Goal: Communication & Community: Share content

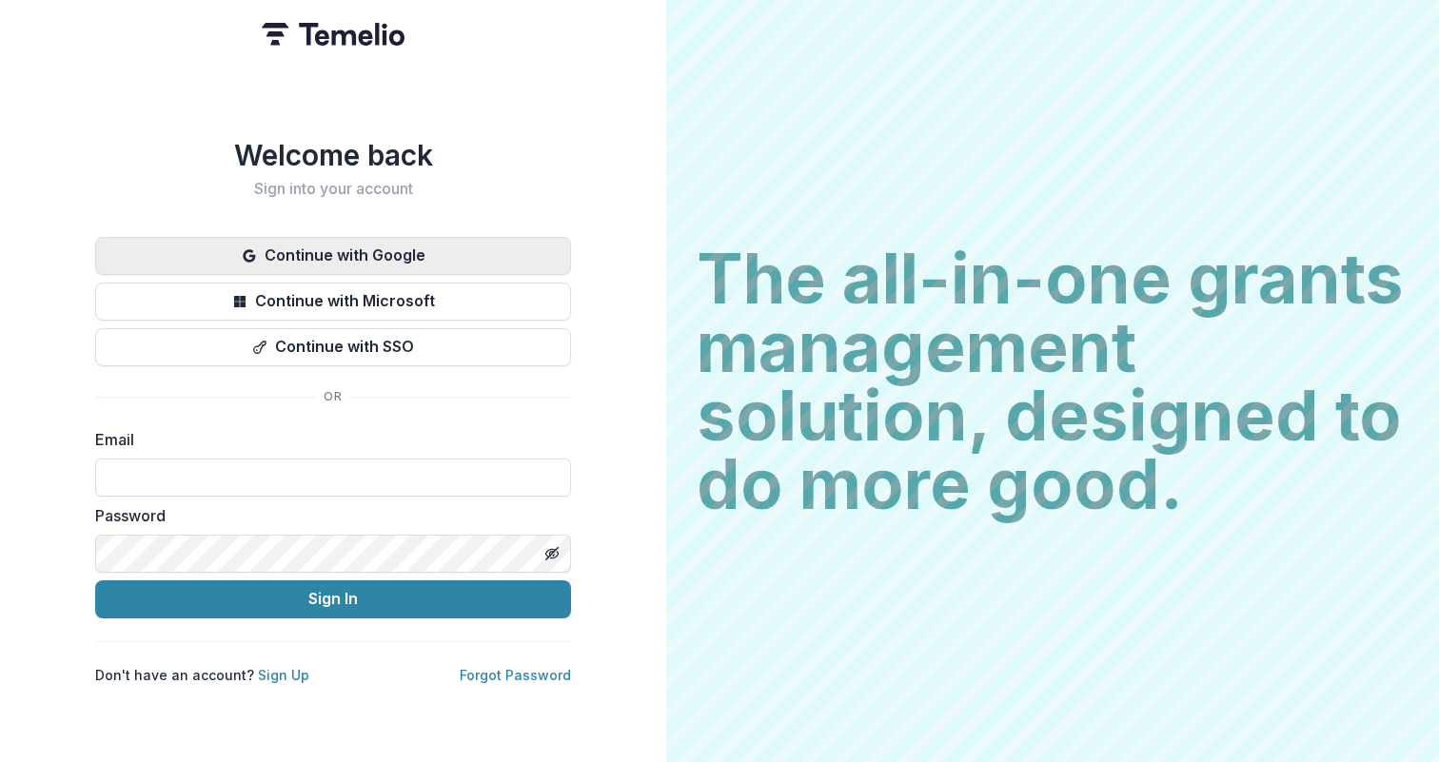
click at [379, 251] on button "Continue with Google" at bounding box center [333, 256] width 476 height 38
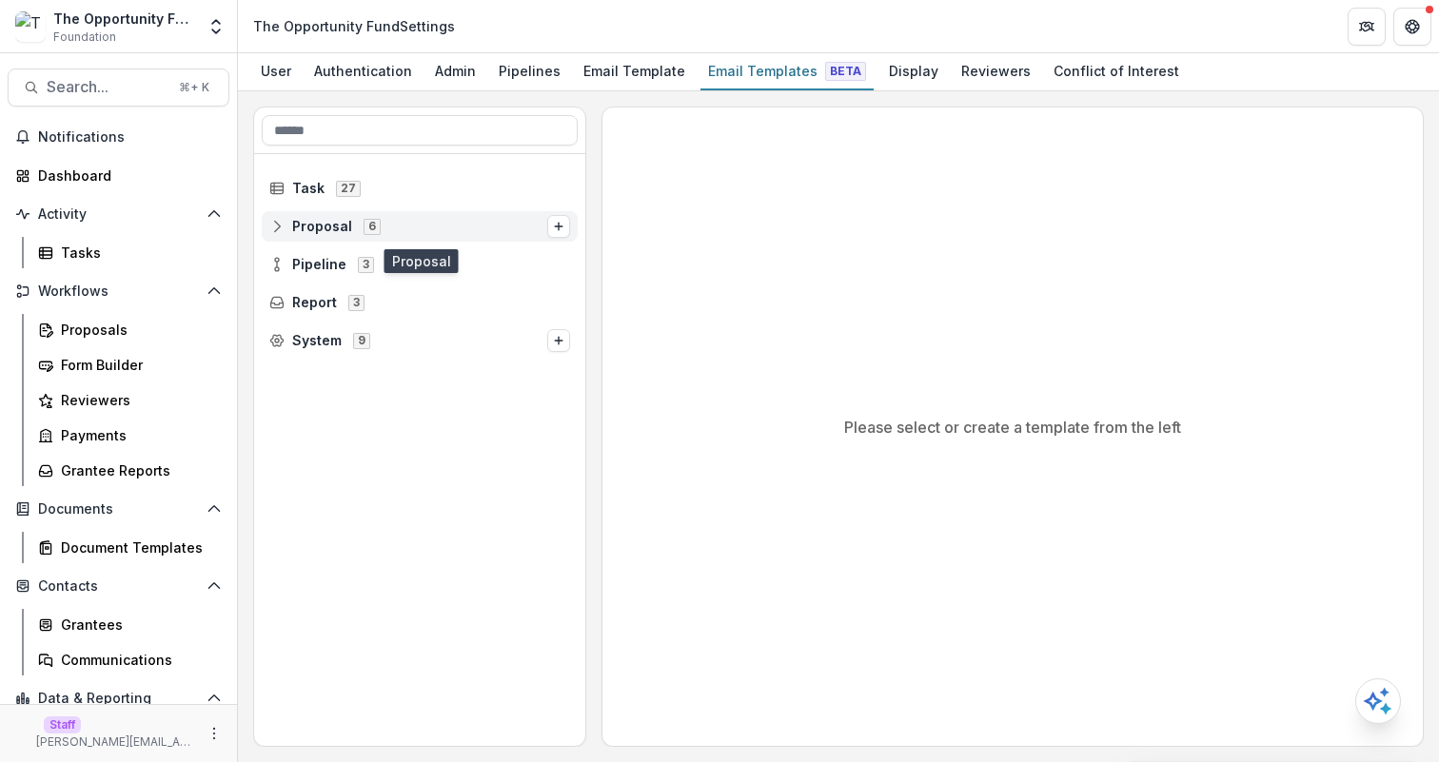
click at [445, 224] on span "Proposal 6" at bounding box center [408, 226] width 278 height 16
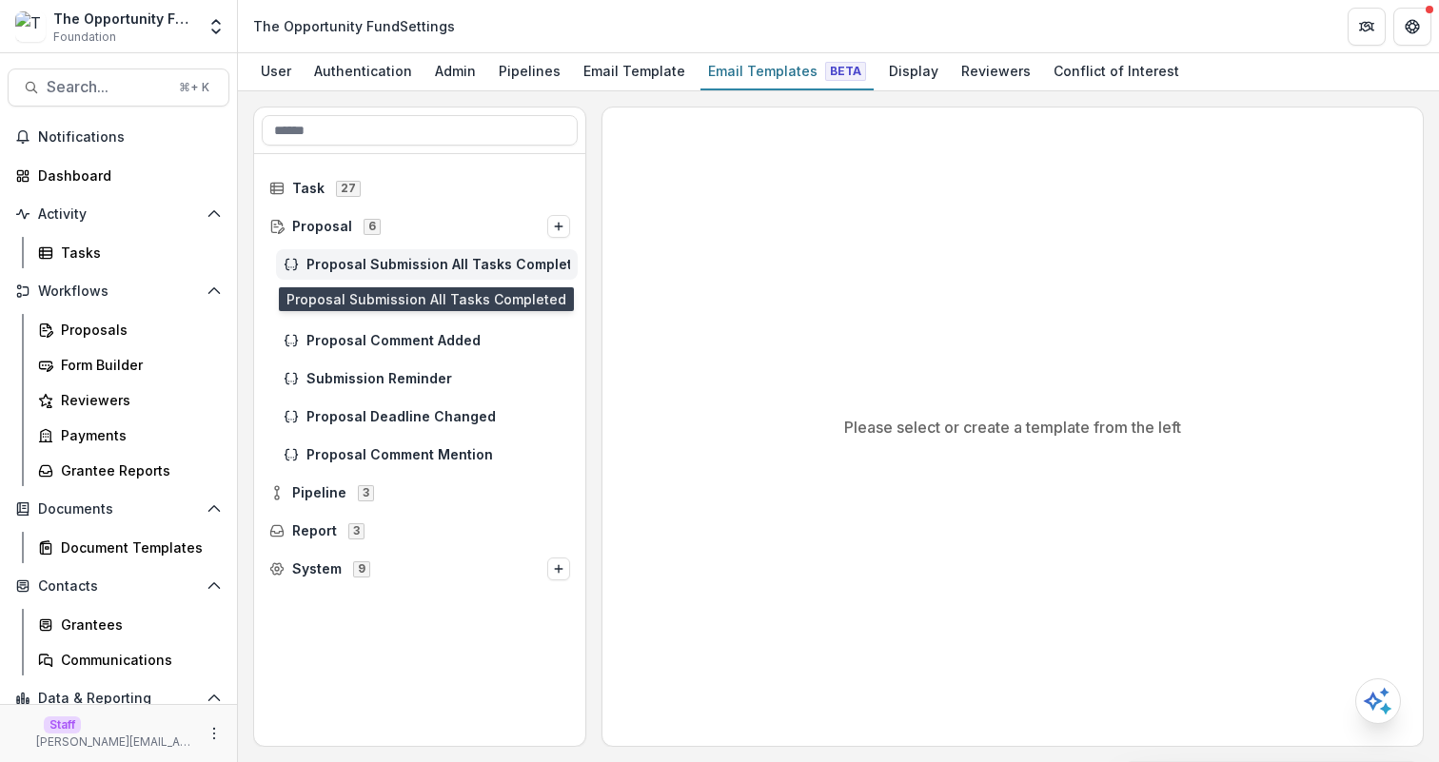
click at [449, 266] on span "Proposal Submission All Tasks Completed" at bounding box center [438, 265] width 264 height 16
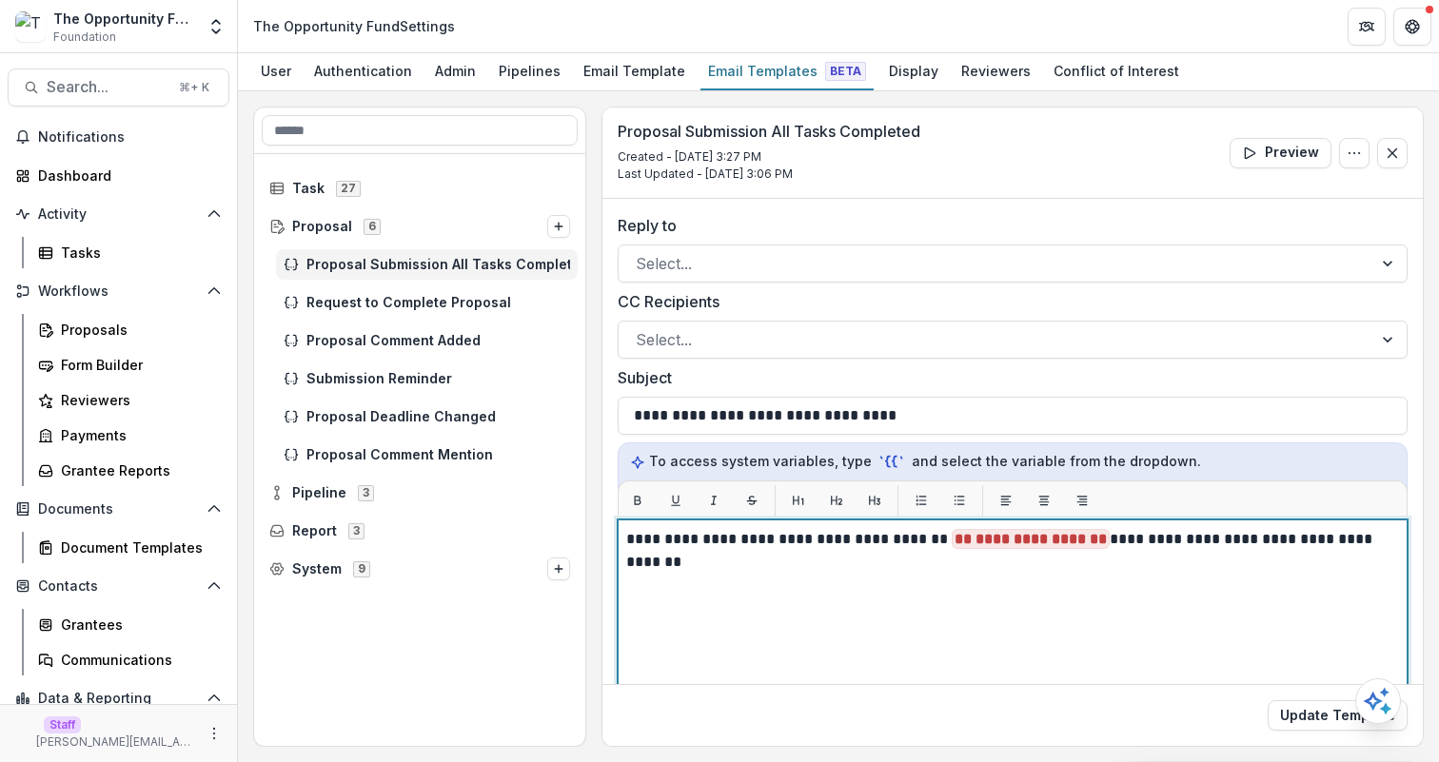
click at [922, 540] on p "**********" at bounding box center [1009, 539] width 767 height 23
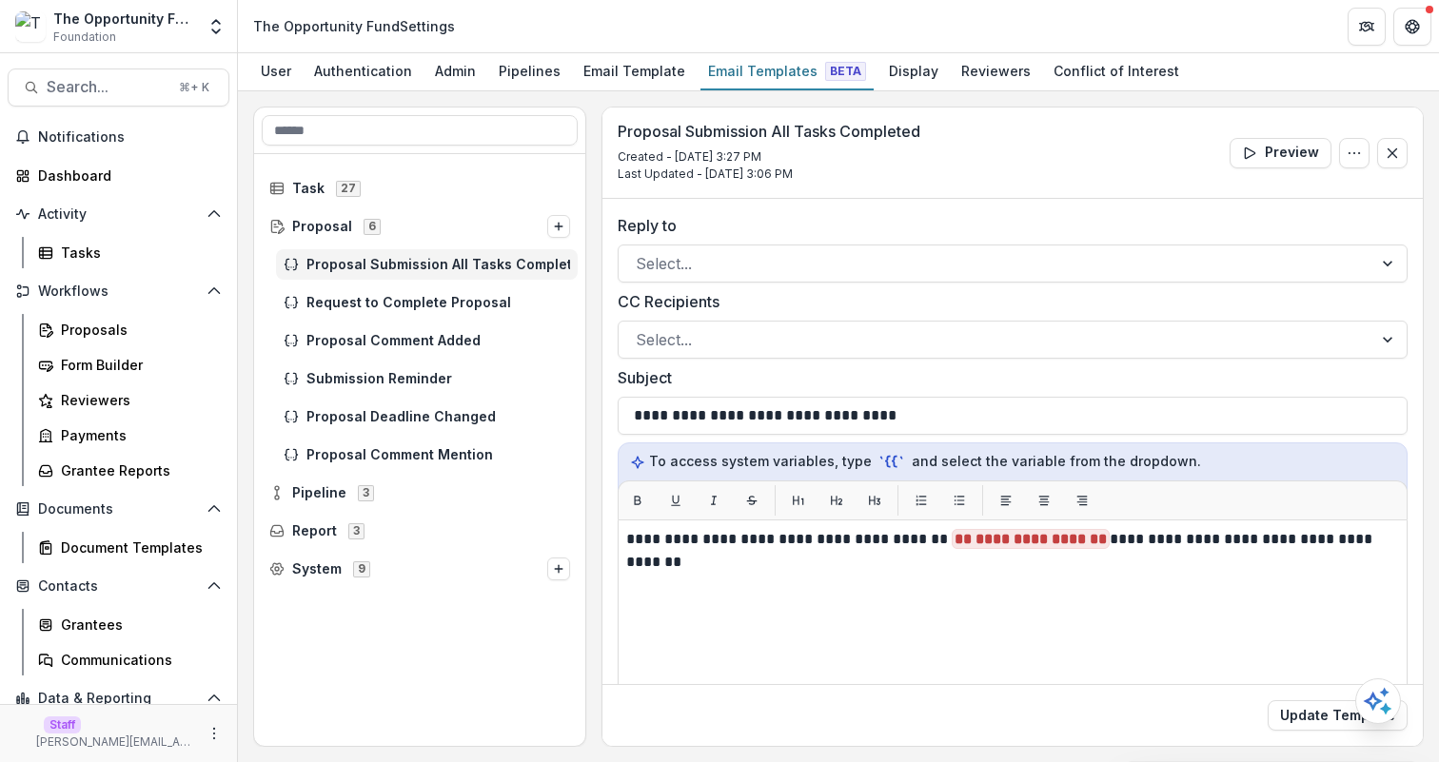
click at [875, 174] on p "Last Updated - Aug 8, 2025 @ 3:06 PM" at bounding box center [769, 174] width 303 height 17
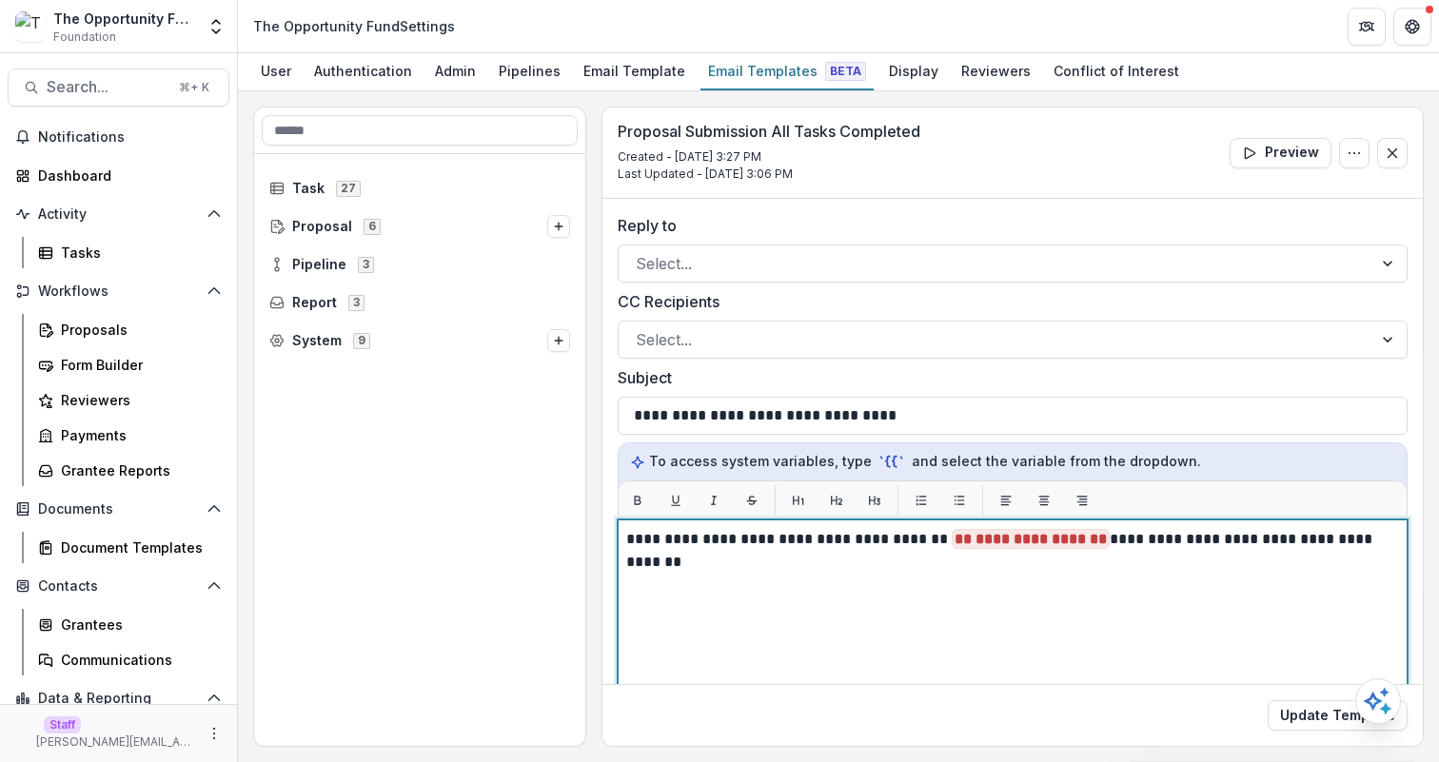
click at [929, 544] on p "**********" at bounding box center [1009, 539] width 767 height 23
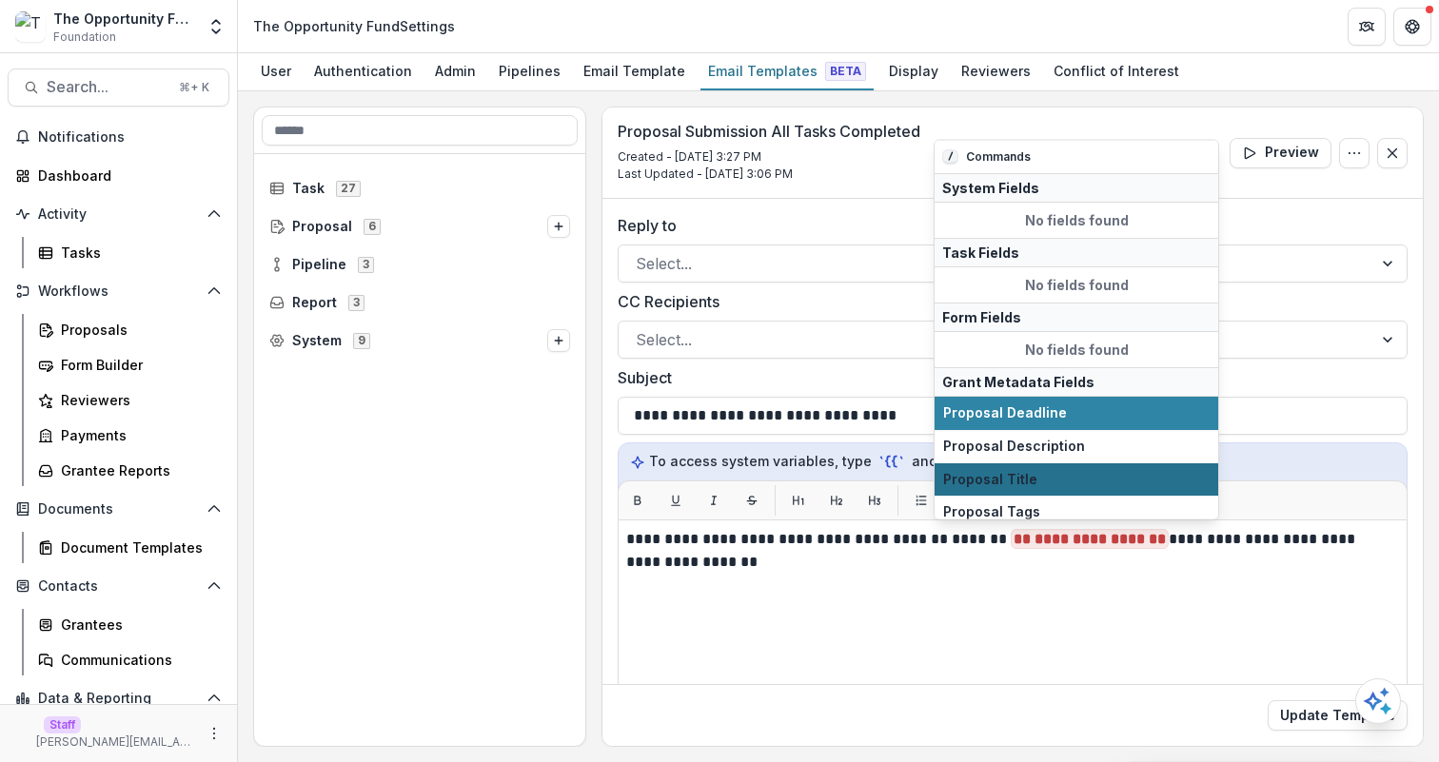
click at [1135, 486] on span "Proposal Title" at bounding box center [1076, 479] width 267 height 16
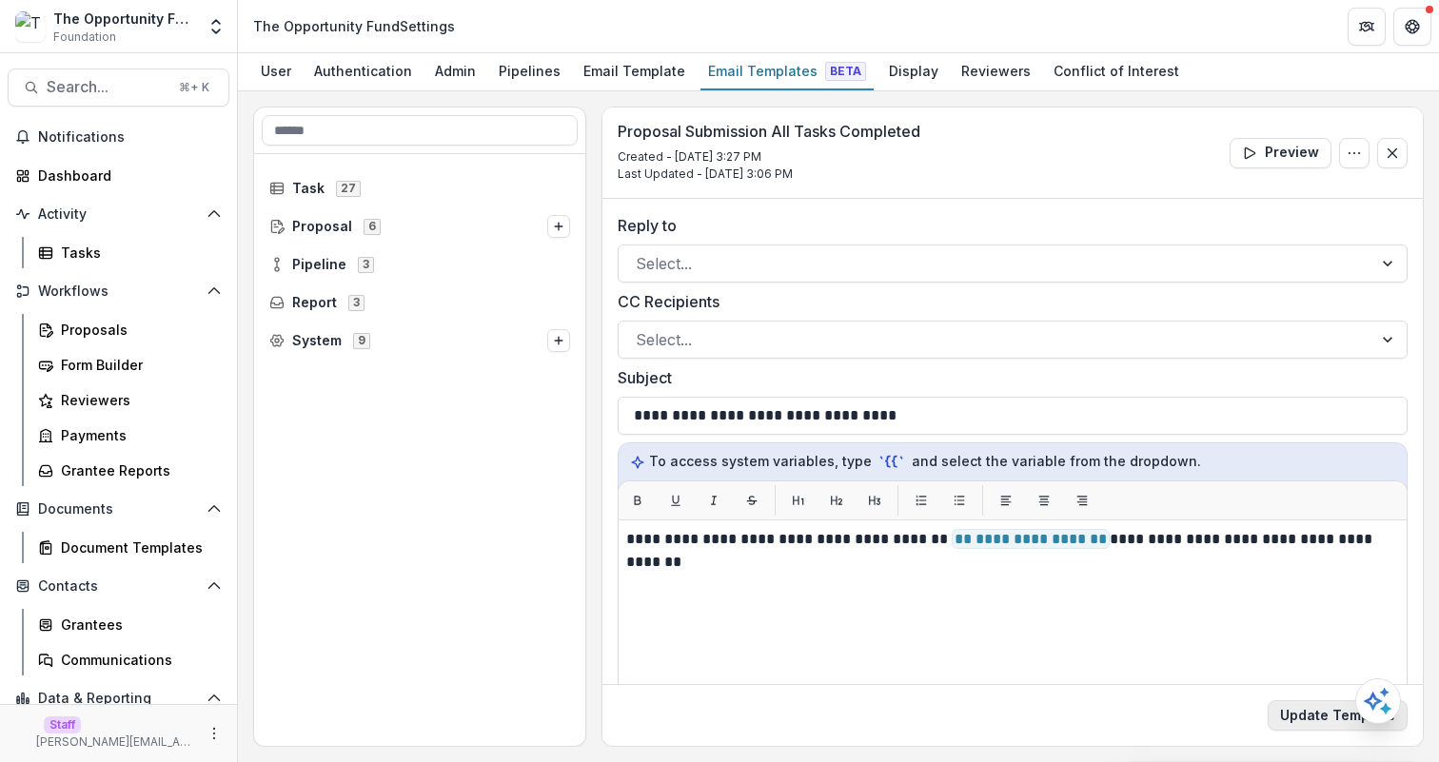
click at [1317, 727] on button "Update Template" at bounding box center [1338, 716] width 140 height 30
click at [1036, 116] on div "Proposal Submission All Tasks Completed Created - Aug 7, 2025 @ 3:27 PM Last Up…" at bounding box center [1013, 153] width 821 height 91
click at [419, 231] on span "Proposal 6" at bounding box center [408, 226] width 278 height 16
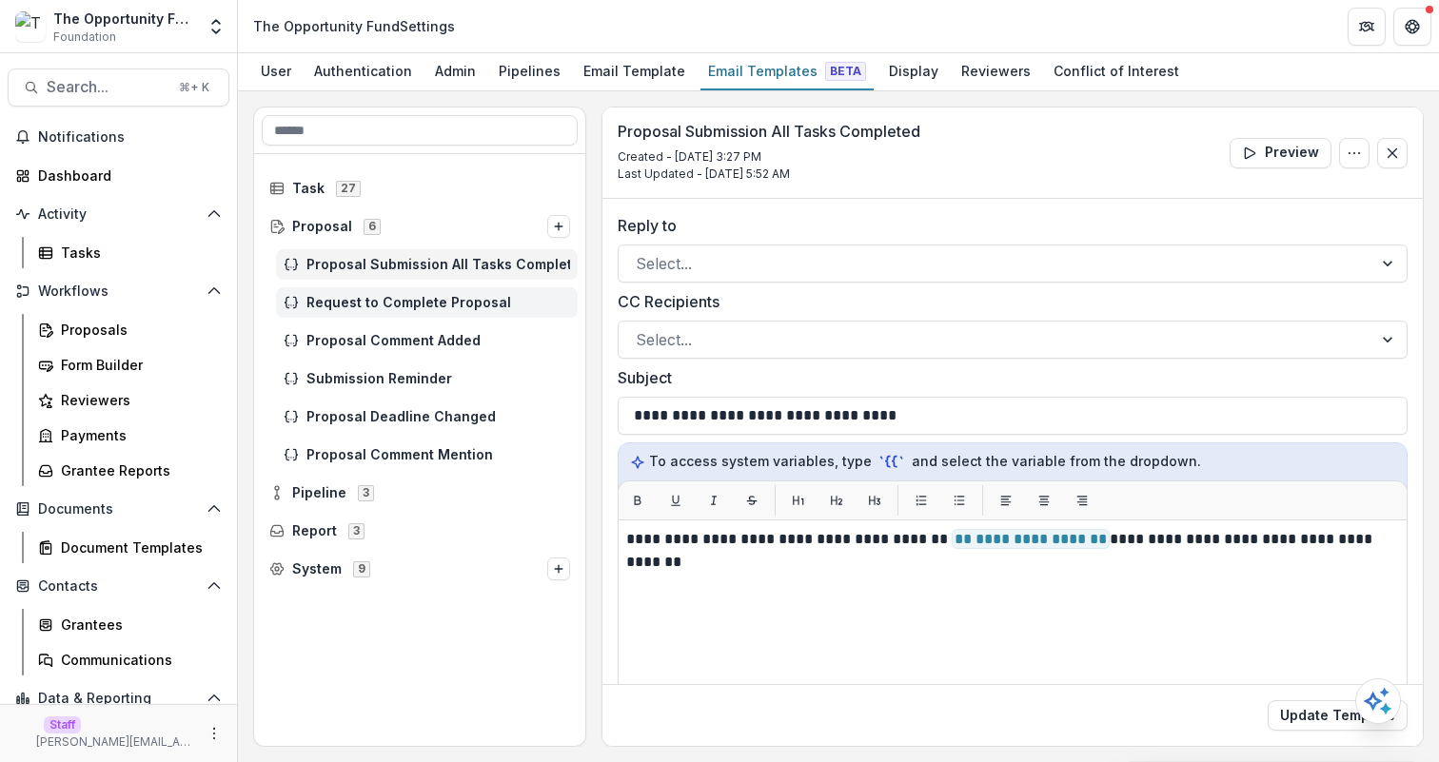
click at [423, 306] on span "Request to Complete Proposal" at bounding box center [438, 303] width 264 height 16
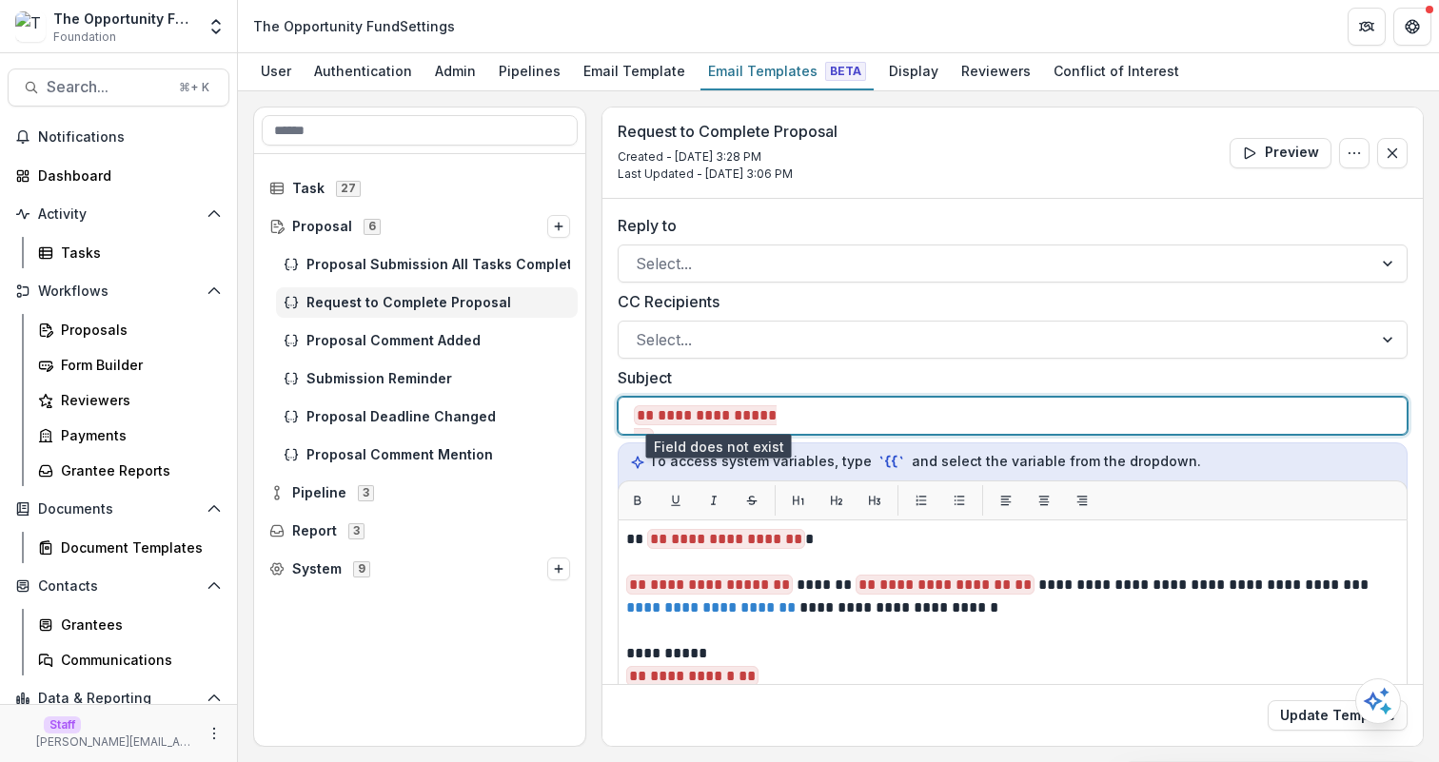
click at [751, 421] on span "**********" at bounding box center [705, 426] width 143 height 43
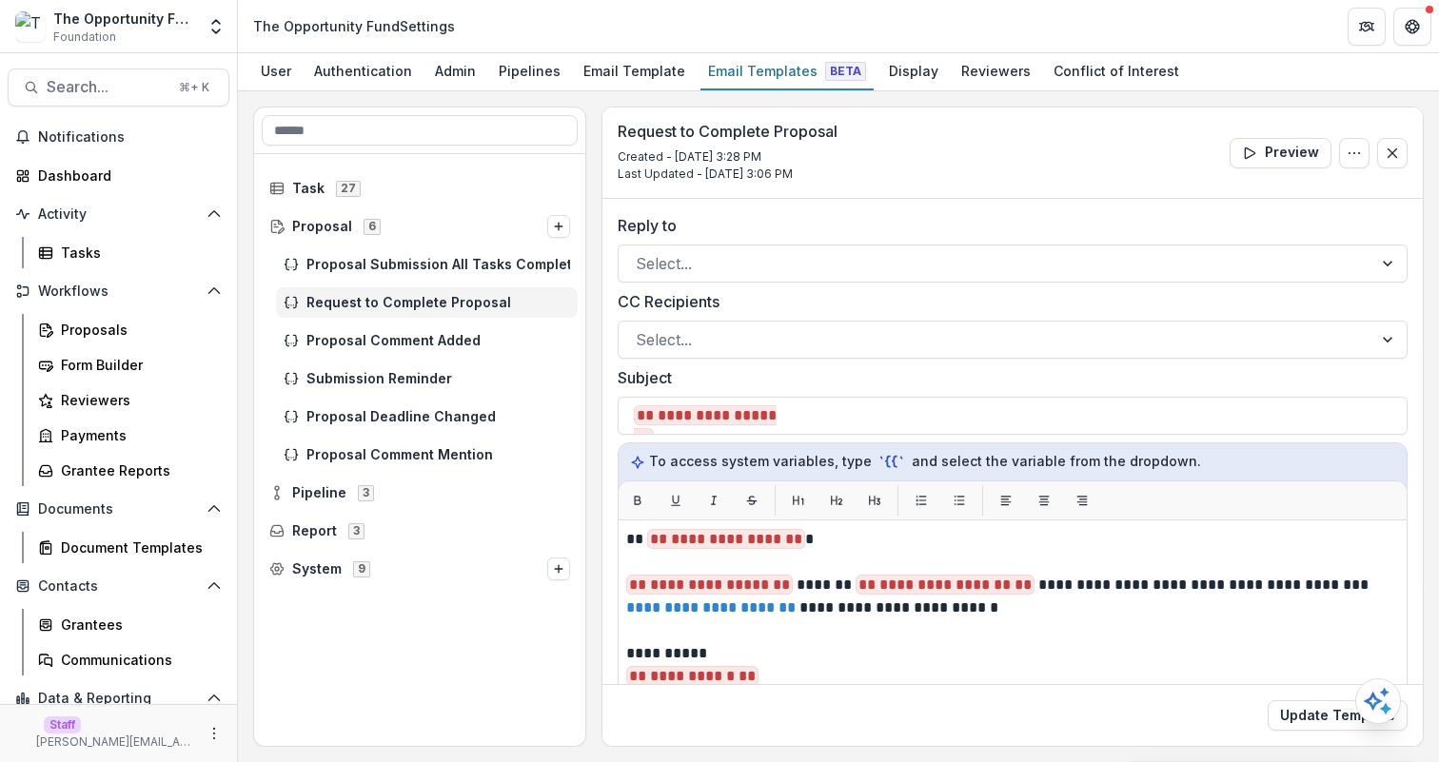
click at [770, 367] on label "Subject" at bounding box center [1007, 377] width 779 height 23
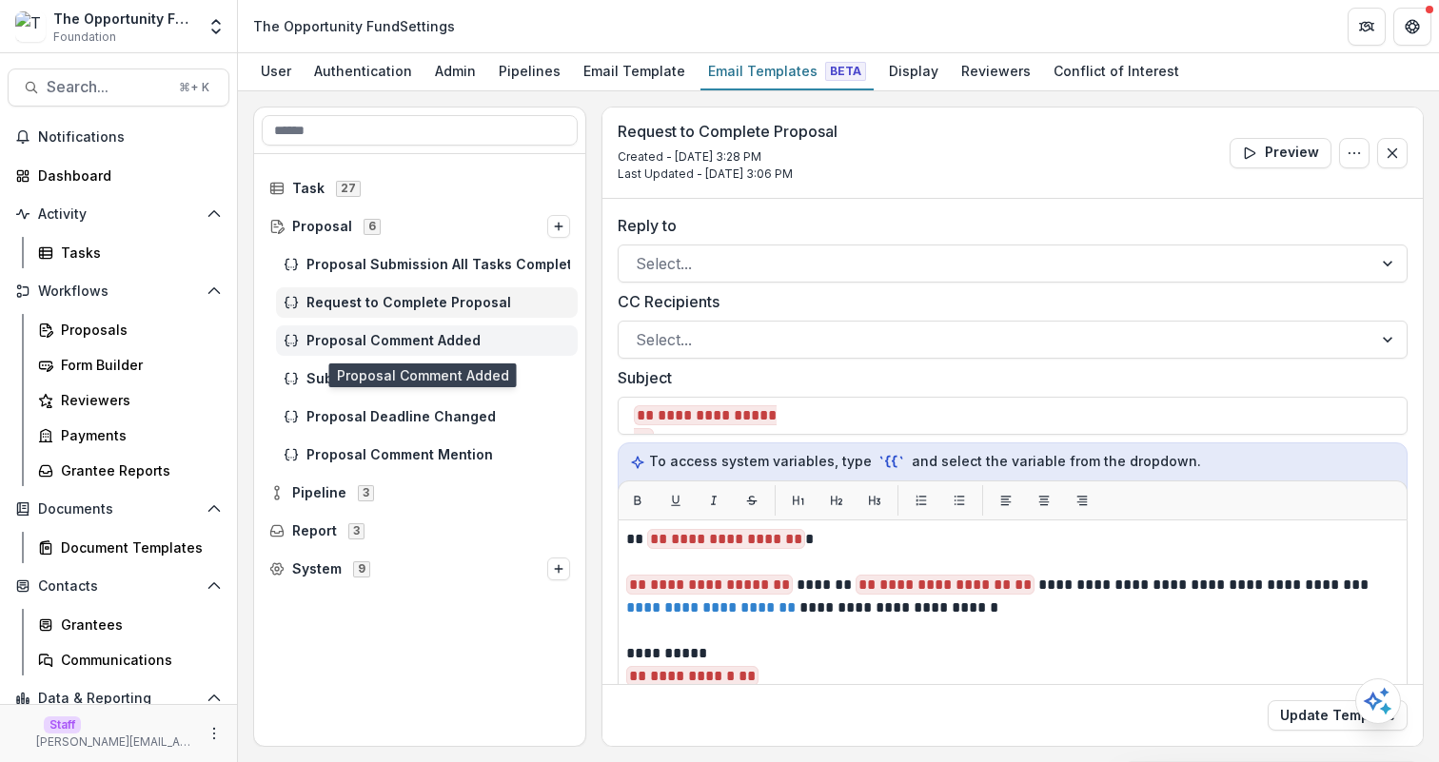
click at [466, 331] on div "Proposal Comment Added" at bounding box center [427, 341] width 302 height 30
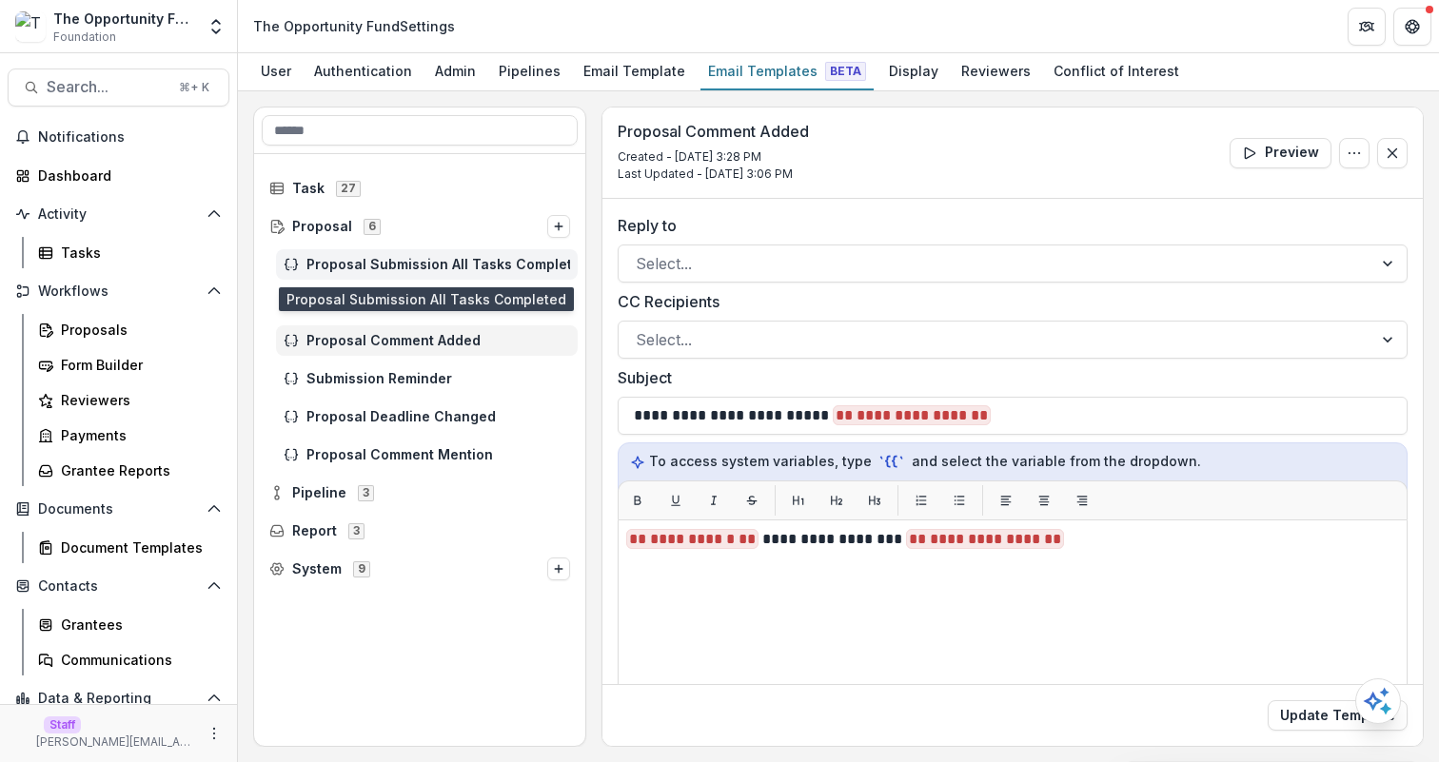
drag, startPoint x: 462, startPoint y: 253, endPoint x: 455, endPoint y: 274, distance: 22.0
click at [462, 254] on div "Proposal Submission All Tasks Completed" at bounding box center [427, 264] width 302 height 30
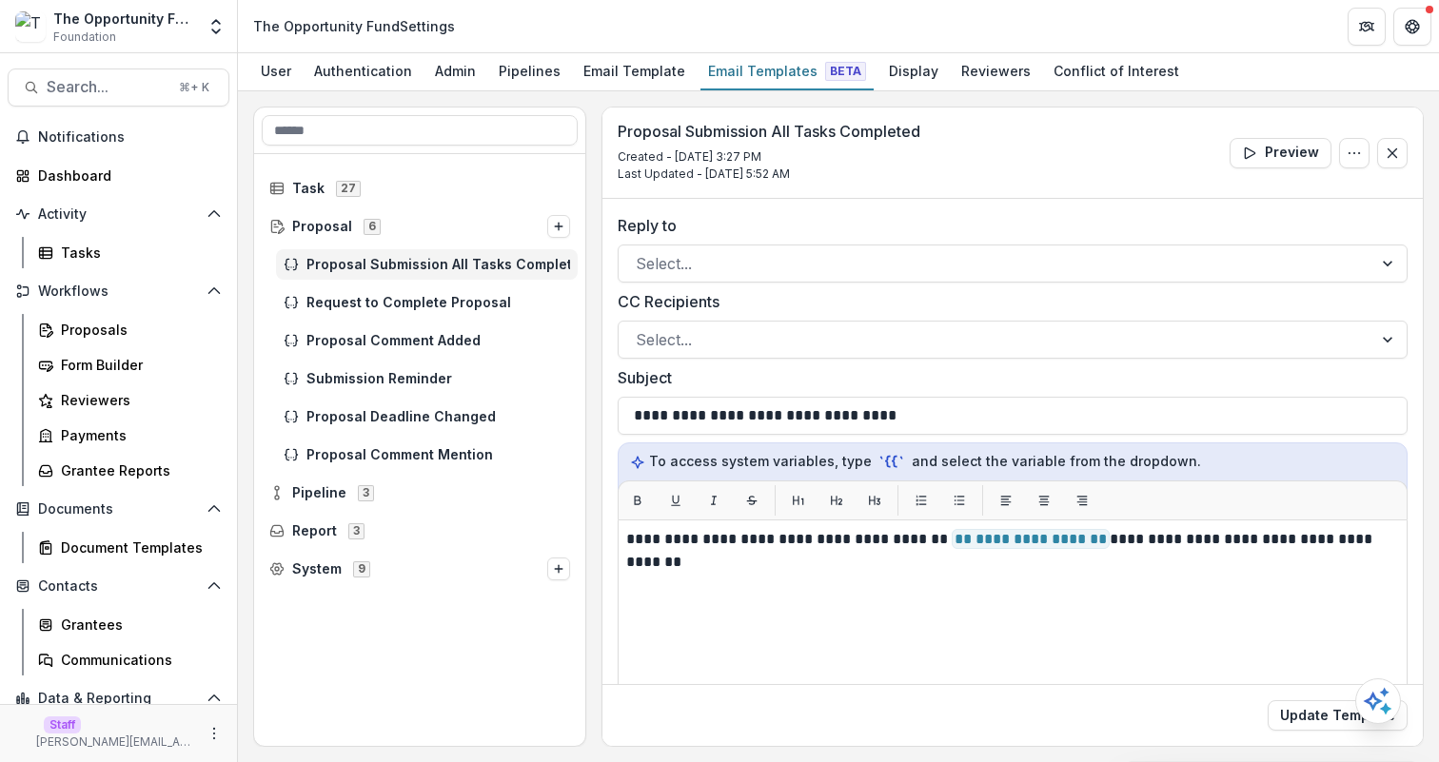
click at [455, 274] on div "Proposal Submission All Tasks Completed" at bounding box center [427, 264] width 302 height 30
click at [439, 188] on span "Task 27" at bounding box center [419, 188] width 301 height 16
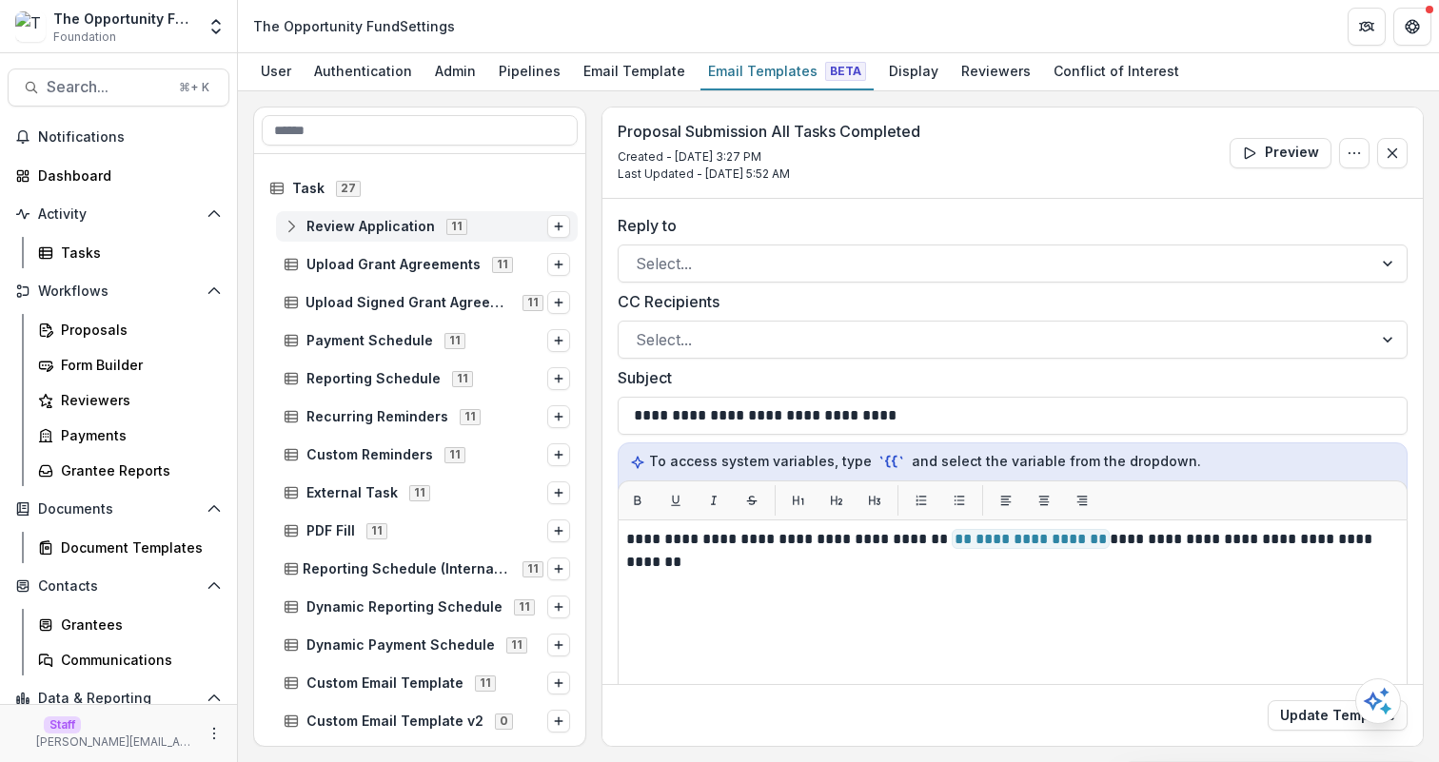
click at [455, 229] on span "11" at bounding box center [456, 226] width 21 height 15
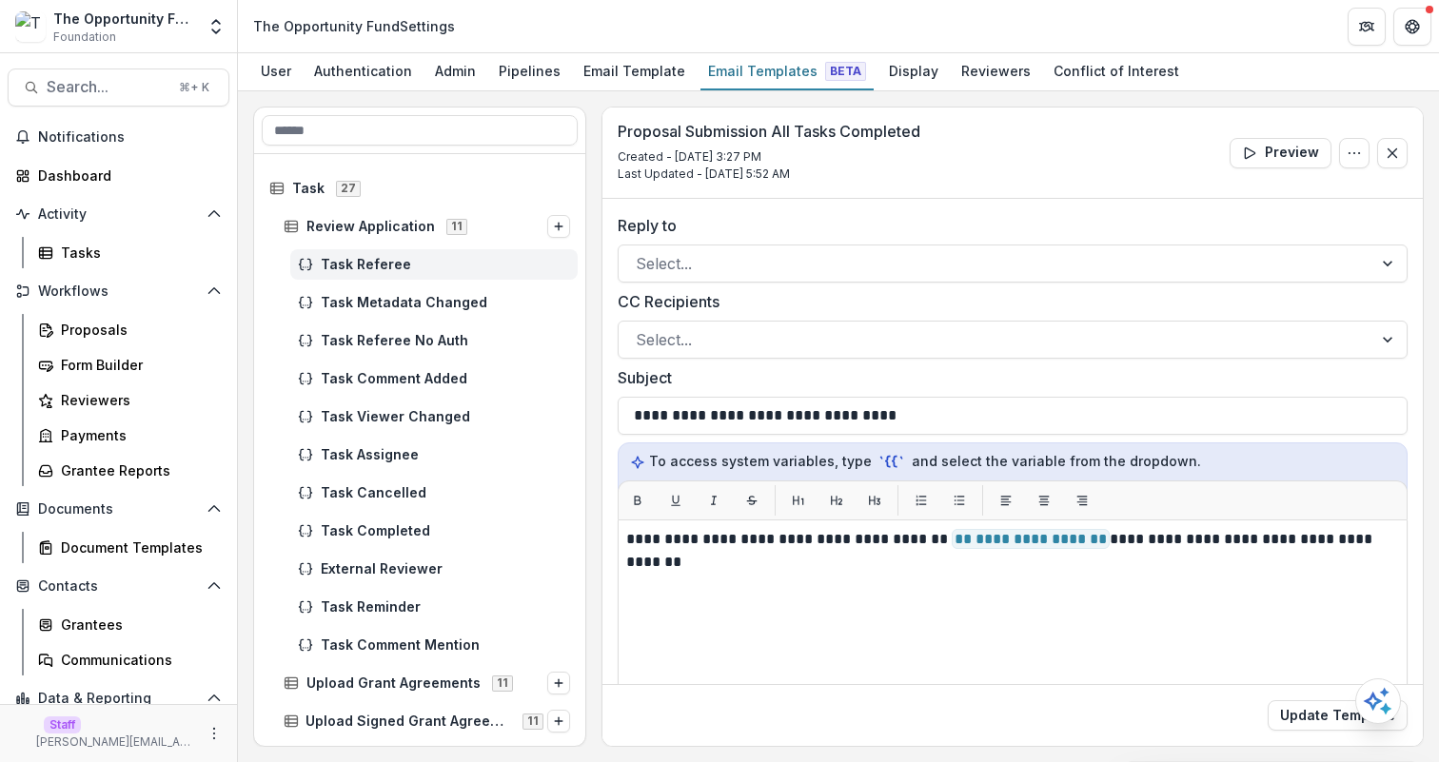
click at [456, 261] on span "Task Referee" at bounding box center [445, 265] width 249 height 16
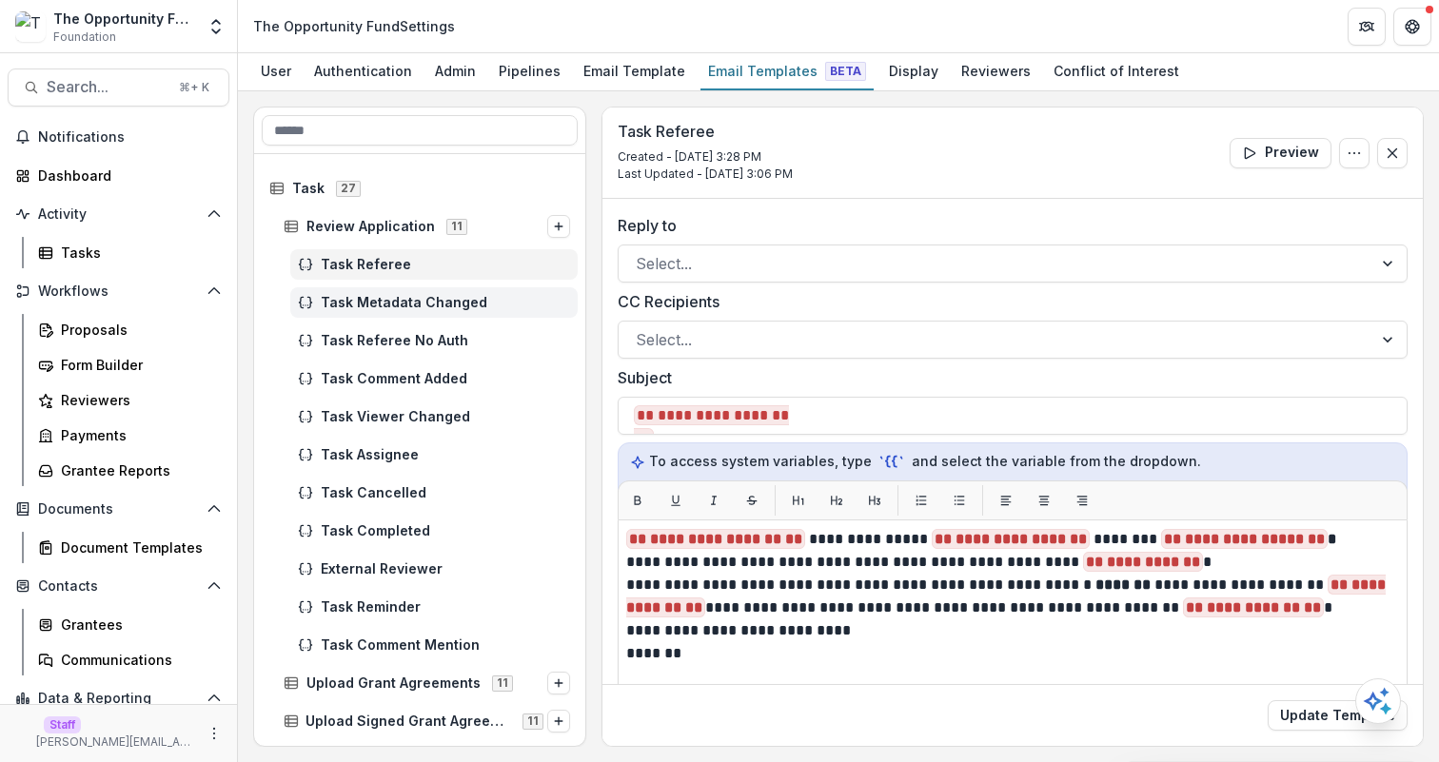
click at [465, 294] on div "Task Metadata Changed" at bounding box center [433, 302] width 287 height 30
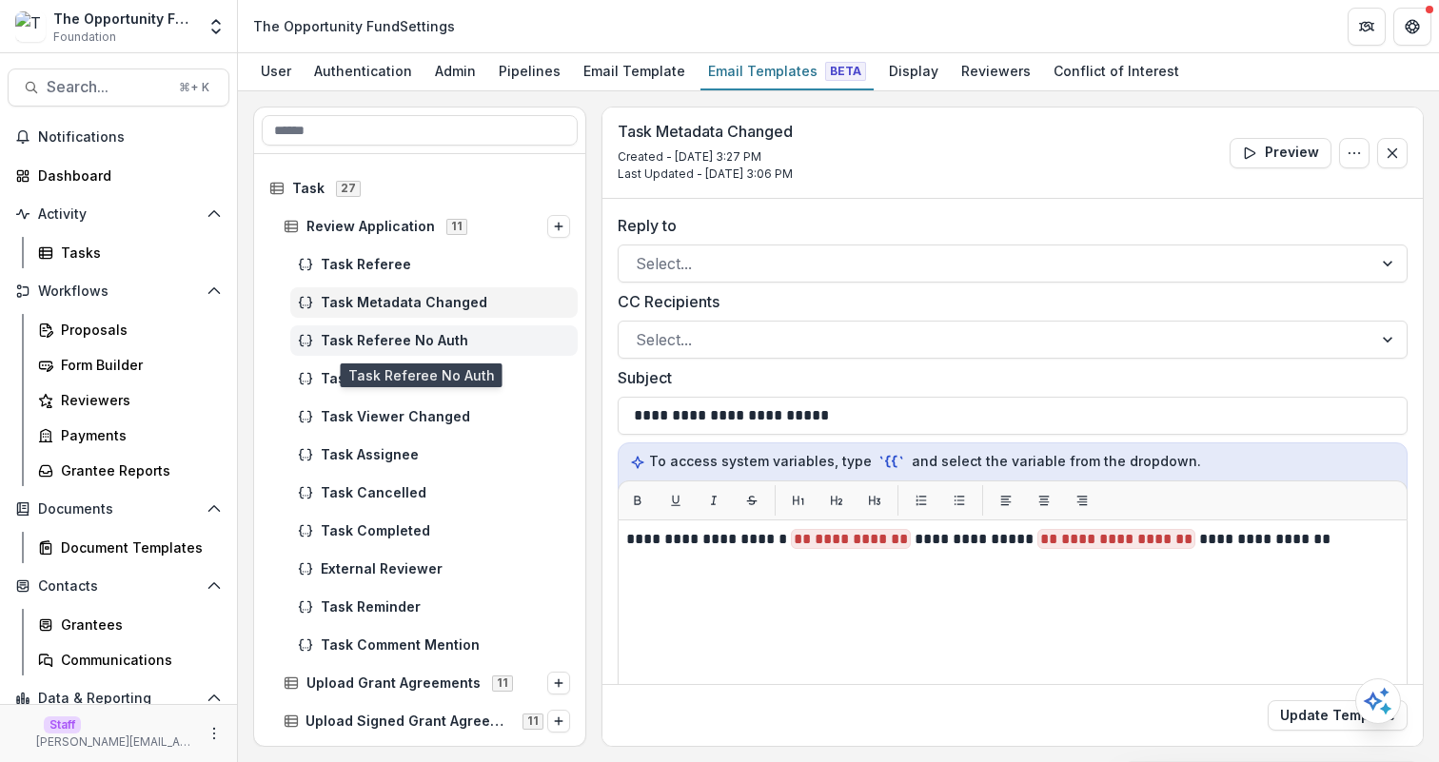
click at [349, 352] on div "Task Referee No Auth" at bounding box center [433, 341] width 287 height 30
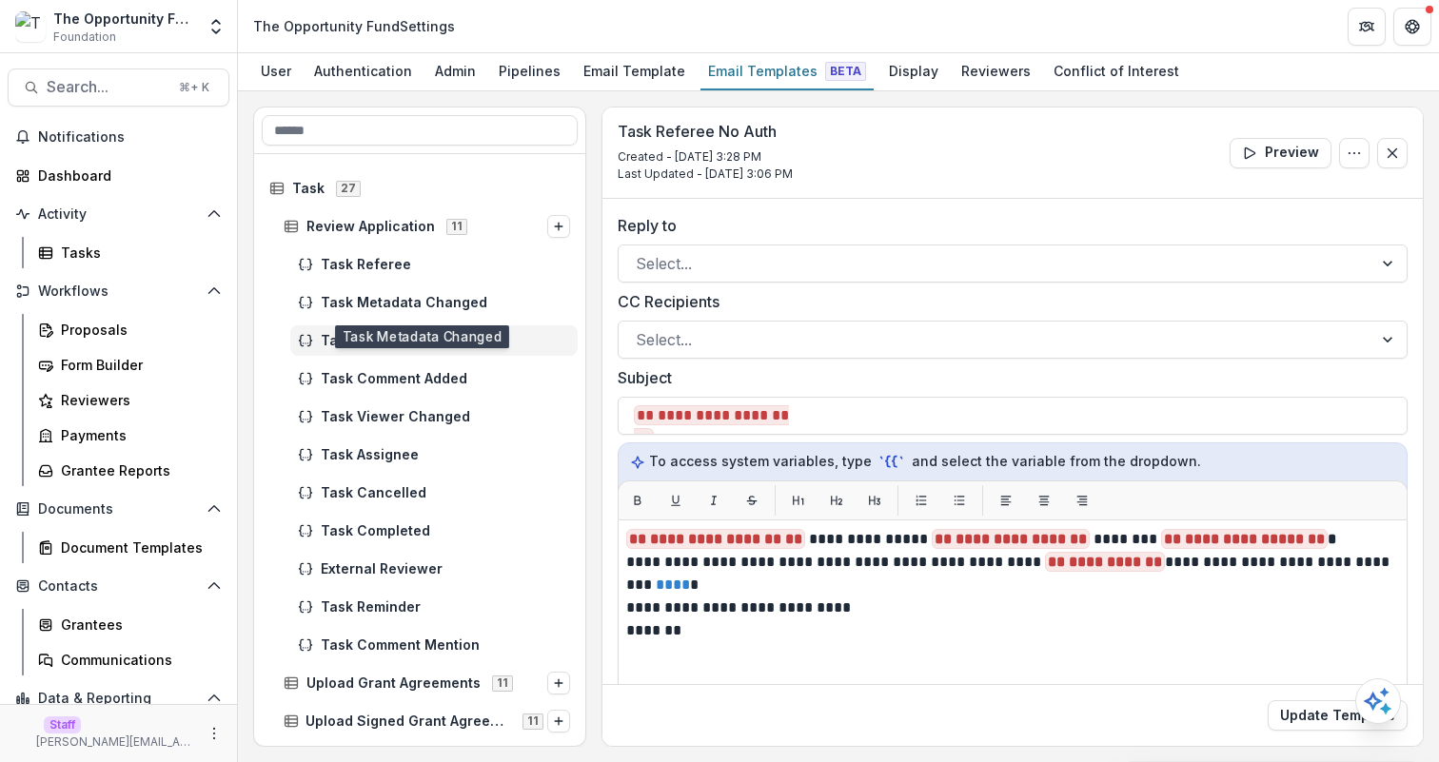
click at [382, 243] on div "Review Application 11" at bounding box center [419, 227] width 331 height 38
click at [386, 284] on div "Task Metadata Changed" at bounding box center [419, 303] width 331 height 38
click at [386, 263] on span "Task Referee" at bounding box center [445, 265] width 249 height 16
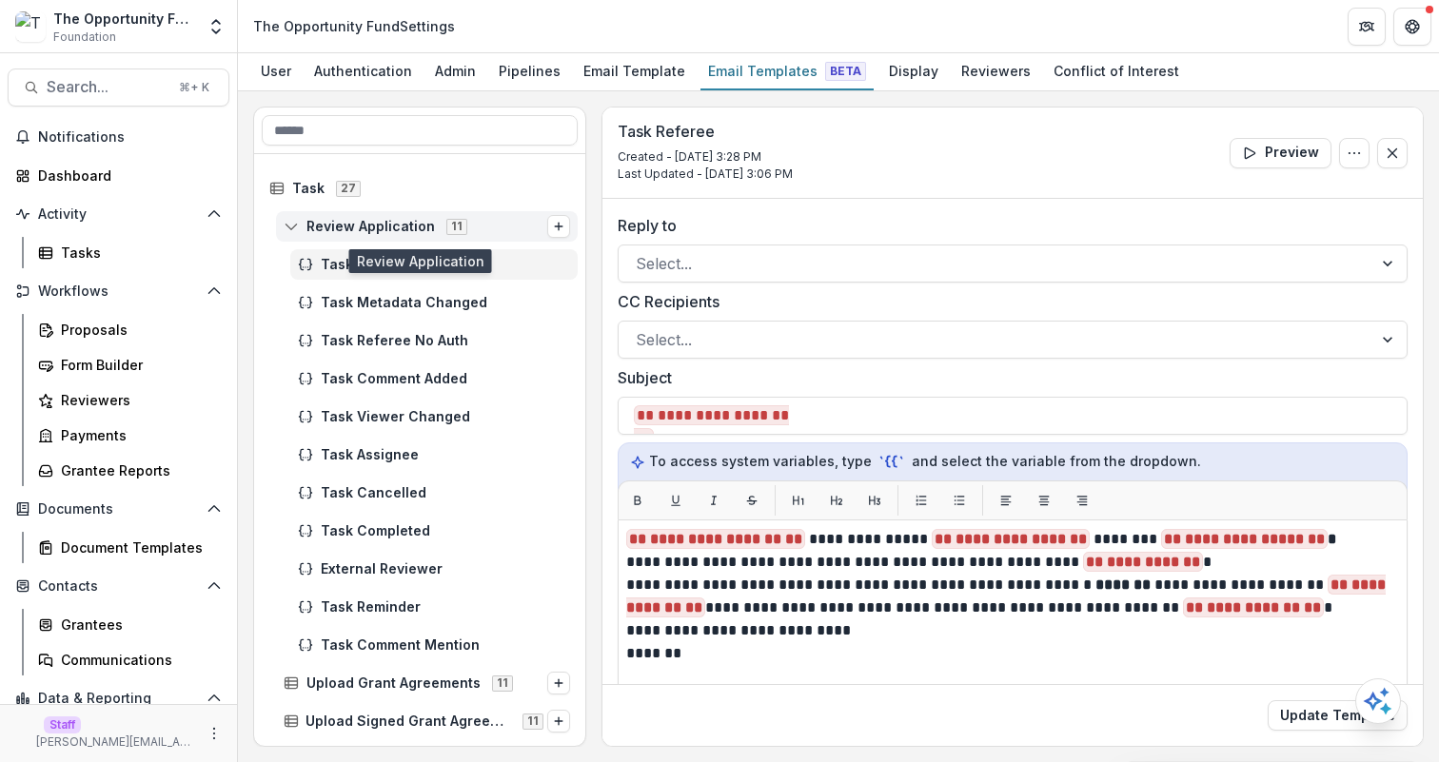
click at [386, 213] on div "Review Application 11" at bounding box center [427, 226] width 302 height 30
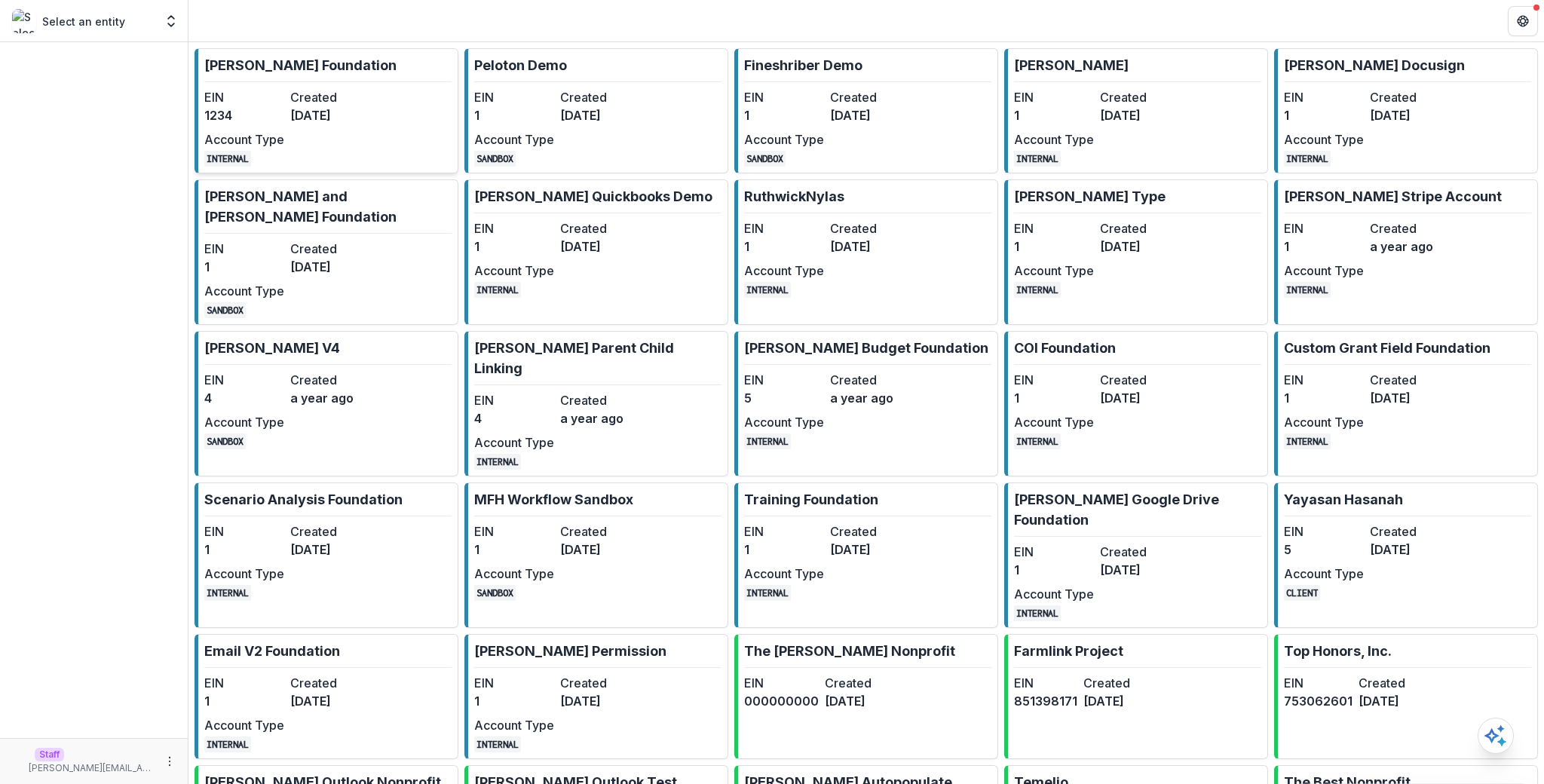
click at [290, 127] on div "EIN 1234 Created [DATE] Account Type INTERNAL" at bounding box center [287, 127] width 166 height 78
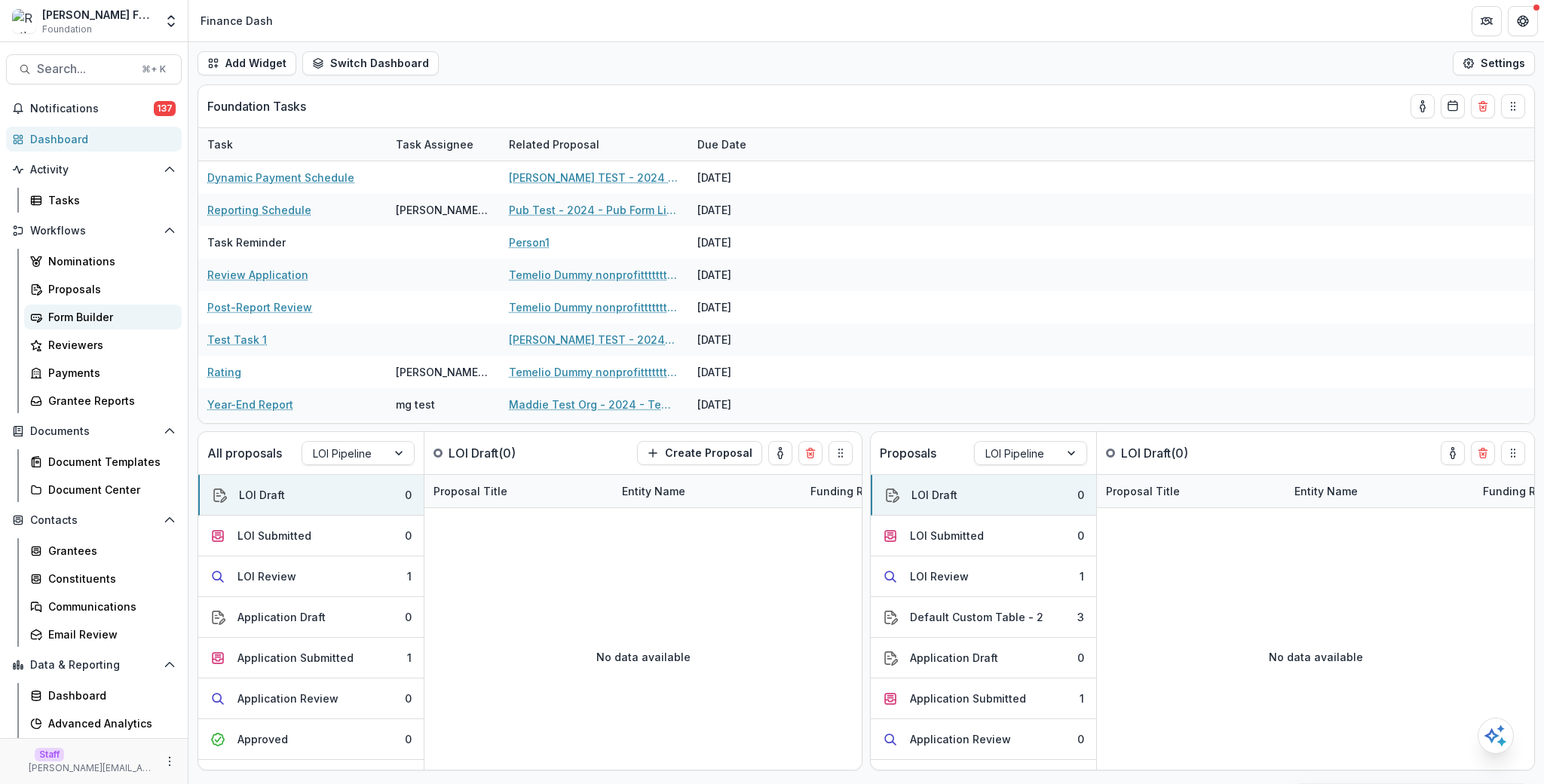
click at [101, 319] on div "Form Builder" at bounding box center [109, 317] width 121 height 16
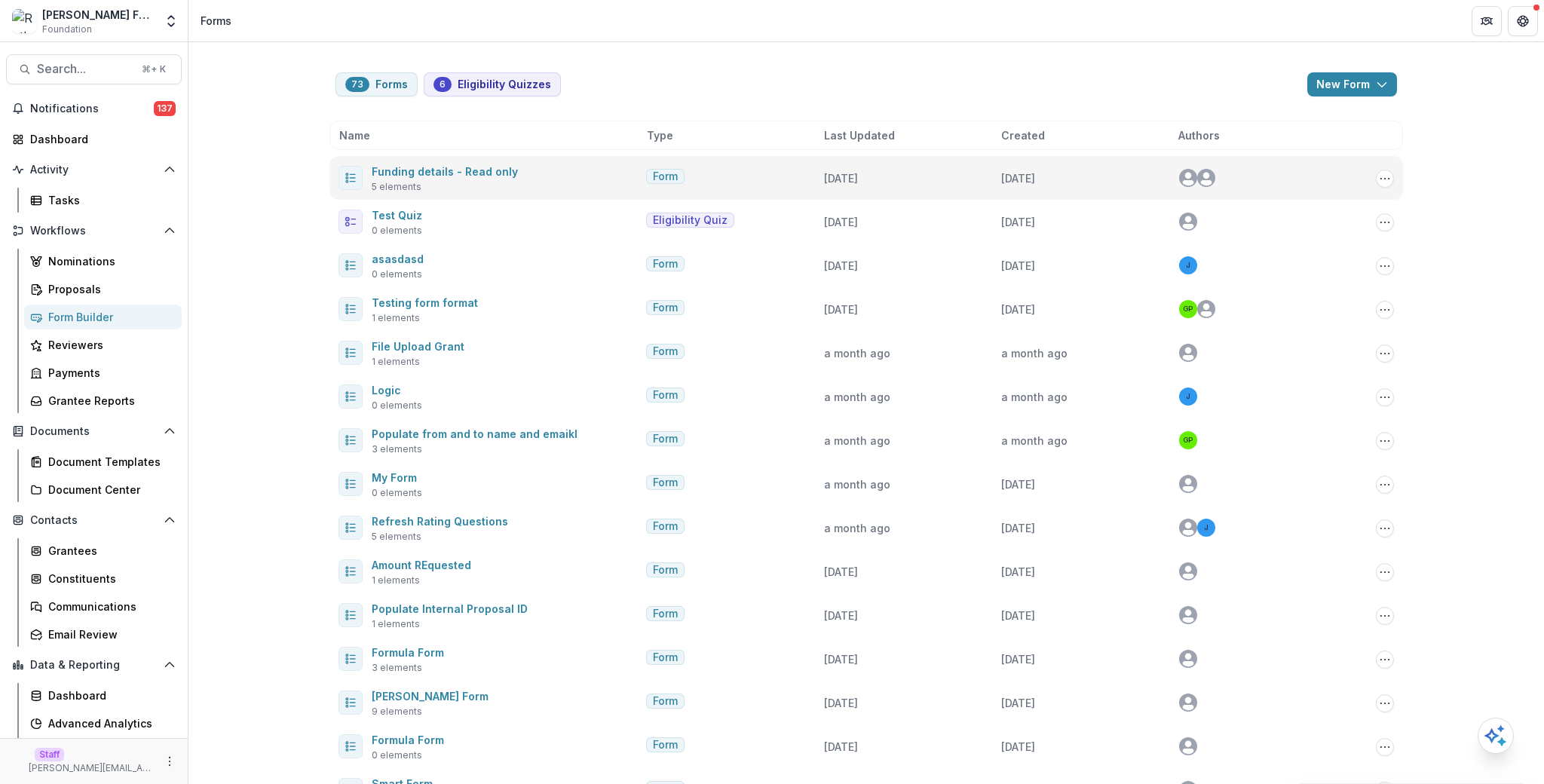
click at [489, 181] on div "Funding details - Read only 5 elements" at bounding box center [444, 178] width 147 height 32
click at [490, 179] on span "Funding details - Read only" at bounding box center [444, 171] width 147 height 18
click at [490, 174] on link "Funding details - Read only" at bounding box center [444, 171] width 147 height 13
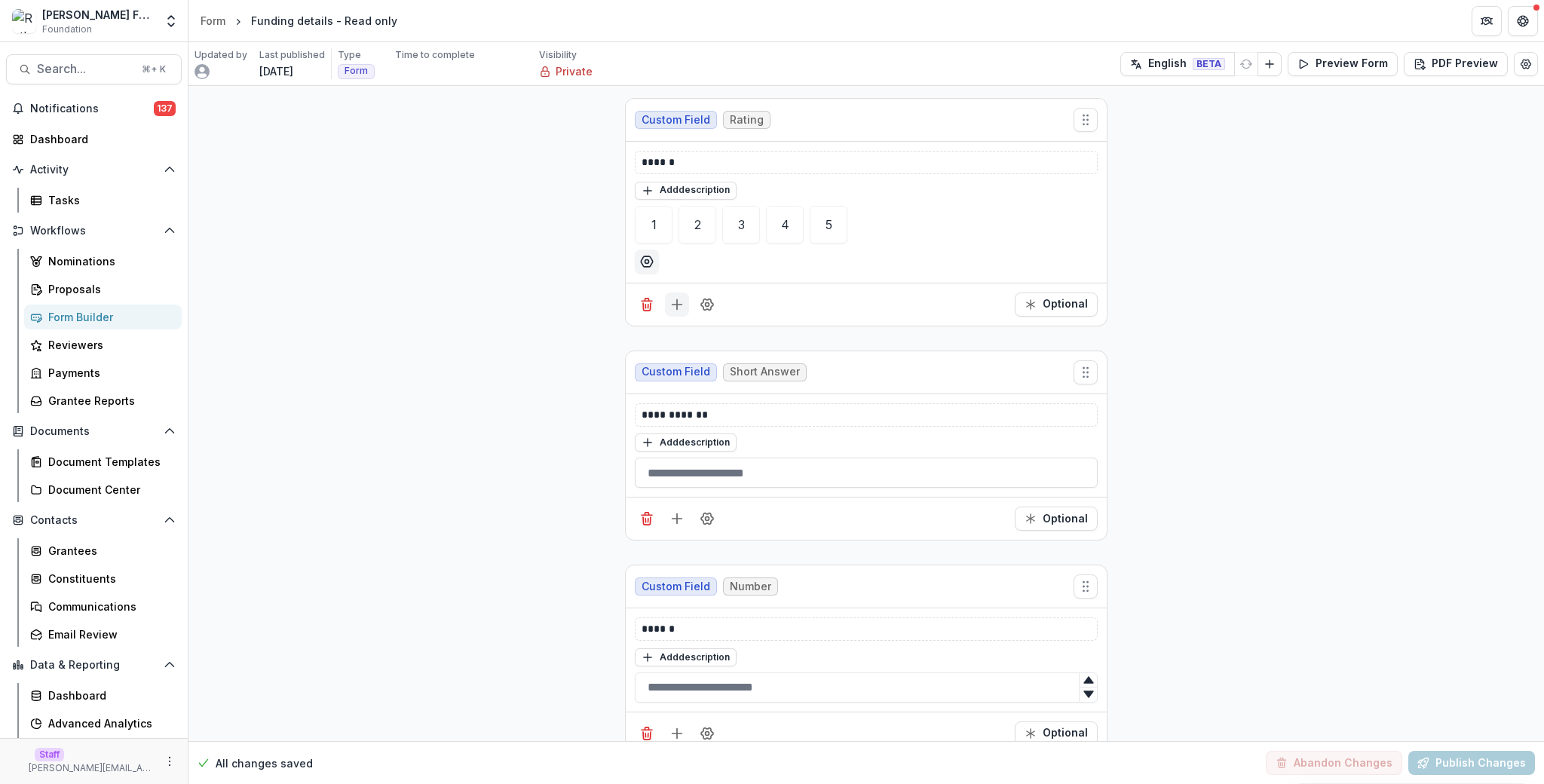
click at [676, 312] on button "Add field" at bounding box center [677, 304] width 24 height 24
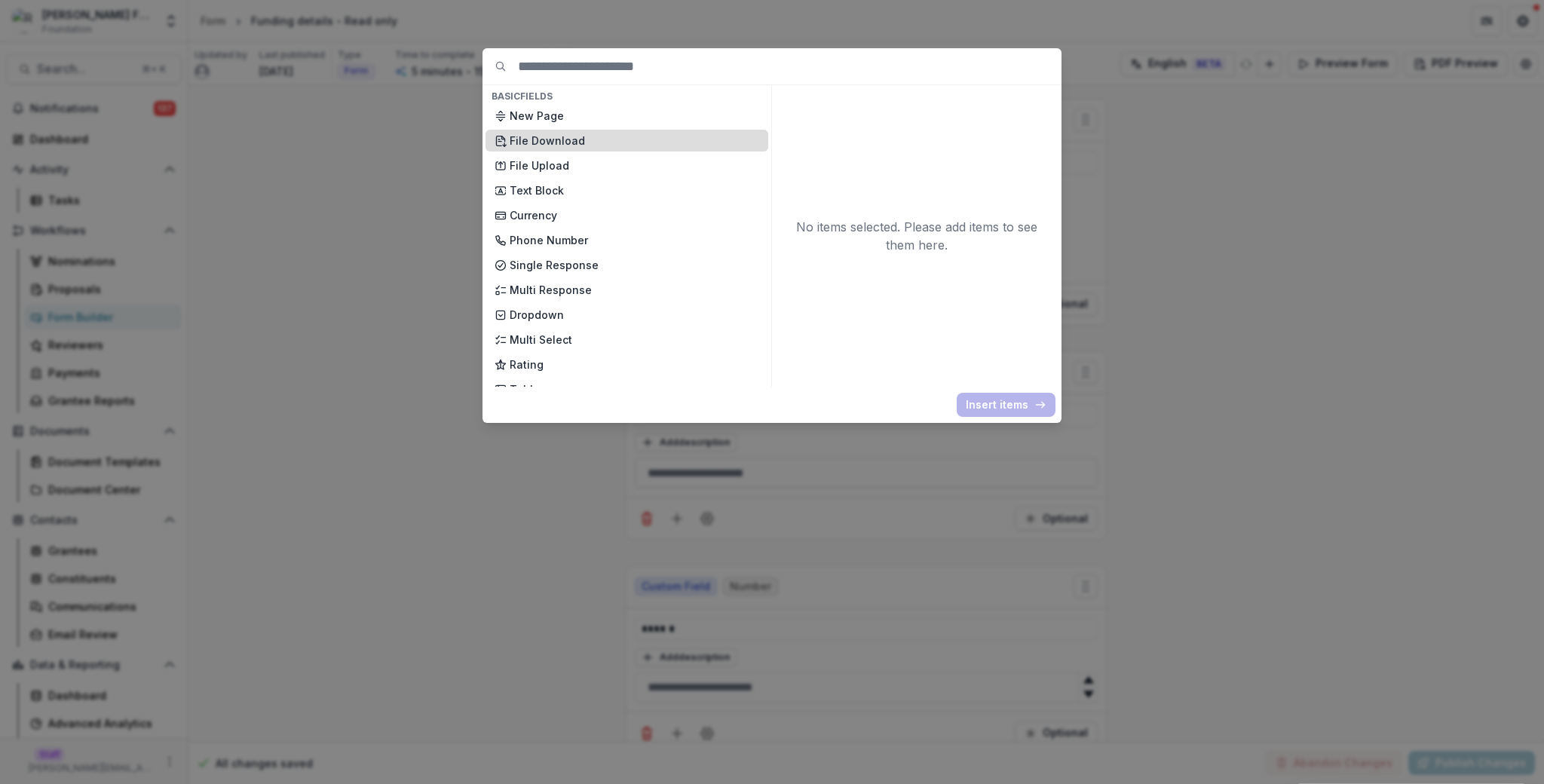
click at [631, 147] on p "File Download" at bounding box center [634, 141] width 250 height 16
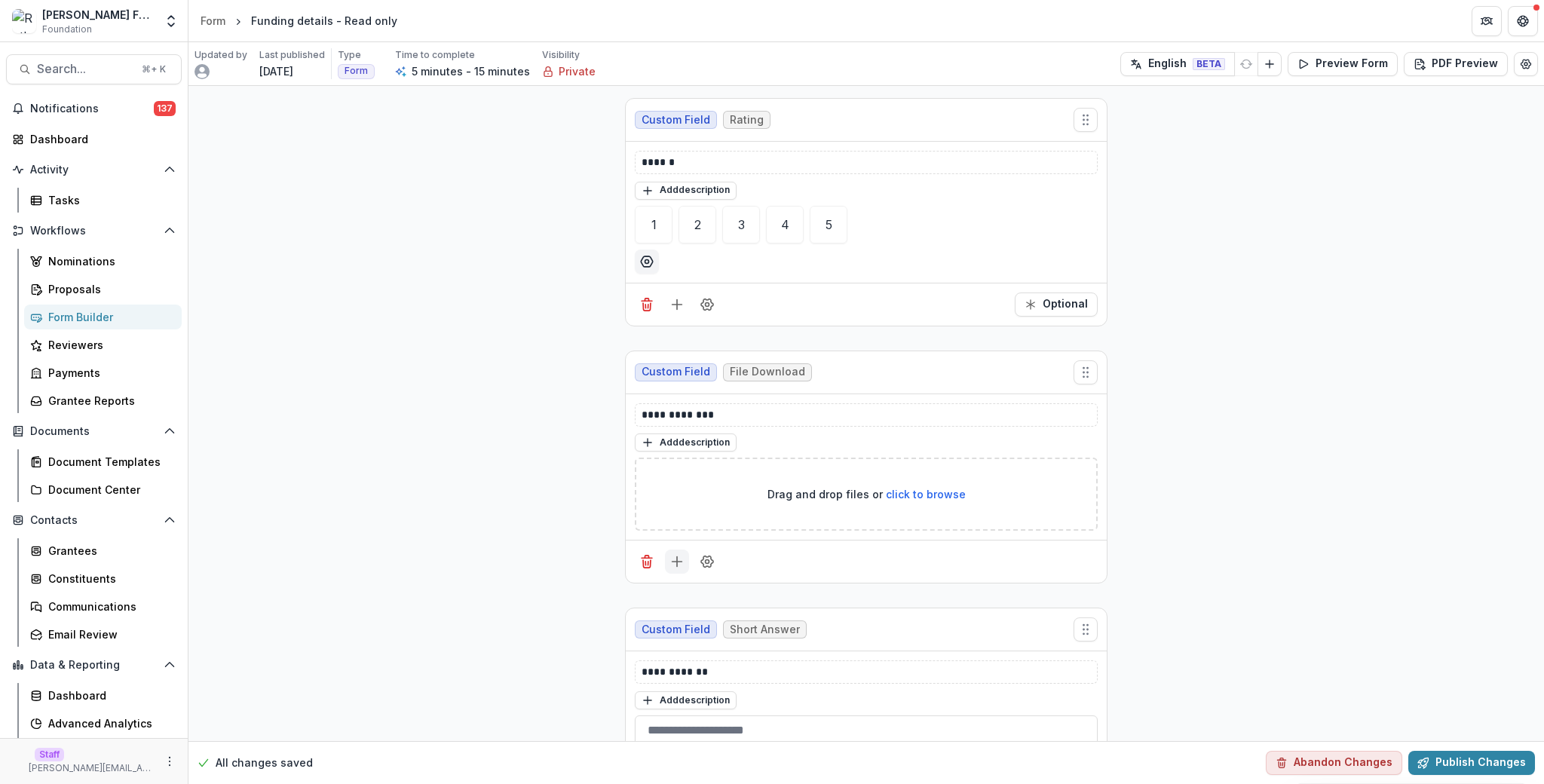
click at [677, 564] on icon "Add field" at bounding box center [677, 561] width 15 height 15
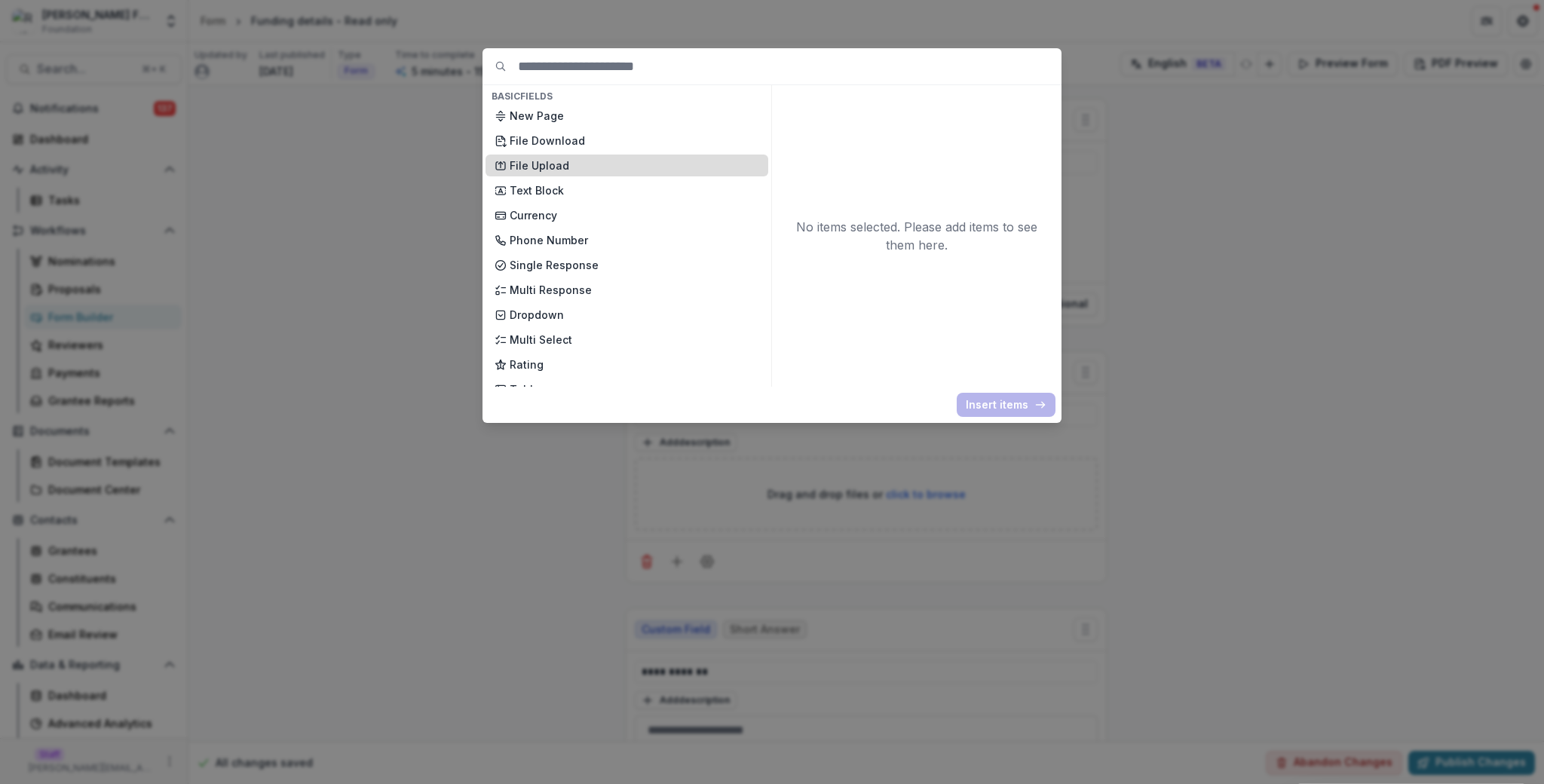
click at [636, 165] on p "File Upload" at bounding box center [634, 166] width 250 height 16
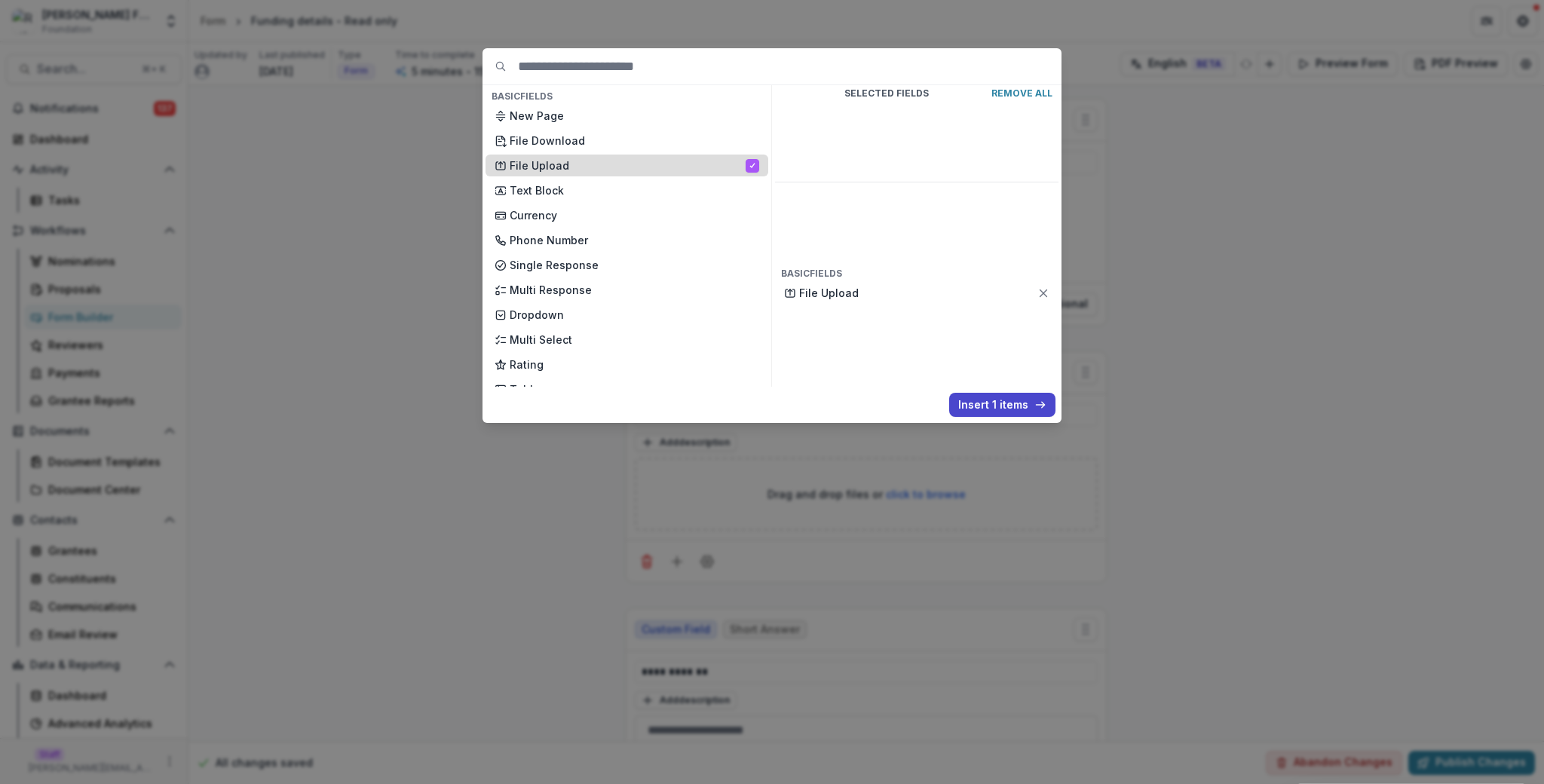
click at [636, 165] on p "File Upload" at bounding box center [627, 166] width 236 height 16
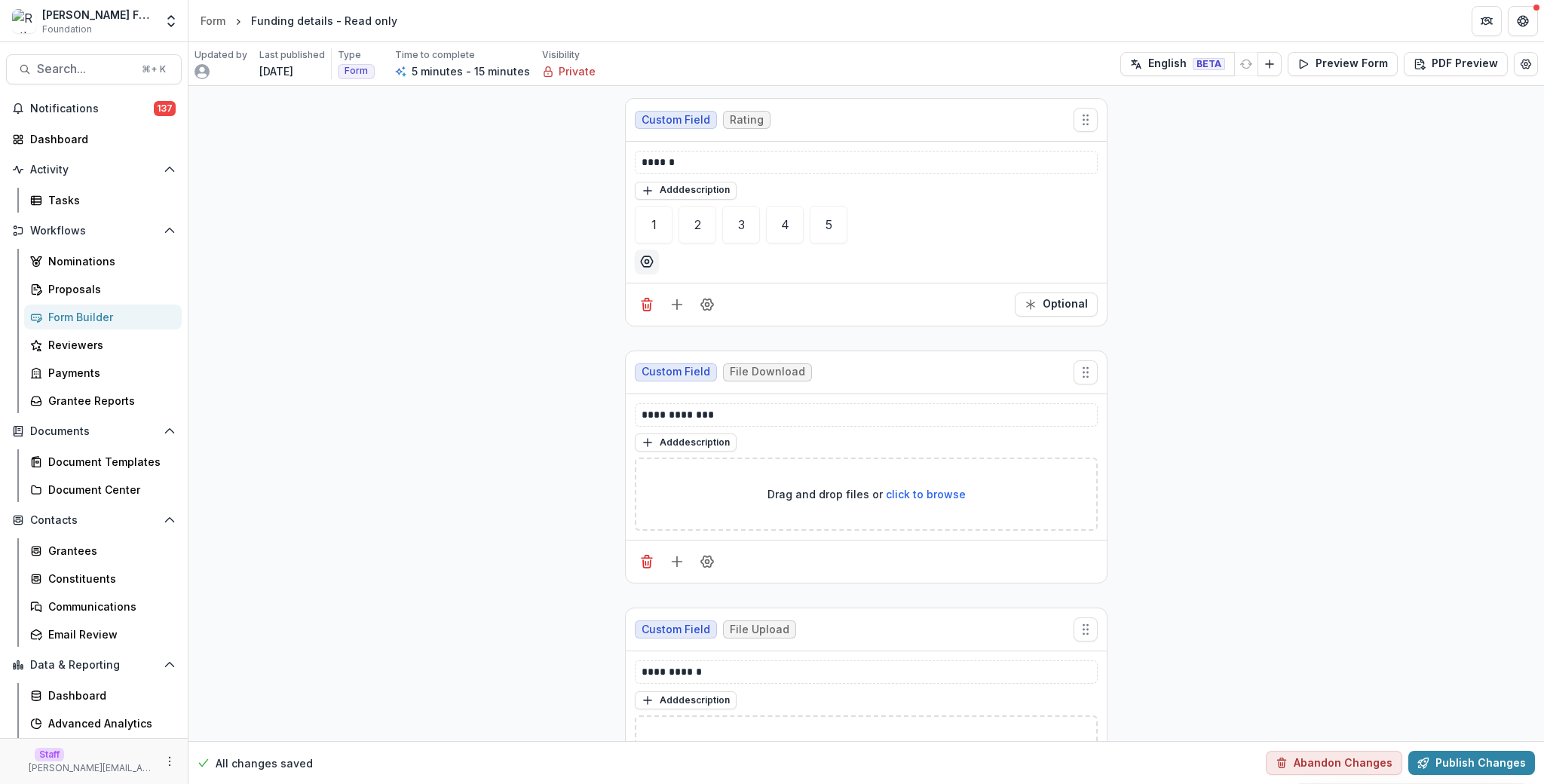
click at [1017, 502] on div "Drag and drop files or click to browse" at bounding box center [866, 494] width 463 height 73
type input "**********"
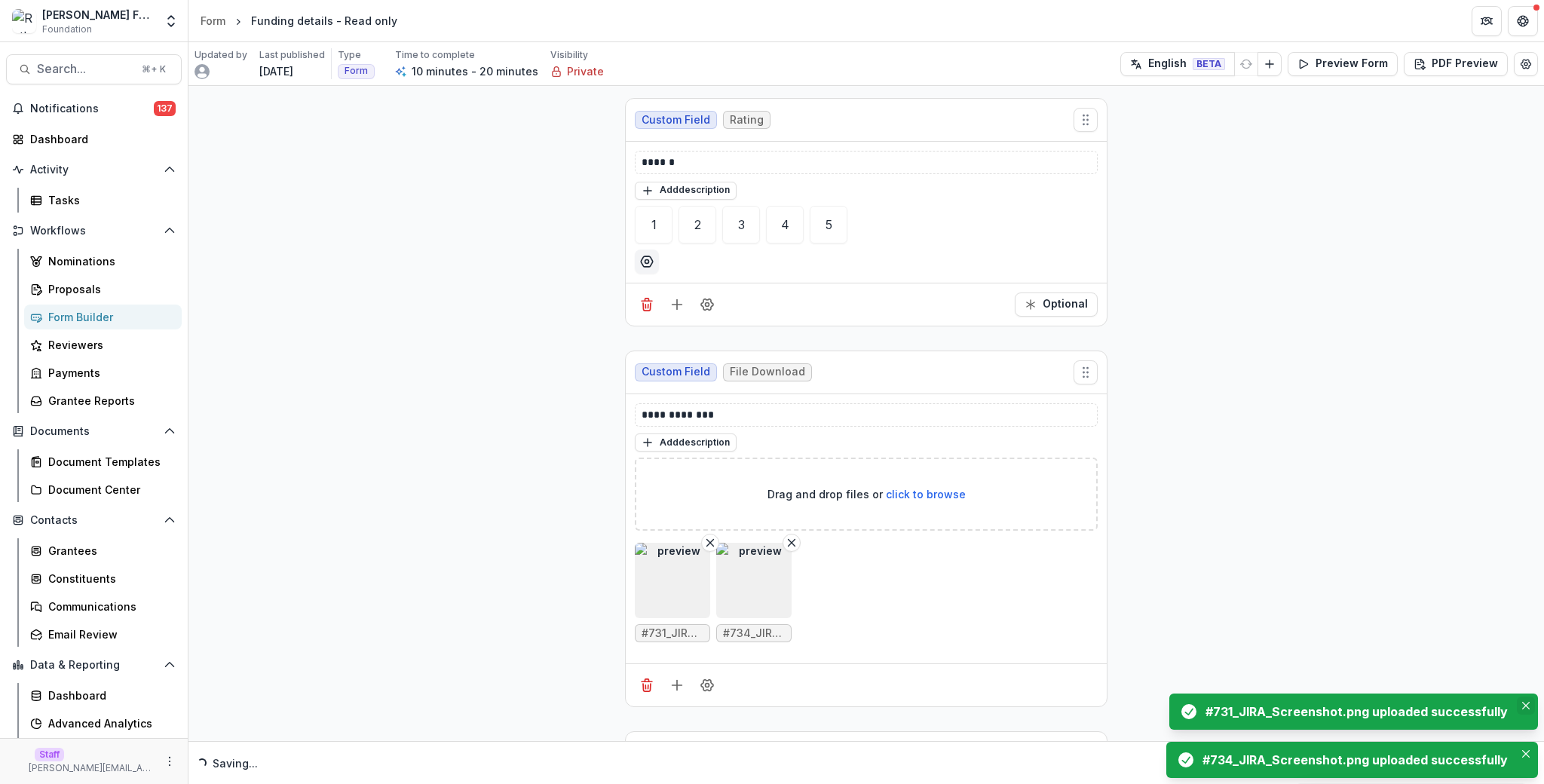
click at [1521, 705] on button "Close" at bounding box center [1526, 706] width 18 height 18
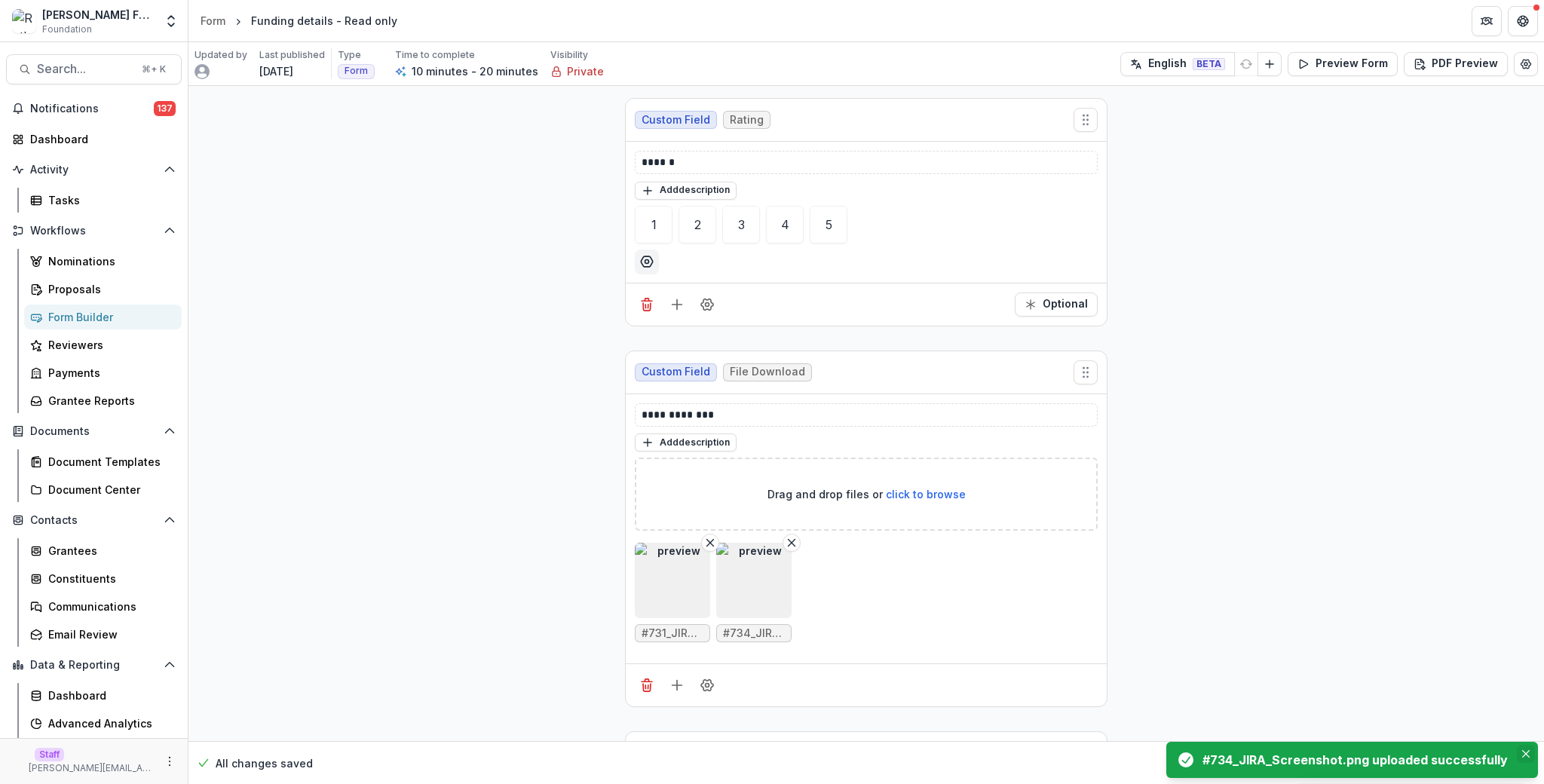
click at [1528, 760] on button "Close" at bounding box center [1526, 753] width 18 height 18
click at [1527, 753] on button "Publish Changes" at bounding box center [1472, 763] width 127 height 24
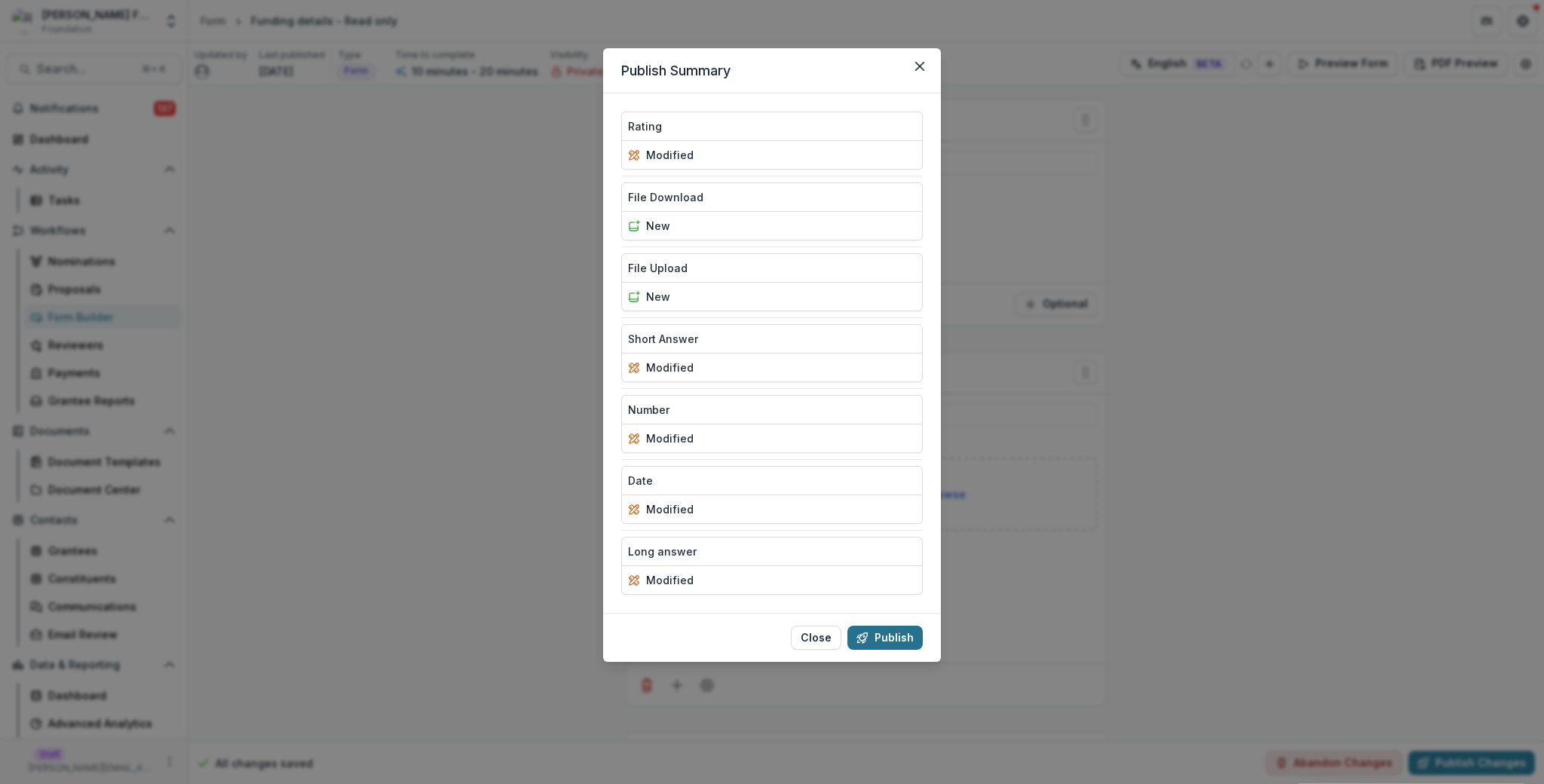
click at [875, 631] on button "Publish" at bounding box center [885, 637] width 75 height 24
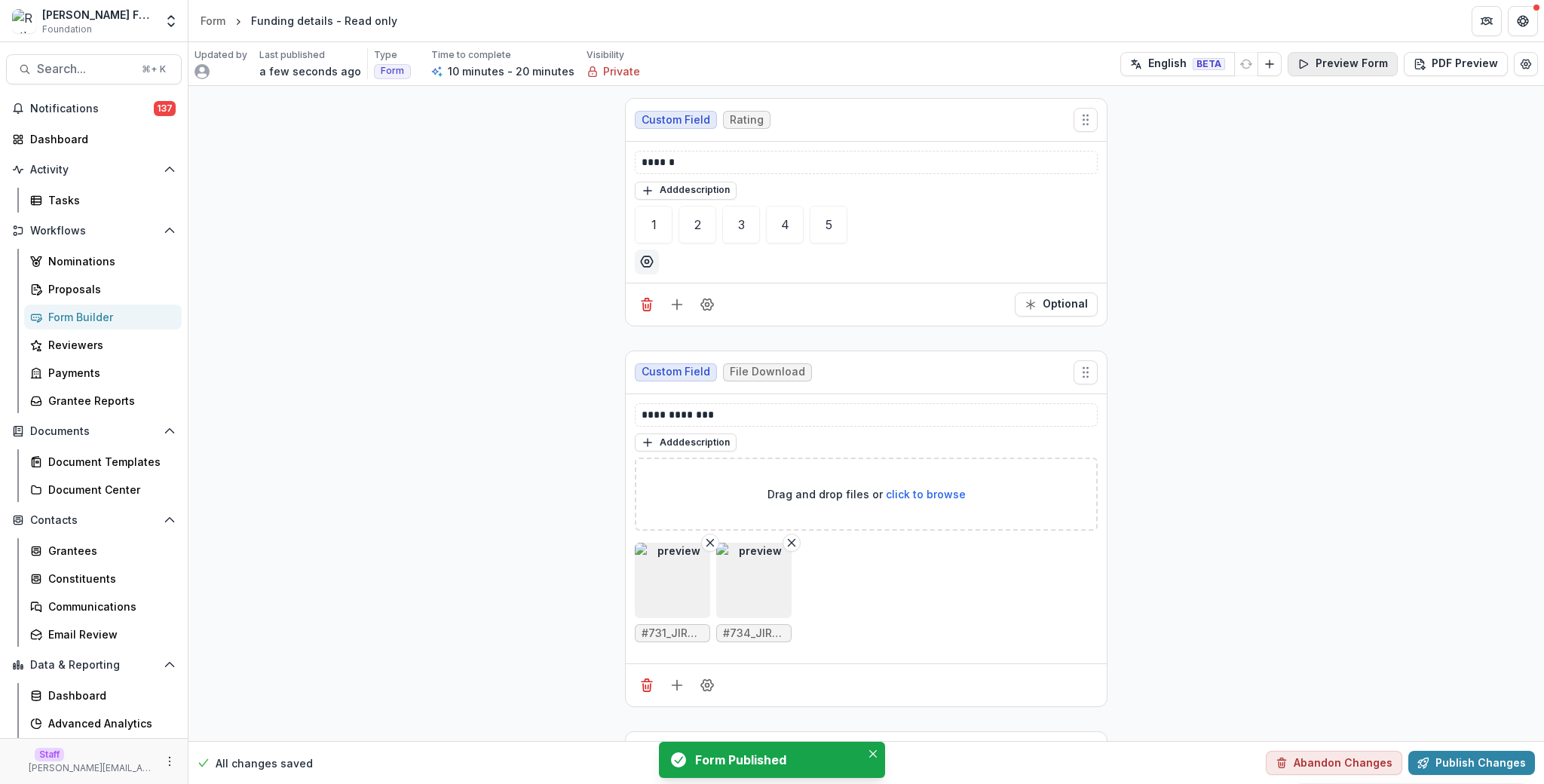
click at [1390, 68] on button "Preview Form" at bounding box center [1343, 64] width 110 height 24
click at [207, 15] on div "Form" at bounding box center [212, 21] width 25 height 16
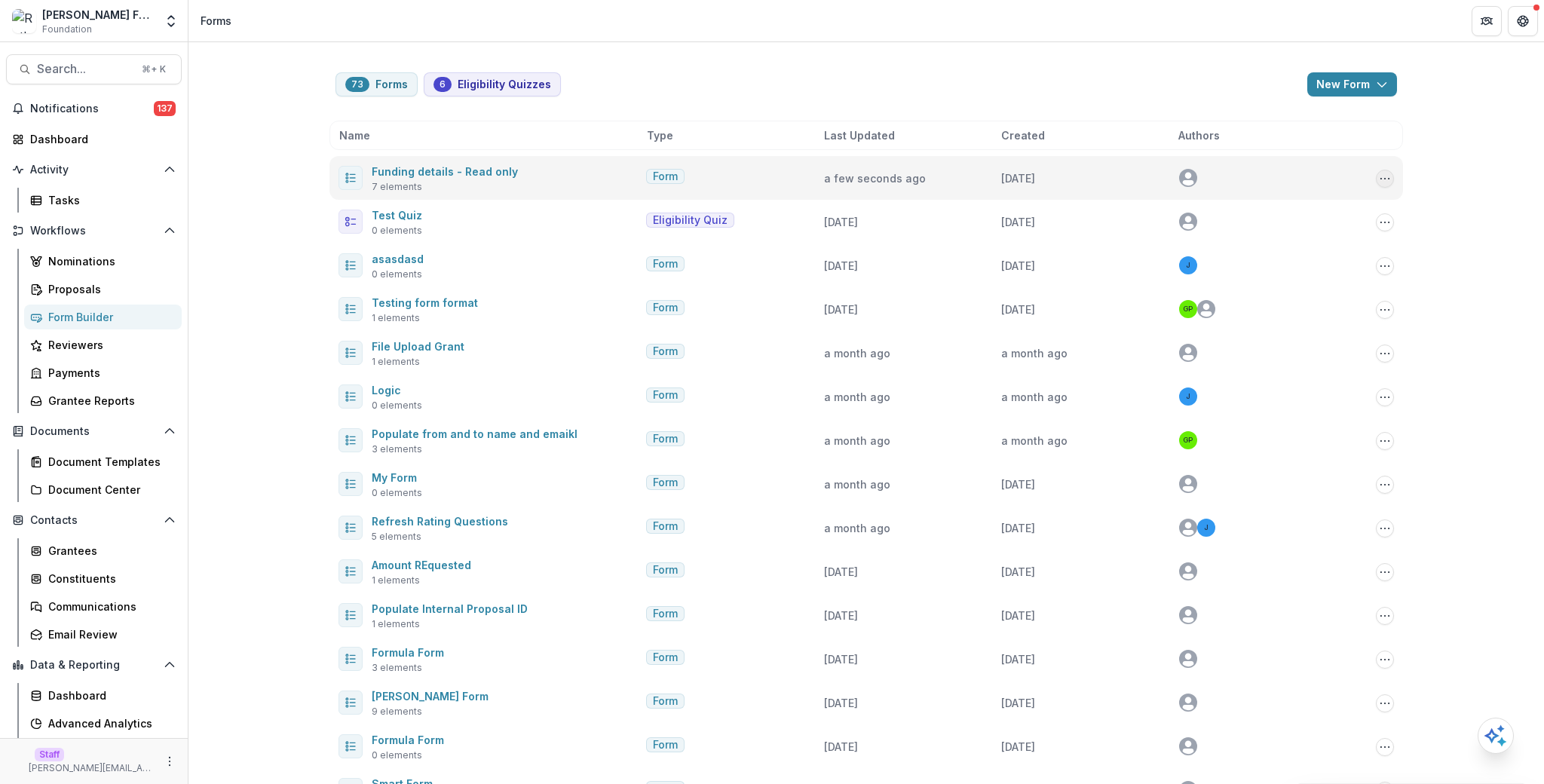
click at [1386, 178] on circle "Options" at bounding box center [1386, 178] width 1 height 1
click at [1315, 268] on button "Send" at bounding box center [1308, 259] width 162 height 25
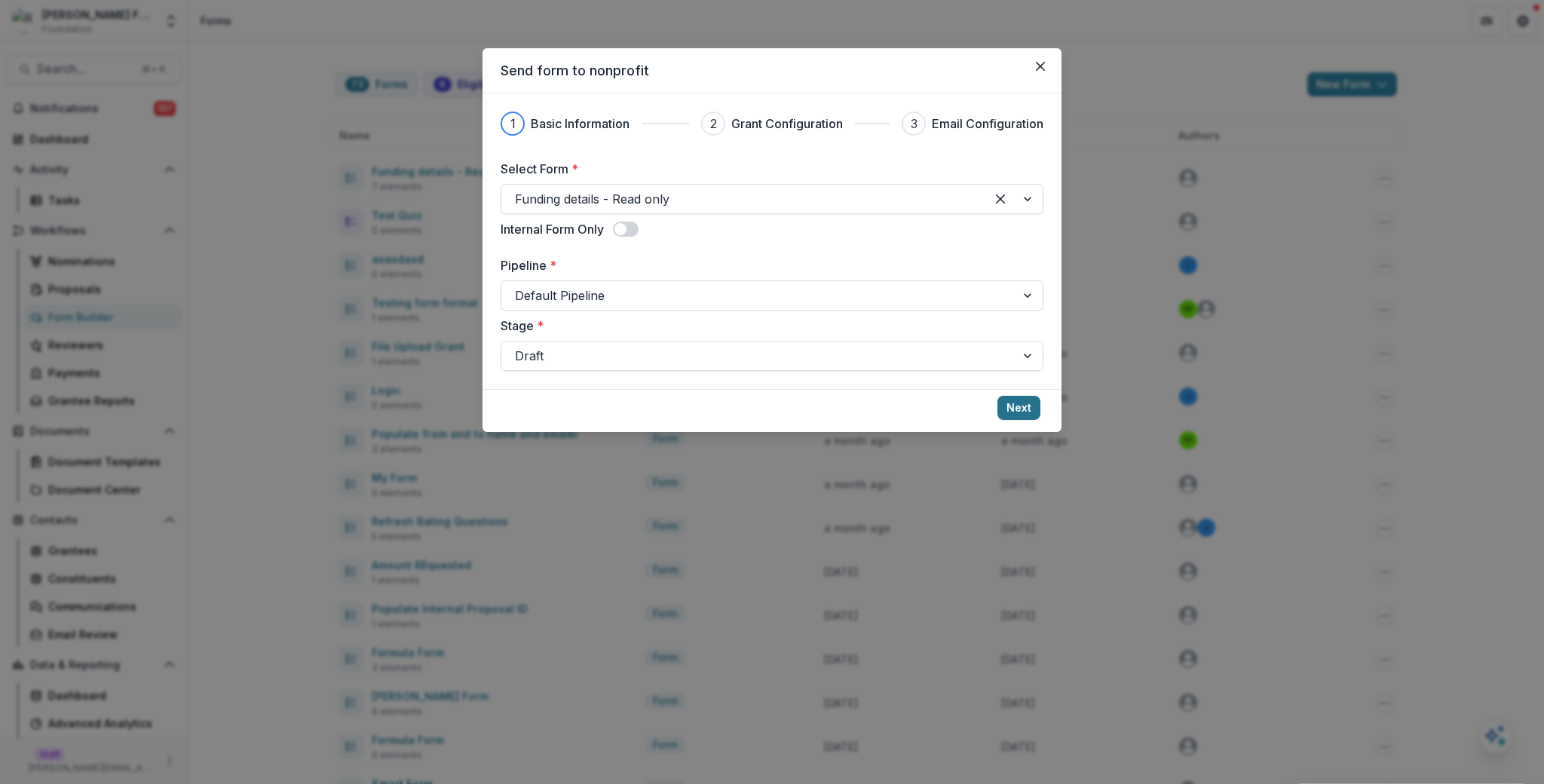
click at [1005, 400] on button "Next" at bounding box center [1019, 408] width 43 height 24
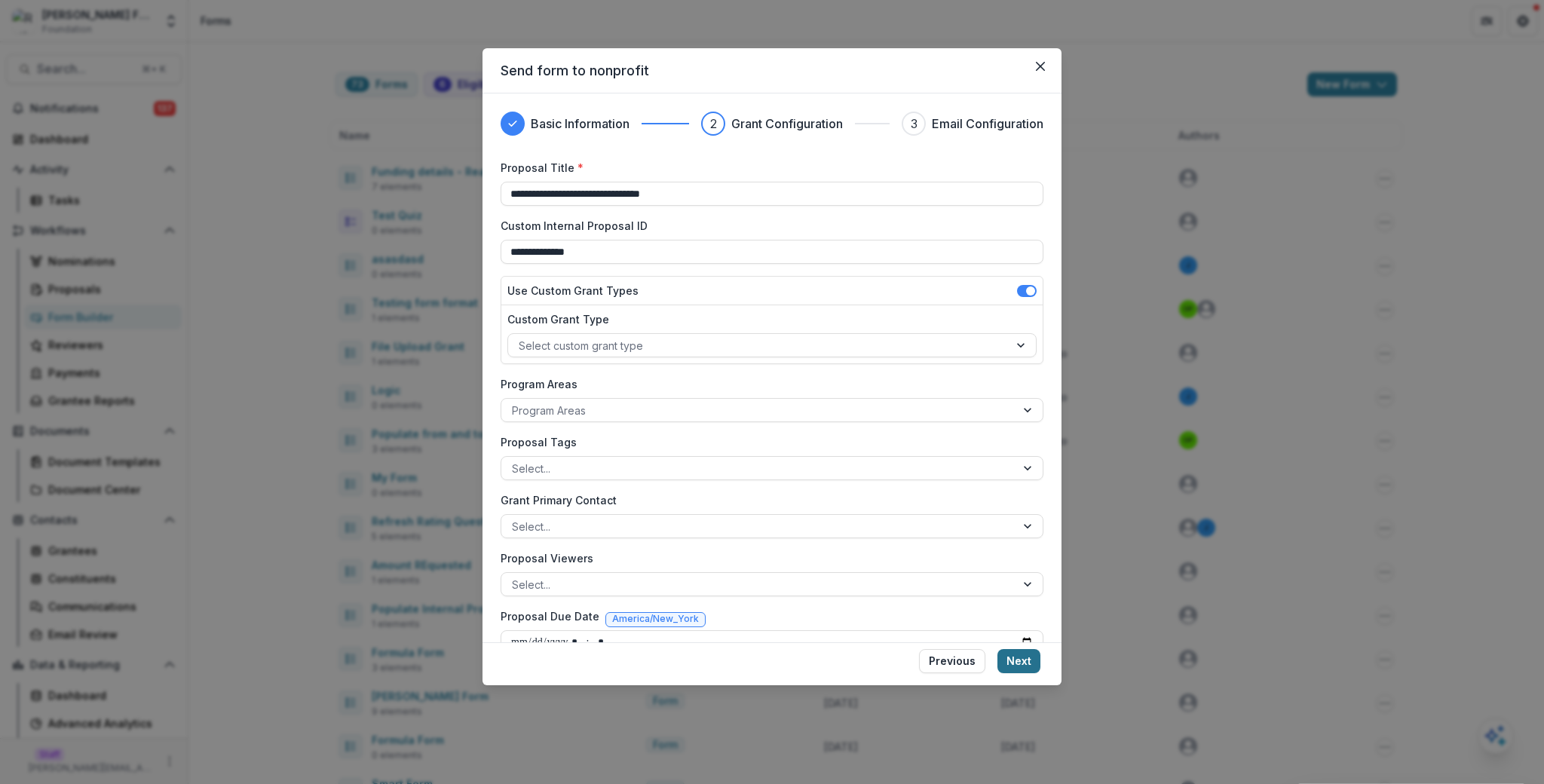
click at [1021, 663] on button "Next" at bounding box center [1019, 661] width 43 height 24
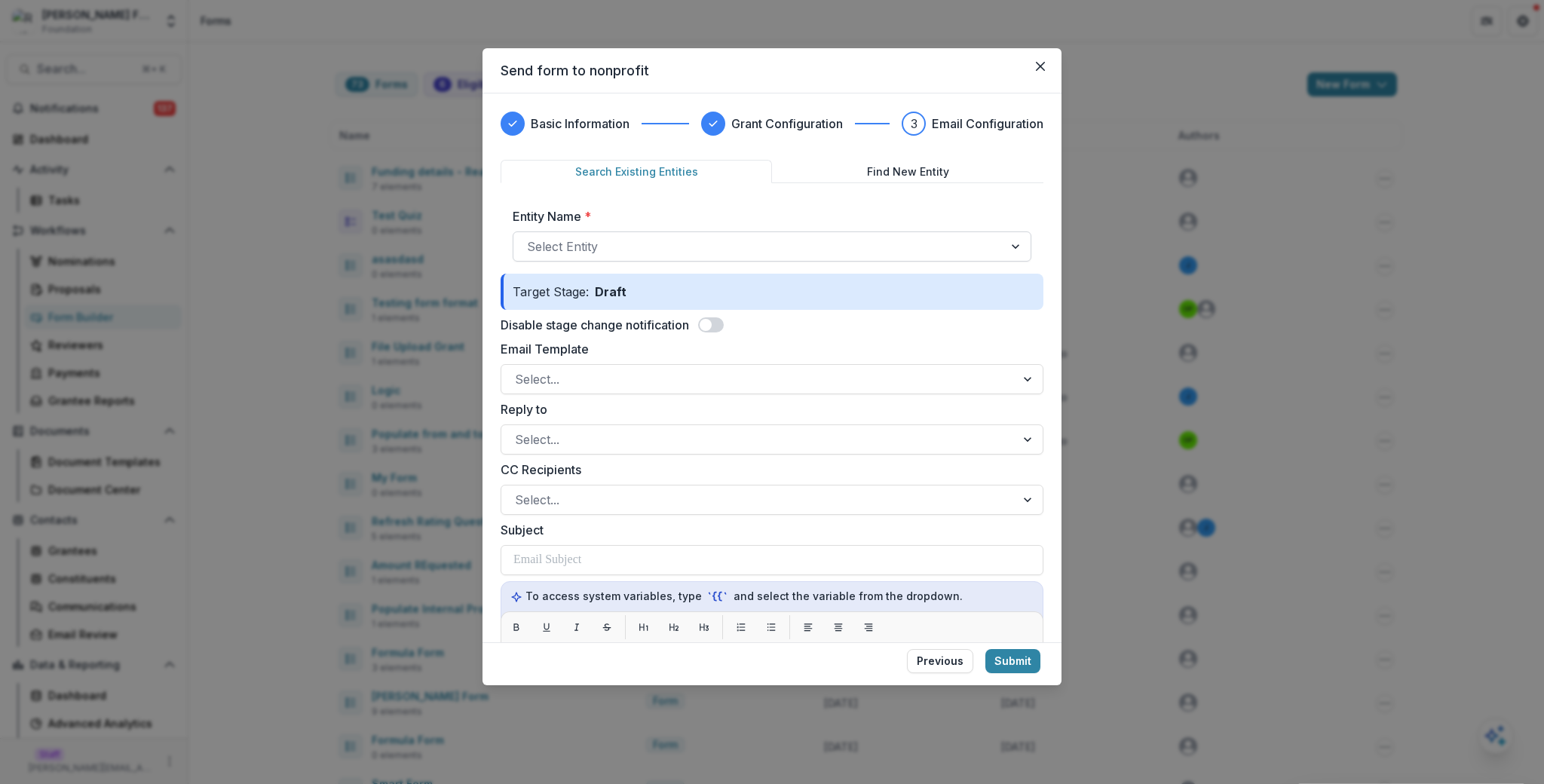
click at [585, 255] on div at bounding box center [758, 246] width 463 height 21
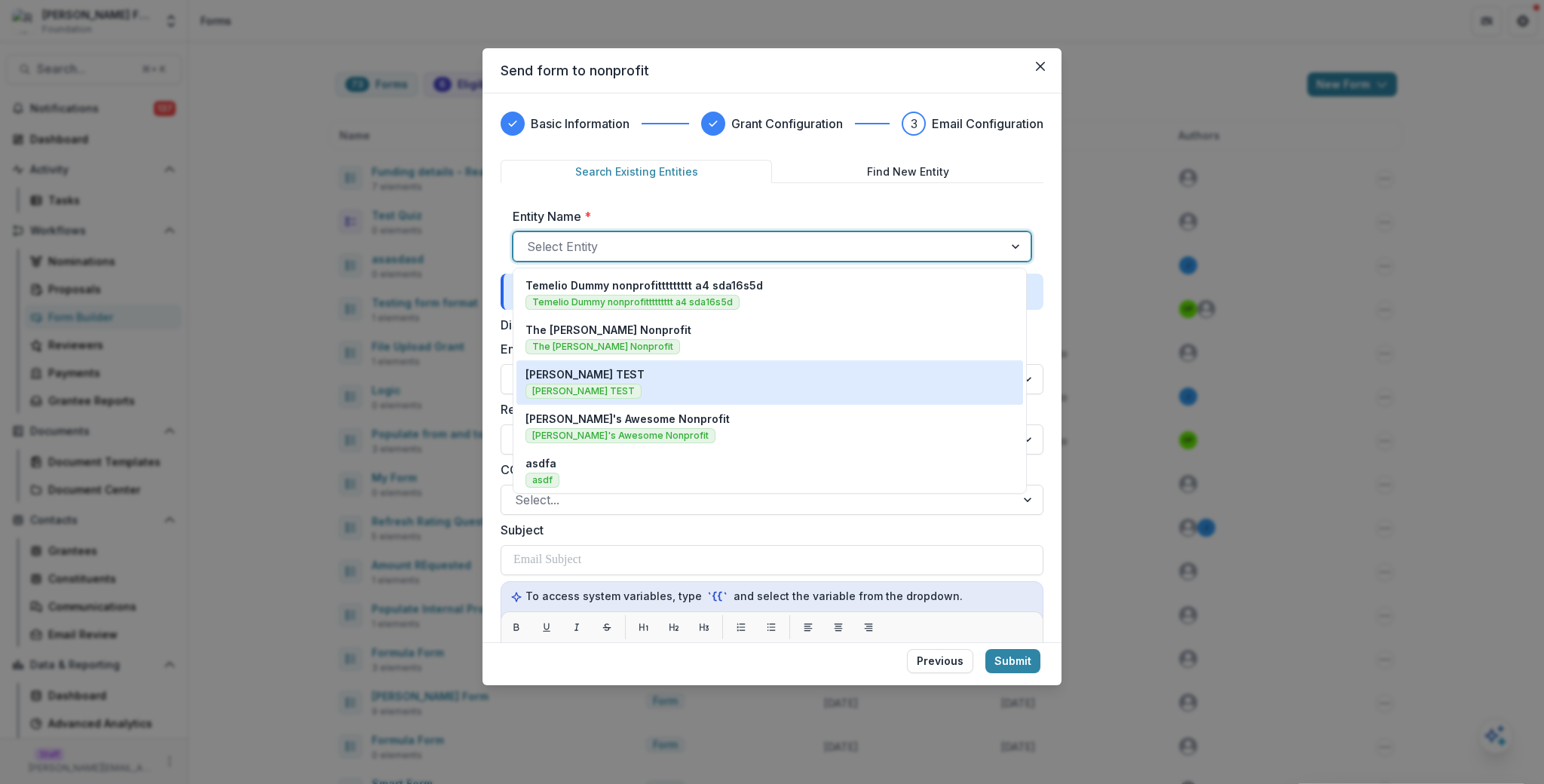
scroll to position [323, 0]
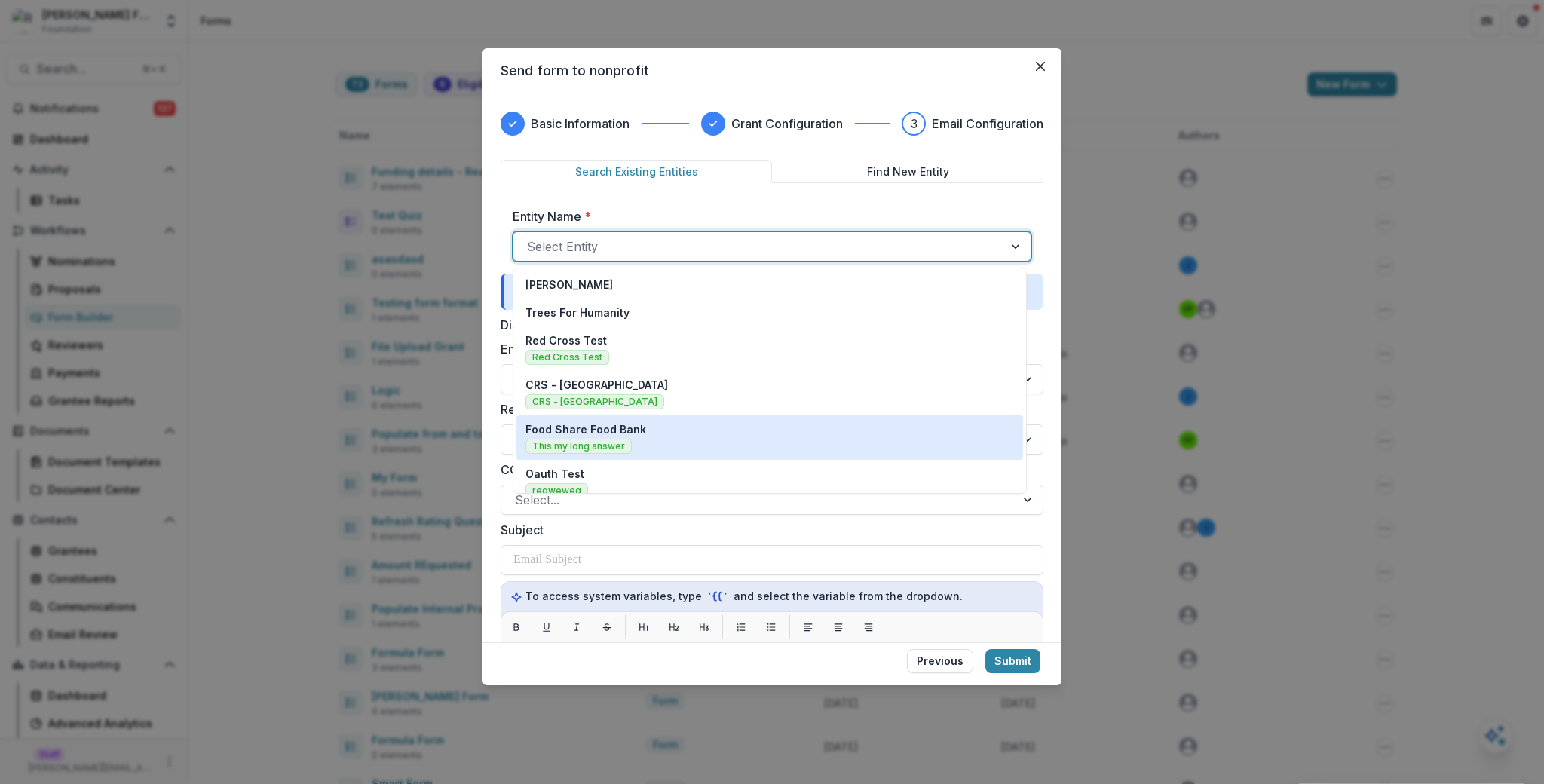
click at [677, 427] on div "Food Share Food Bank This my long answer" at bounding box center [769, 437] width 489 height 32
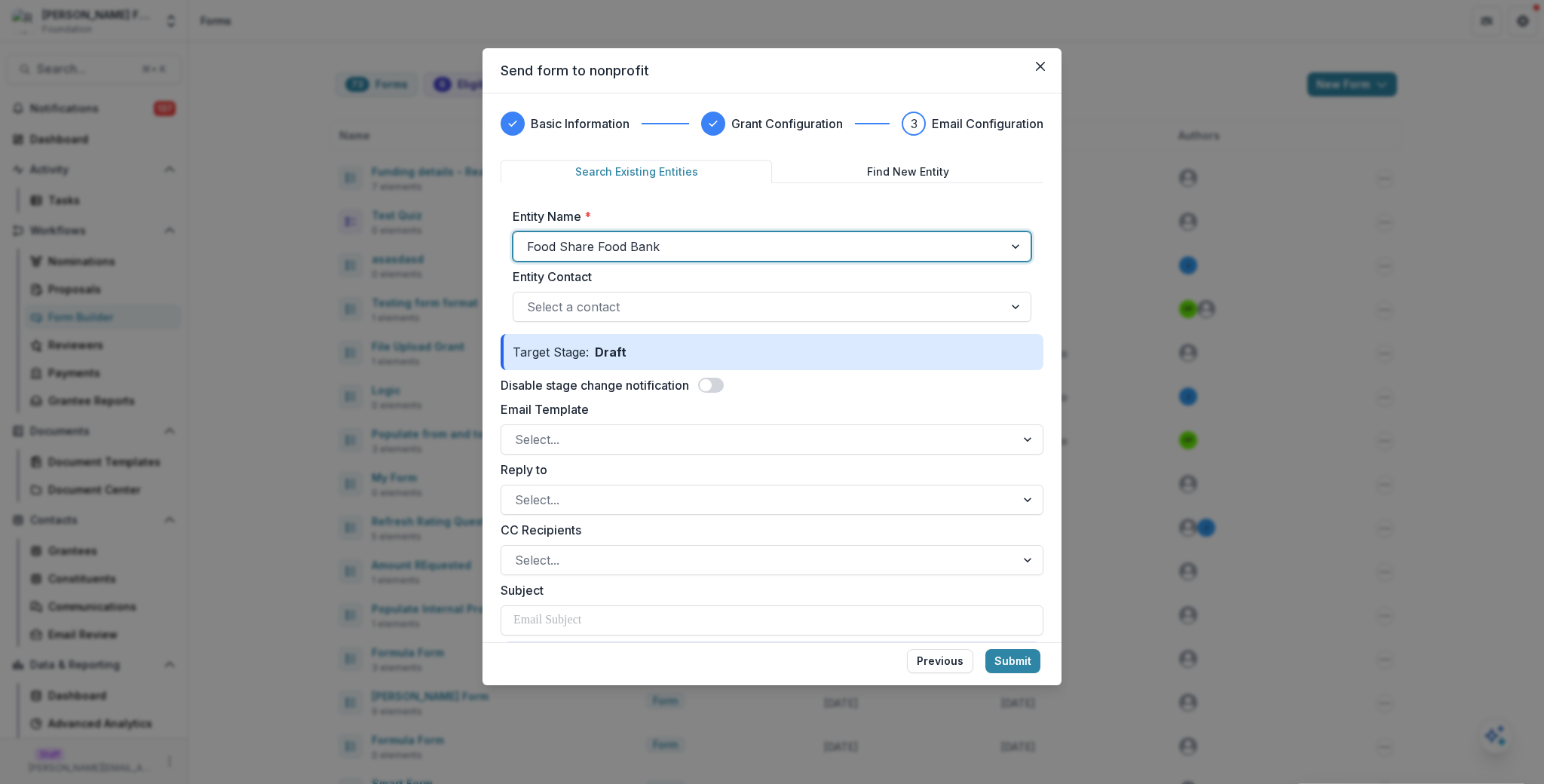
click at [712, 381] on span at bounding box center [705, 385] width 12 height 12
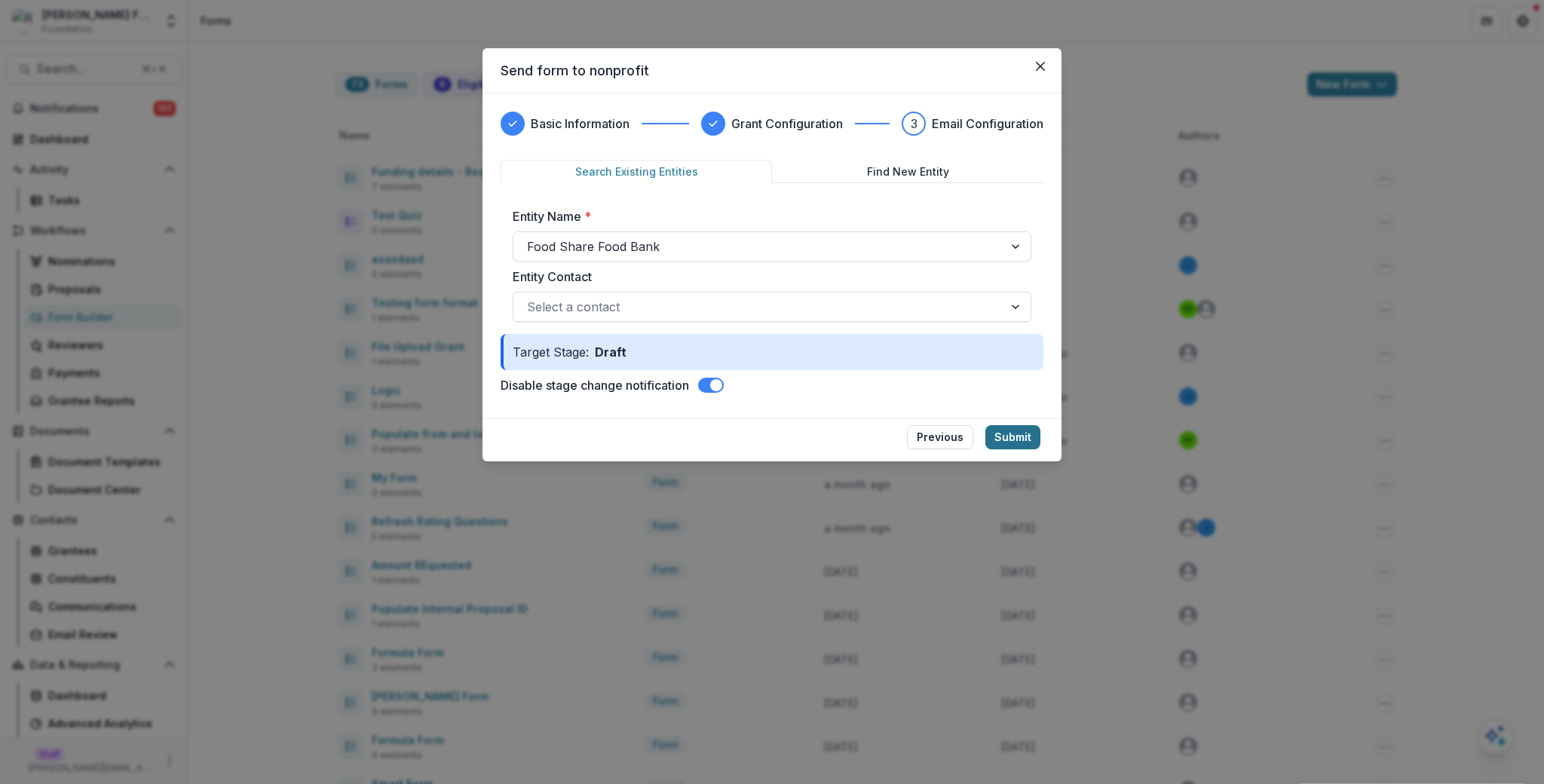
click at [1007, 432] on button "Submit" at bounding box center [1012, 437] width 55 height 24
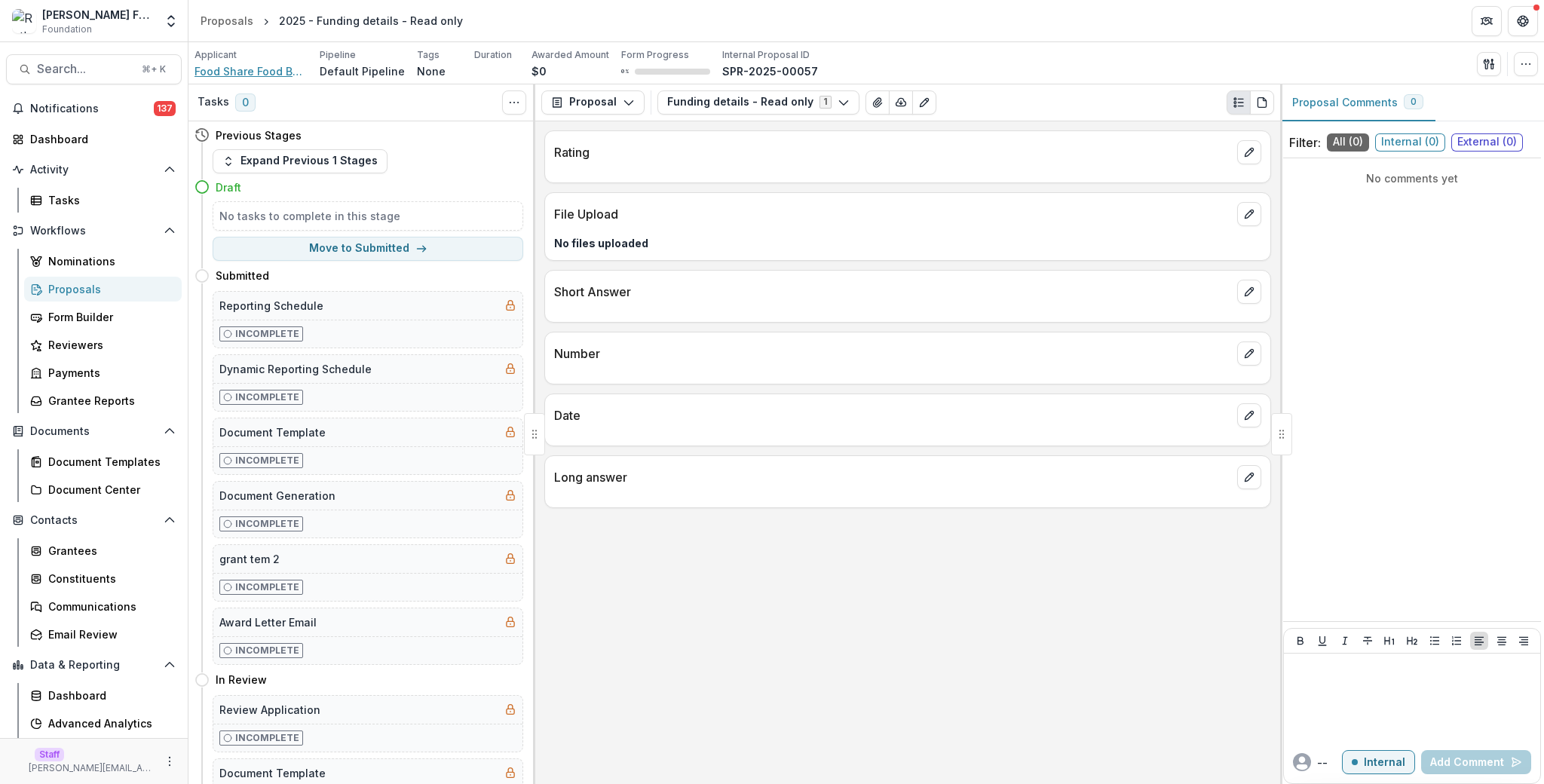
click at [267, 74] on span "Food Share Food Bank" at bounding box center [251, 71] width 113 height 16
click at [918, 106] on icon "Edit as form" at bounding box center [924, 102] width 12 height 12
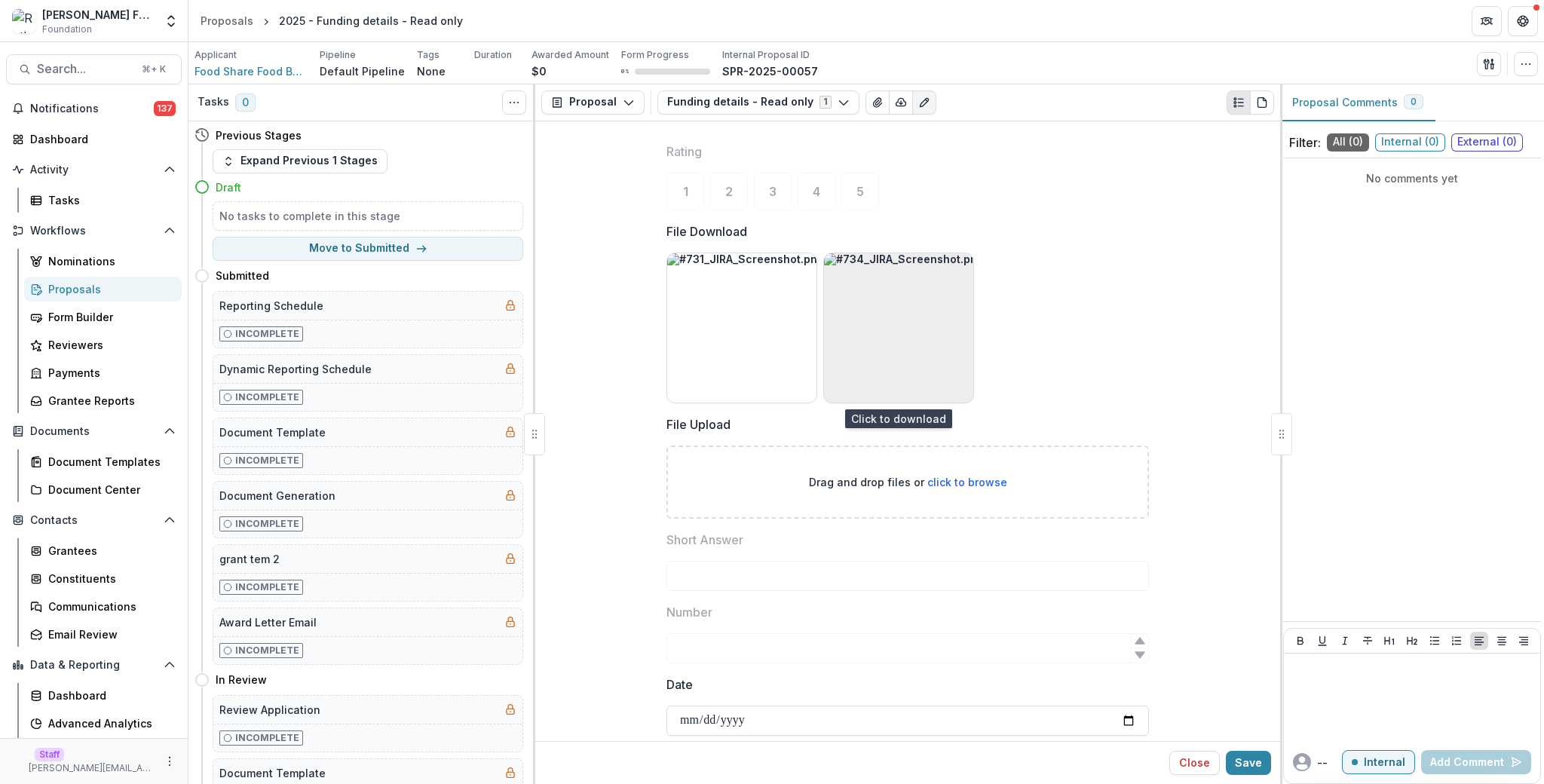
click at [916, 352] on img "button" at bounding box center [898, 328] width 149 height 149
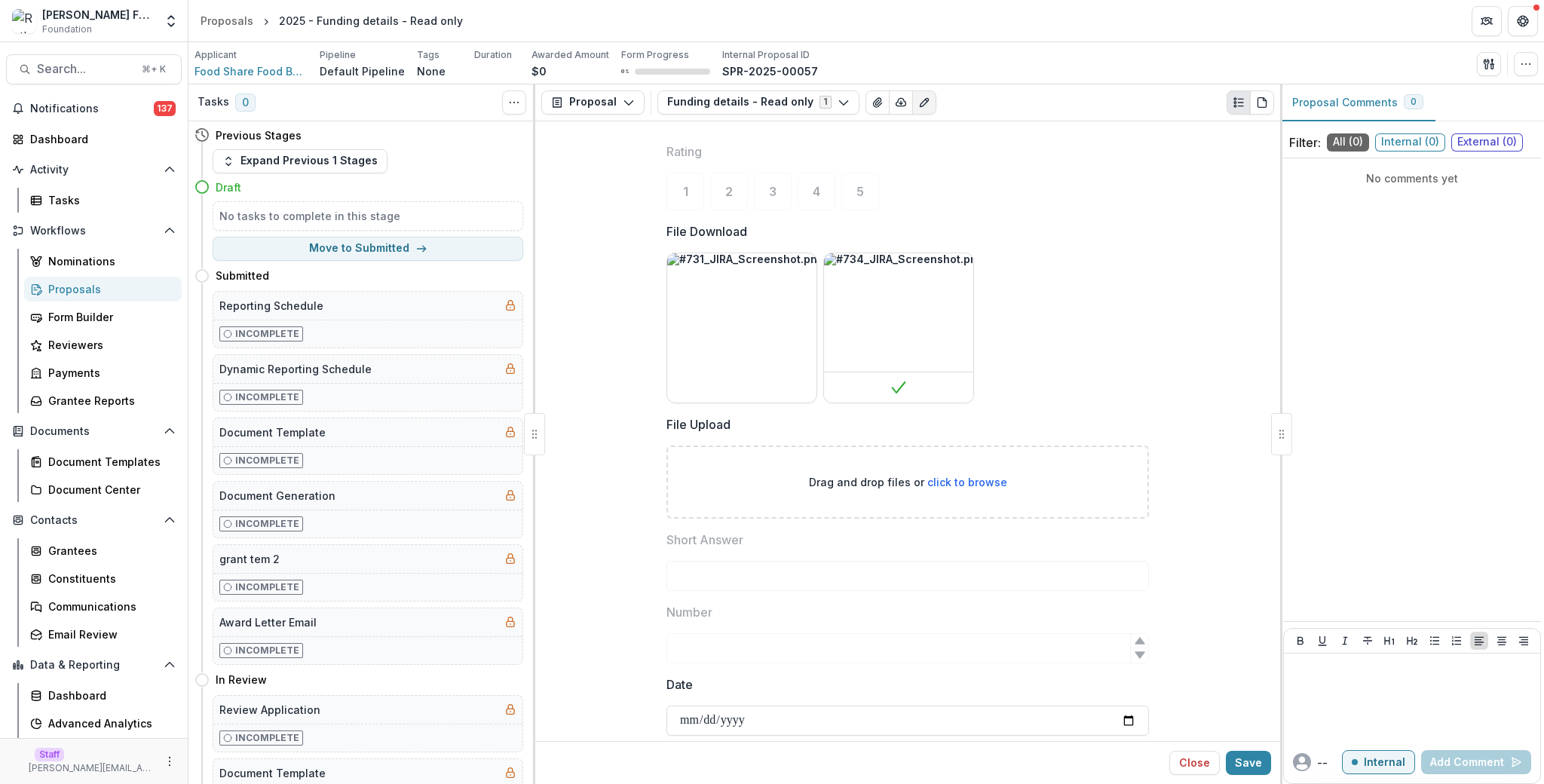
click at [1076, 246] on div at bounding box center [907, 249] width 482 height 6
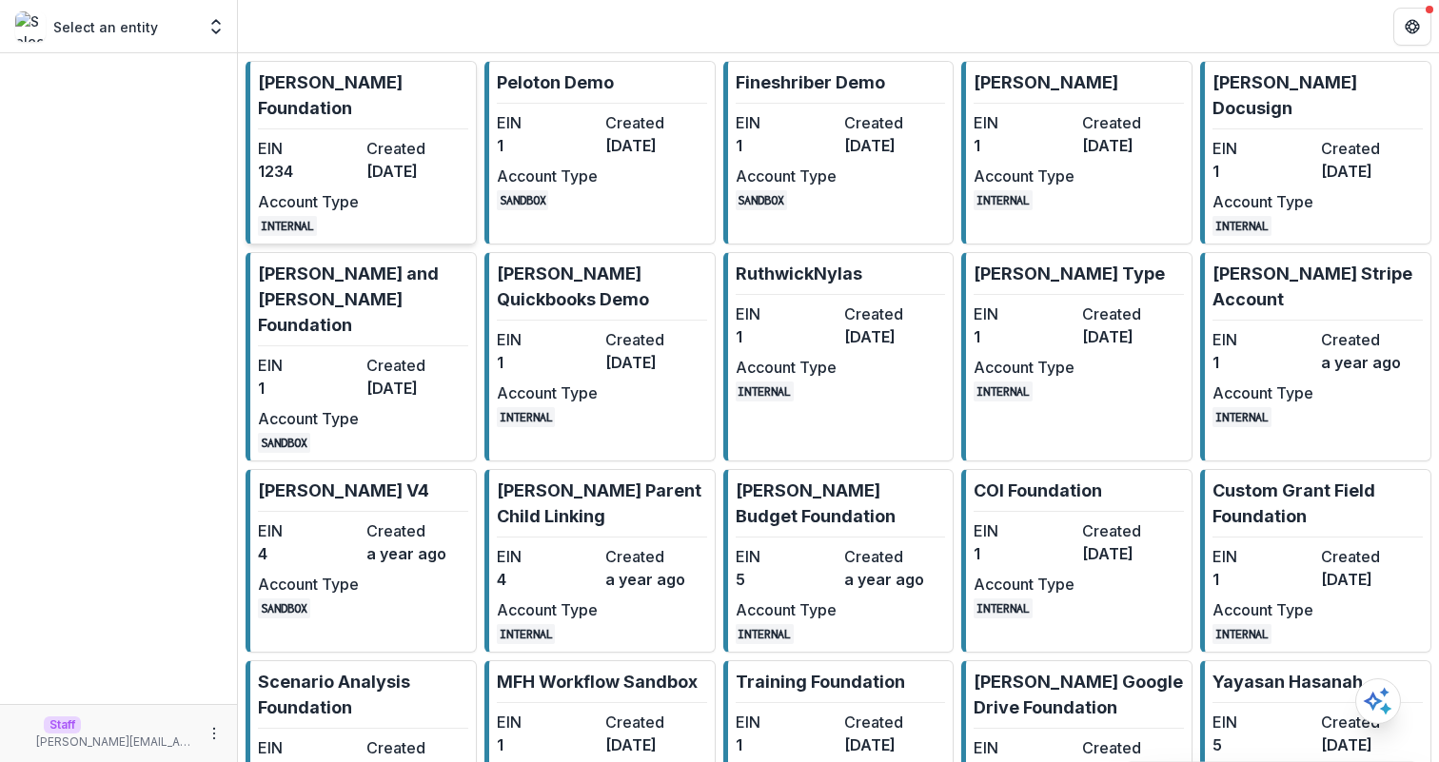
click at [366, 104] on link "[PERSON_NAME] Foundation EIN 1234 Created [DATE] Account Type INTERNAL" at bounding box center [361, 153] width 231 height 184
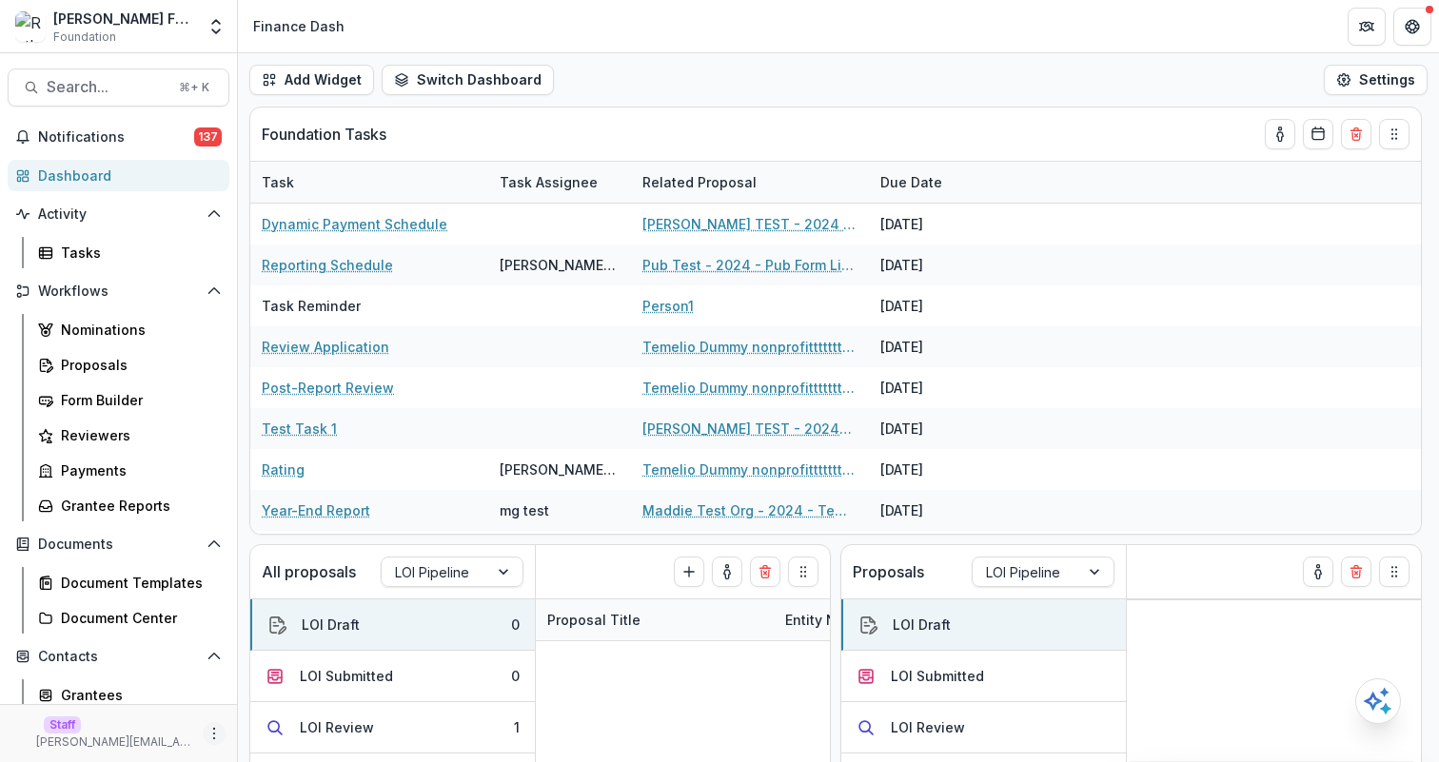
click at [208, 724] on button "More" at bounding box center [214, 733] width 23 height 23
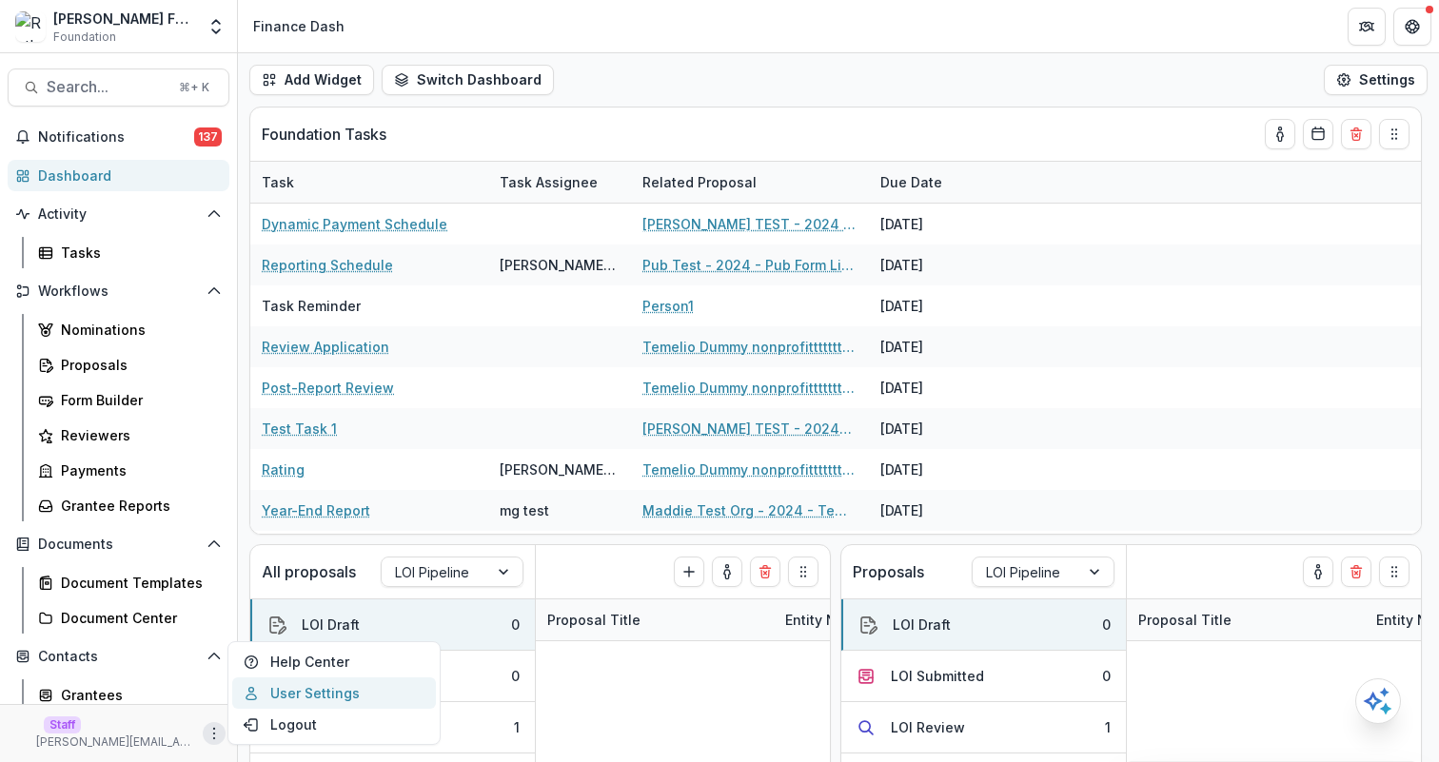
click at [314, 692] on link "User Settings" at bounding box center [334, 693] width 204 height 31
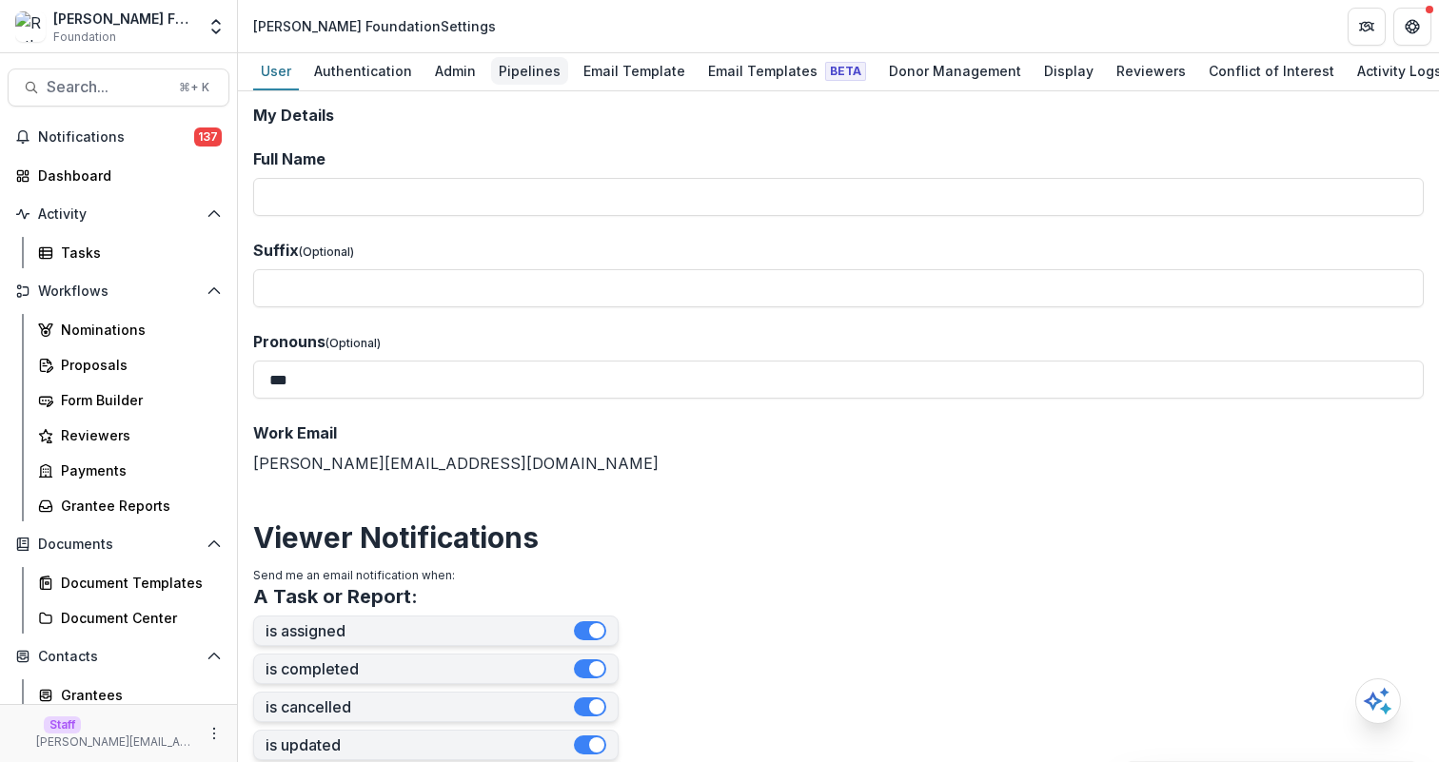
click at [534, 76] on div "Pipelines" at bounding box center [529, 71] width 77 height 28
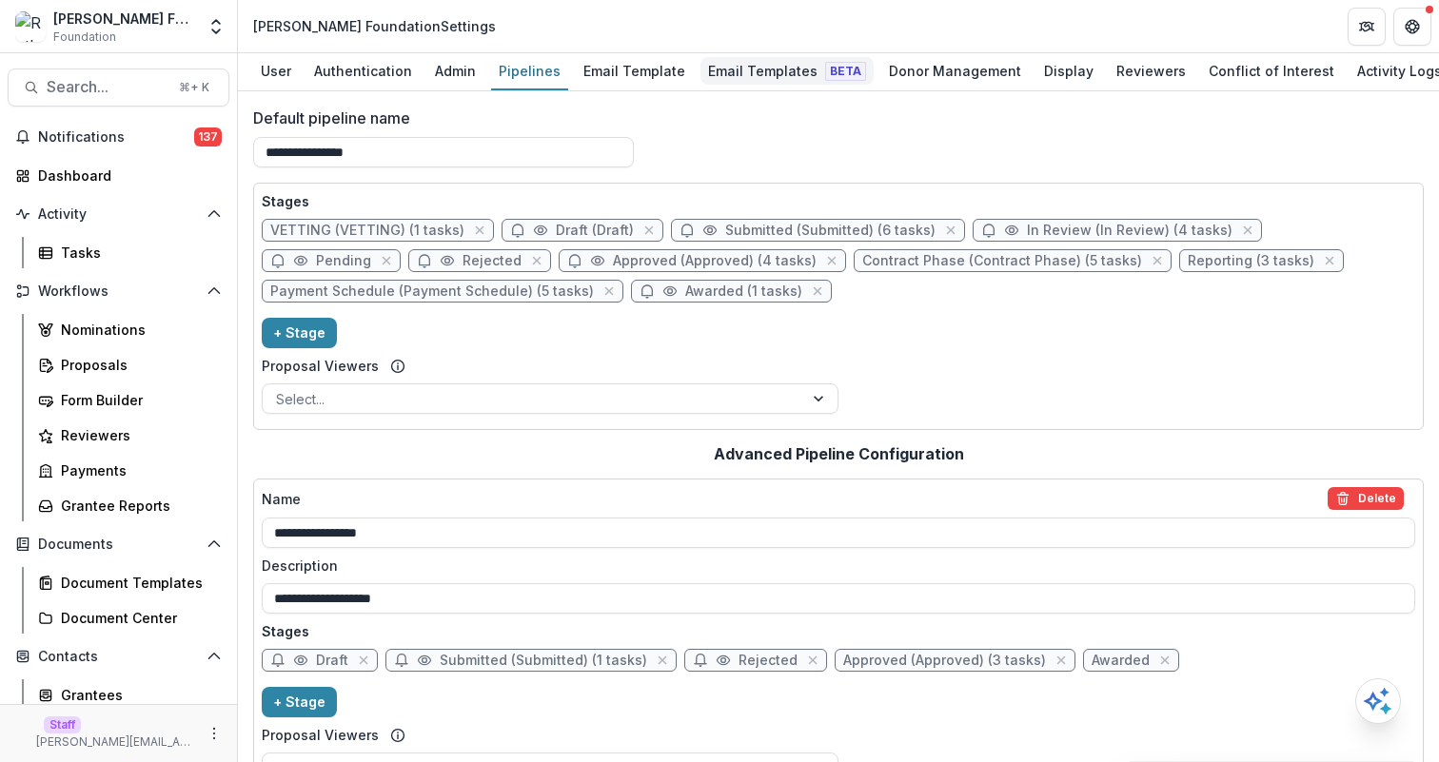
click at [745, 61] on div "Email Templates Beta" at bounding box center [787, 71] width 173 height 28
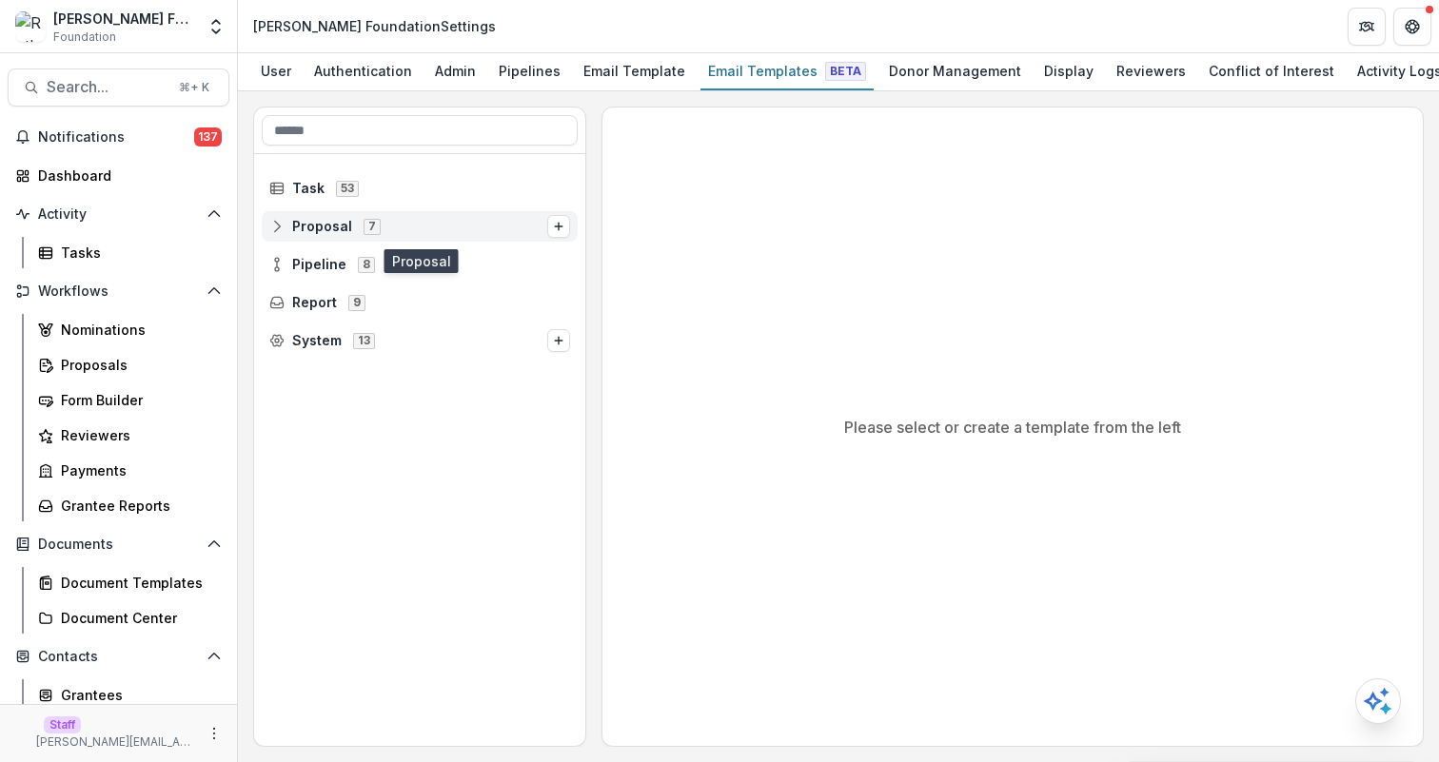
click at [326, 232] on span "Proposal" at bounding box center [322, 227] width 60 height 16
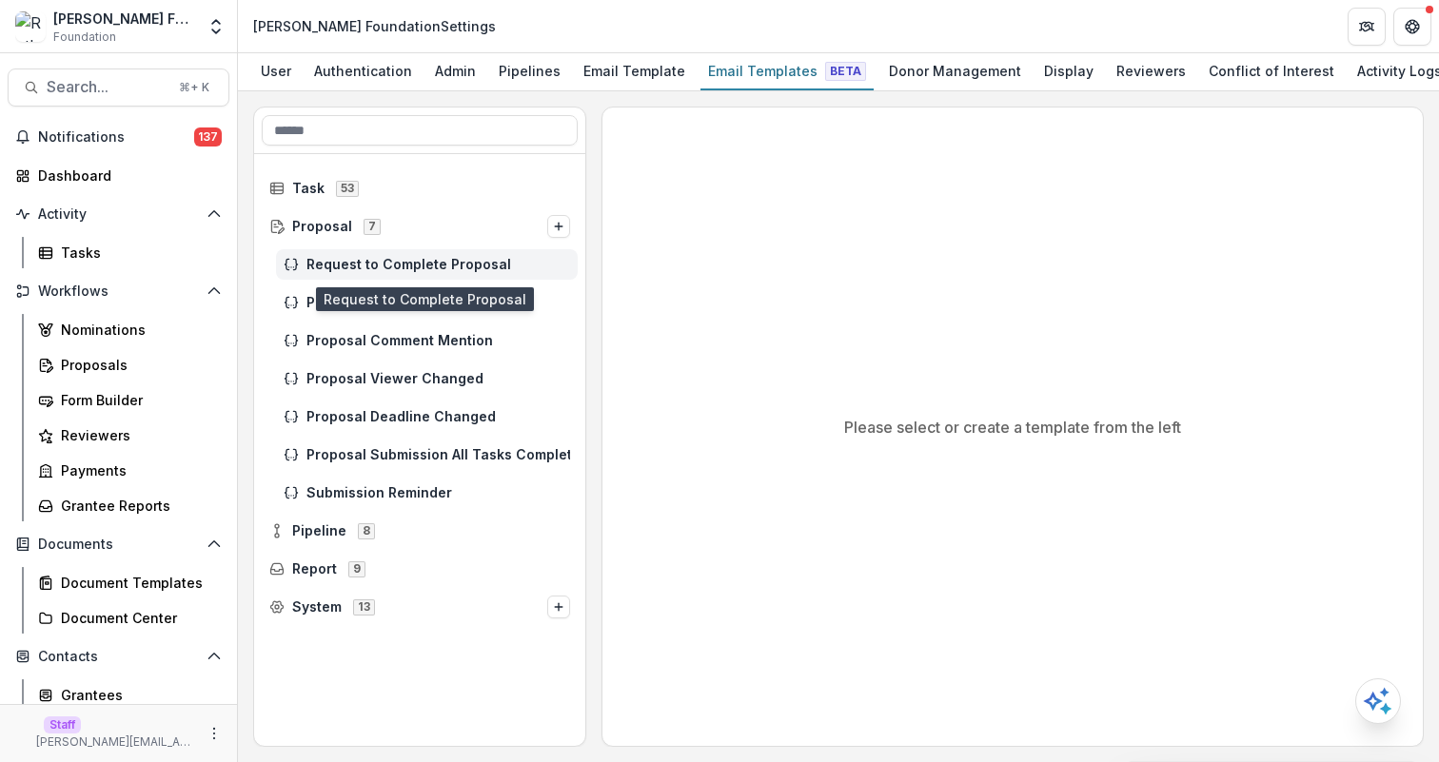
click at [354, 254] on div "Request to Complete Proposal" at bounding box center [427, 264] width 302 height 30
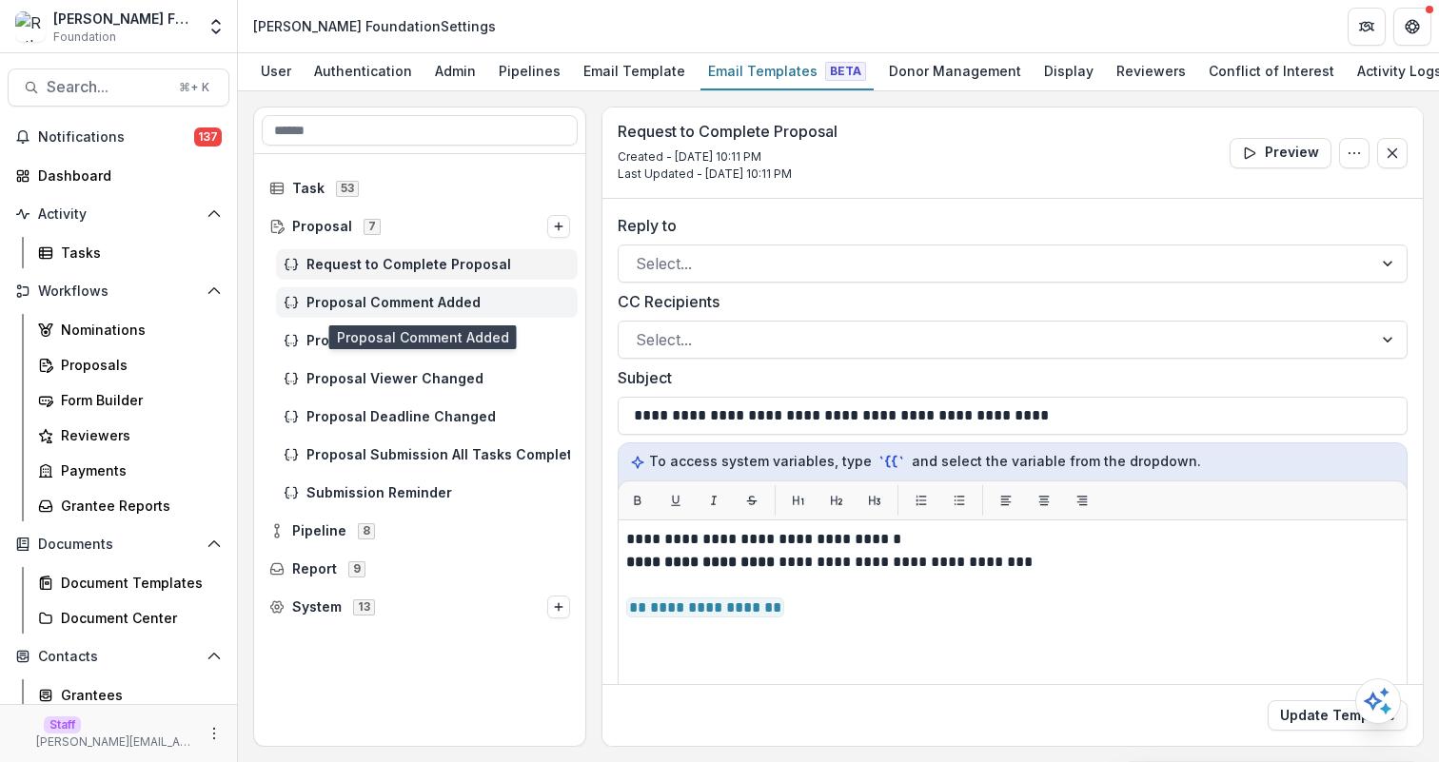
click at [373, 313] on div "Proposal Comment Added" at bounding box center [427, 302] width 302 height 30
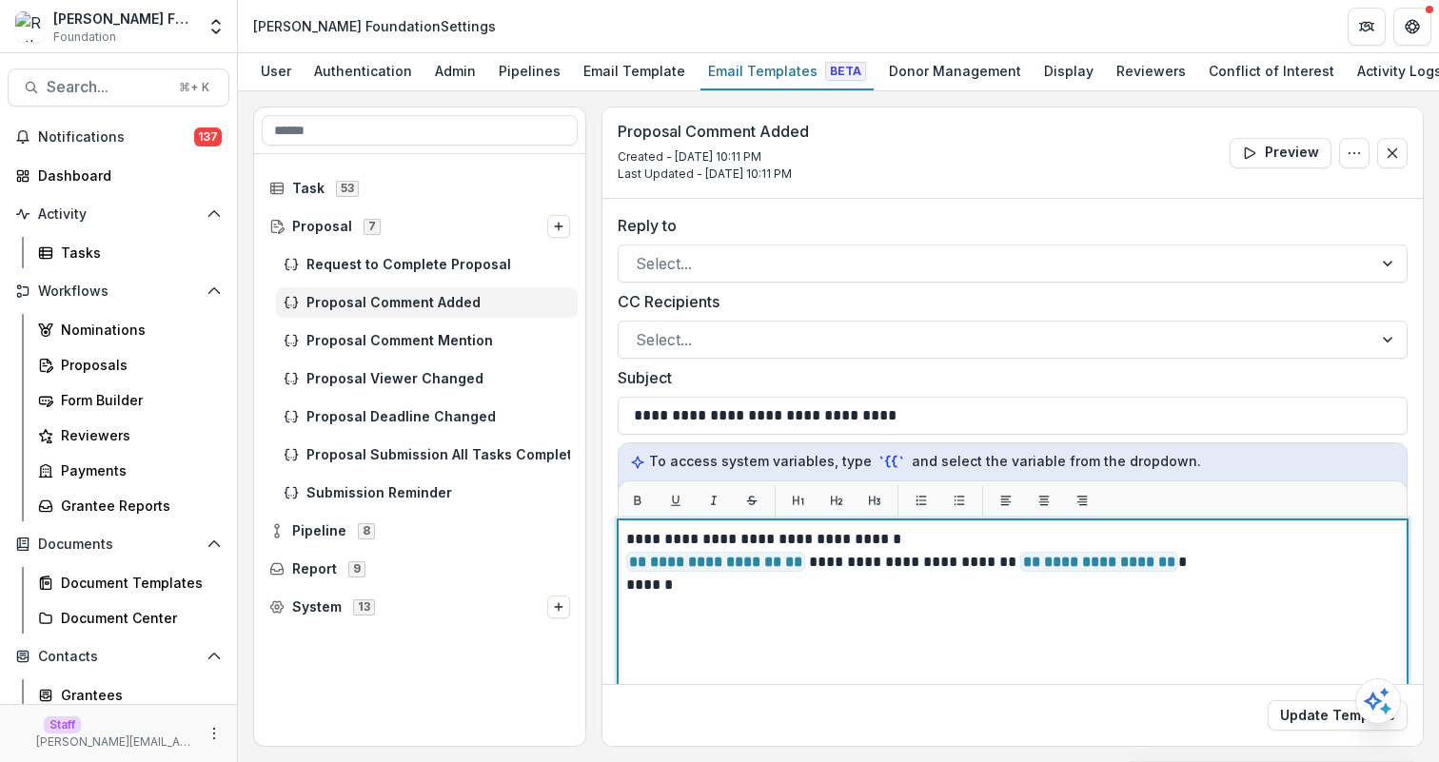
click at [739, 583] on p "******" at bounding box center [1009, 585] width 767 height 23
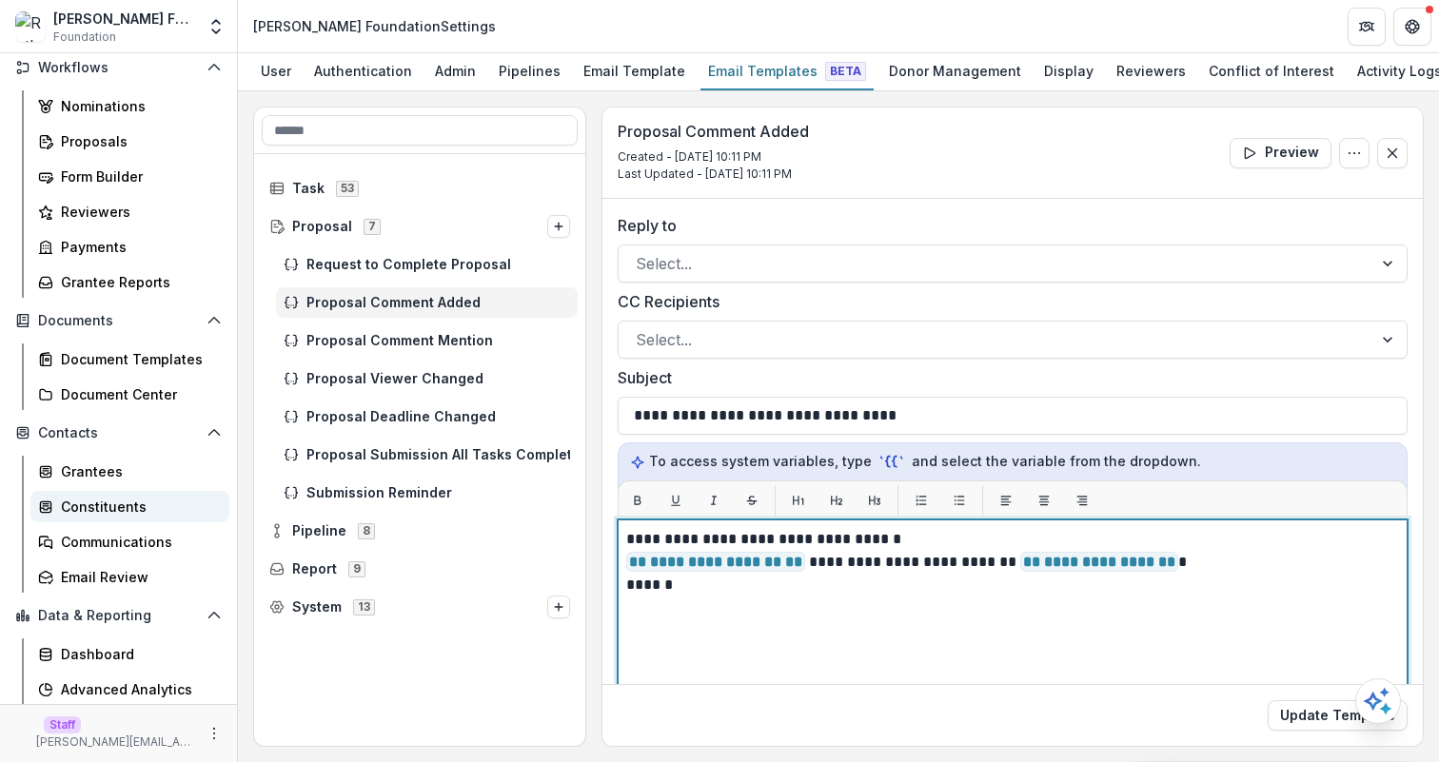
scroll to position [231, 0]
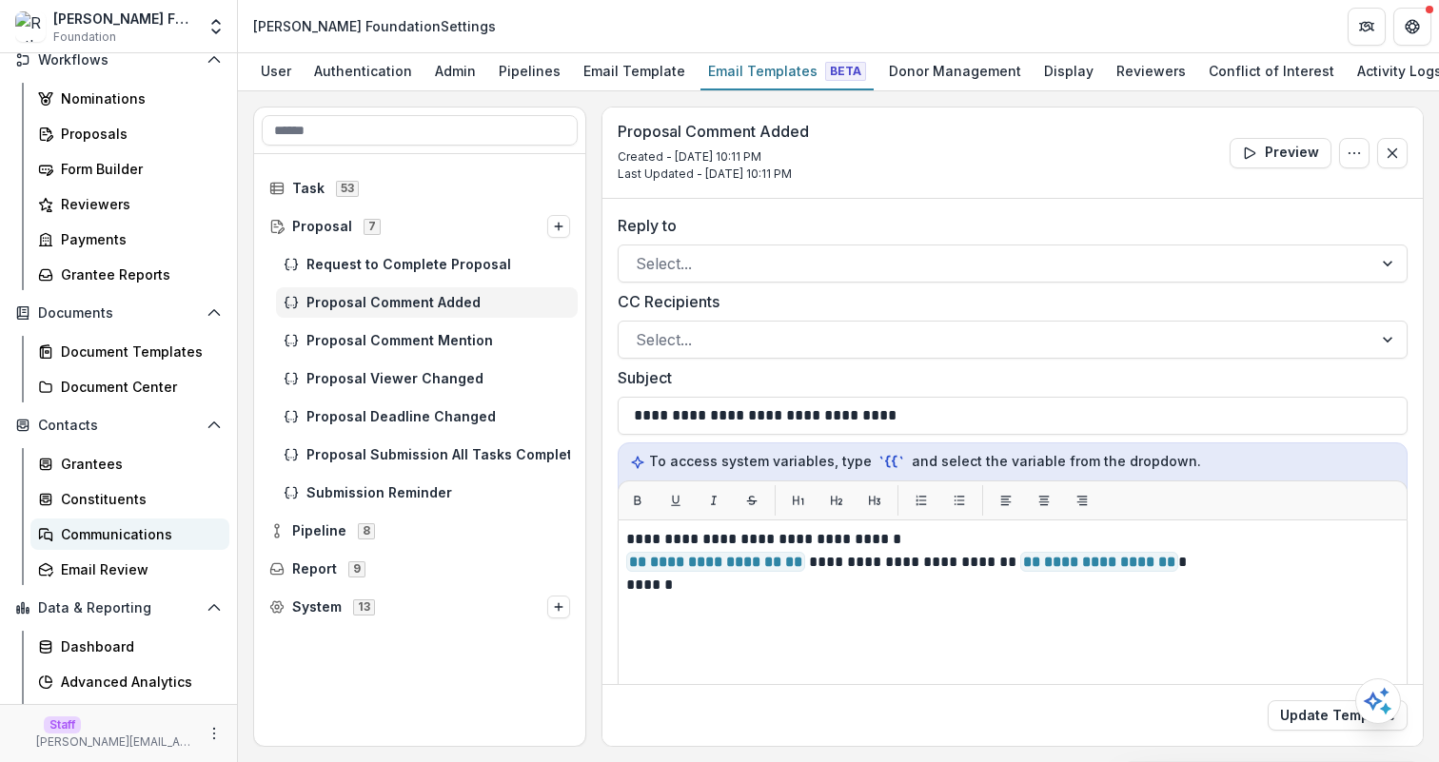
click at [148, 519] on link "Communications" at bounding box center [129, 534] width 199 height 31
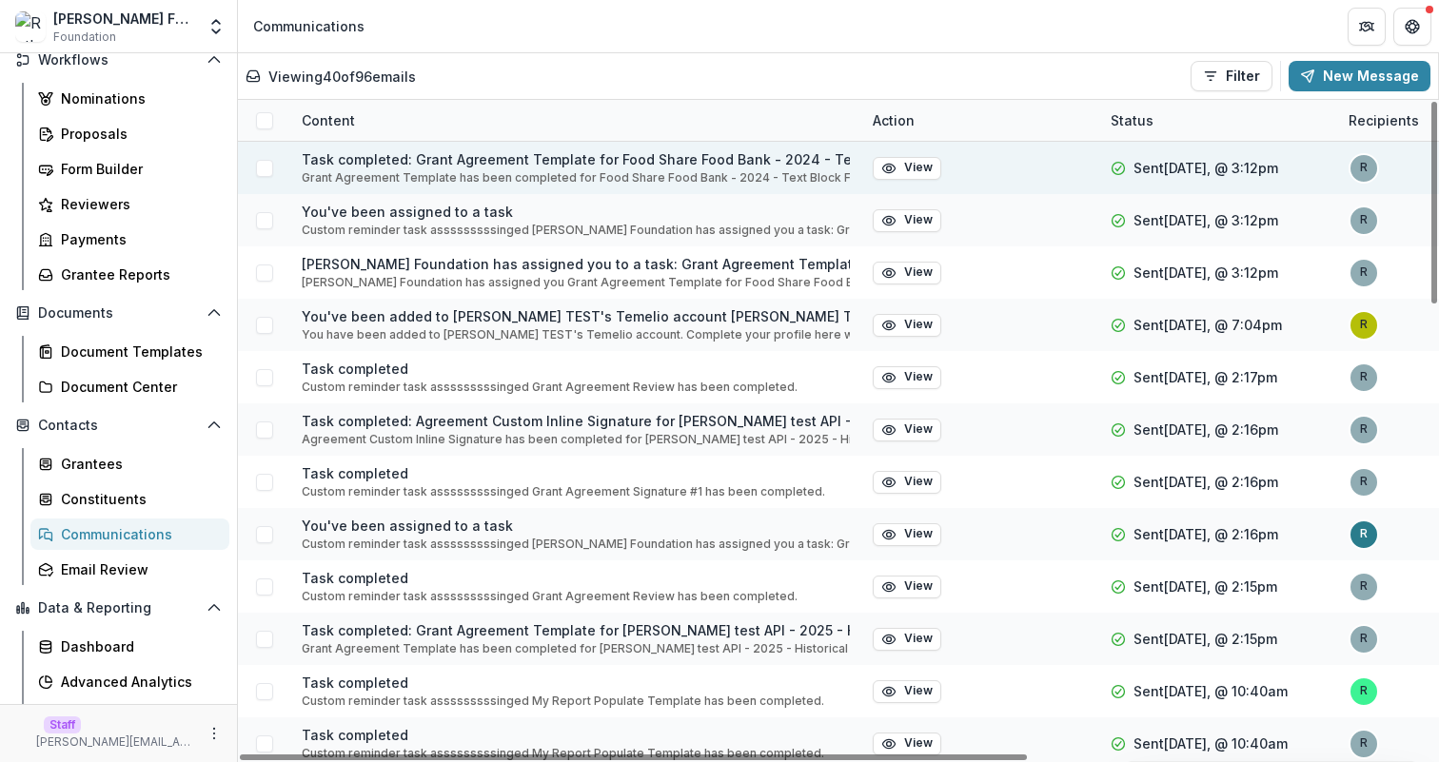
click at [270, 171] on div at bounding box center [264, 168] width 52 height 17
click at [264, 168] on span at bounding box center [264, 168] width 17 height 17
click at [264, 168] on icon at bounding box center [264, 169] width 11 height 10
click at [1371, 79] on button "New Message" at bounding box center [1360, 76] width 142 height 30
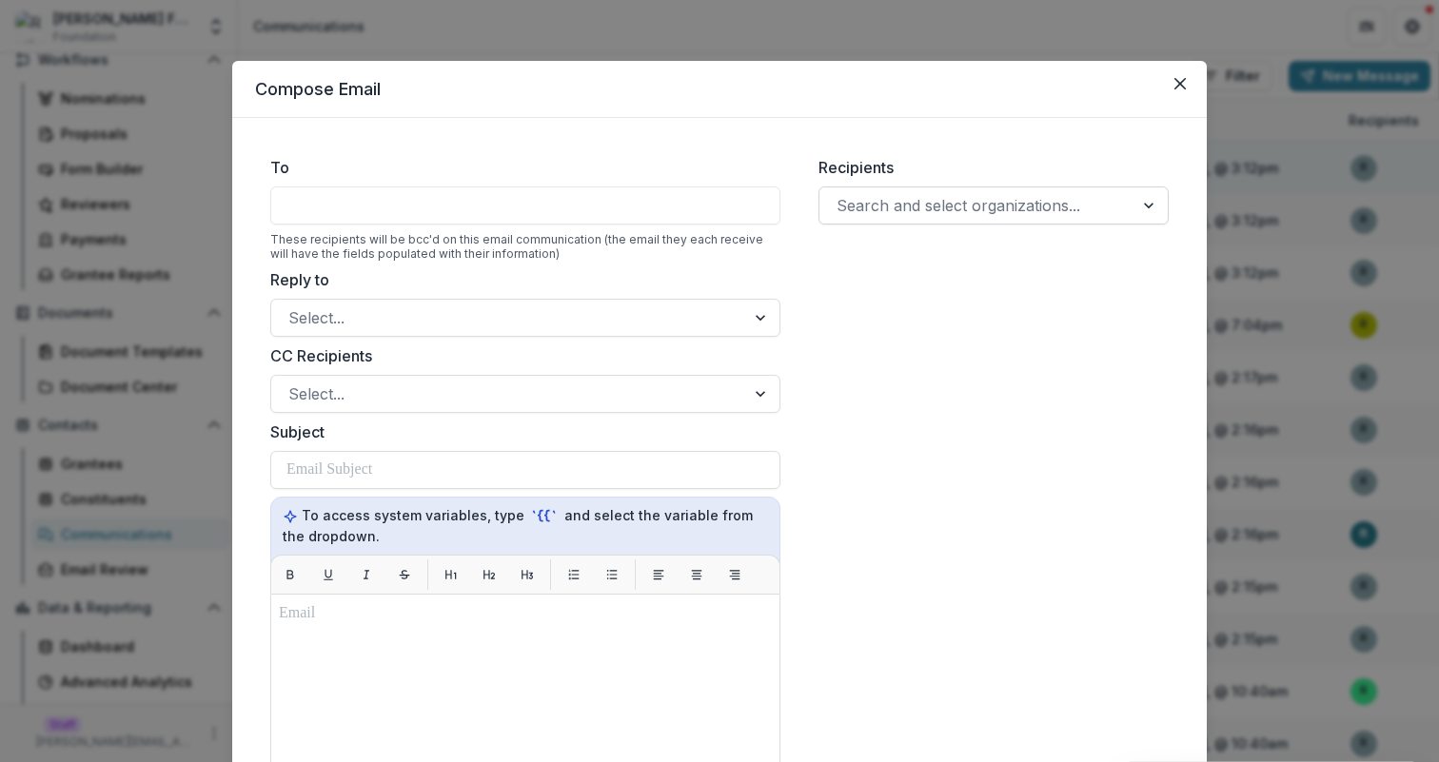
click at [960, 210] on div at bounding box center [977, 205] width 280 height 27
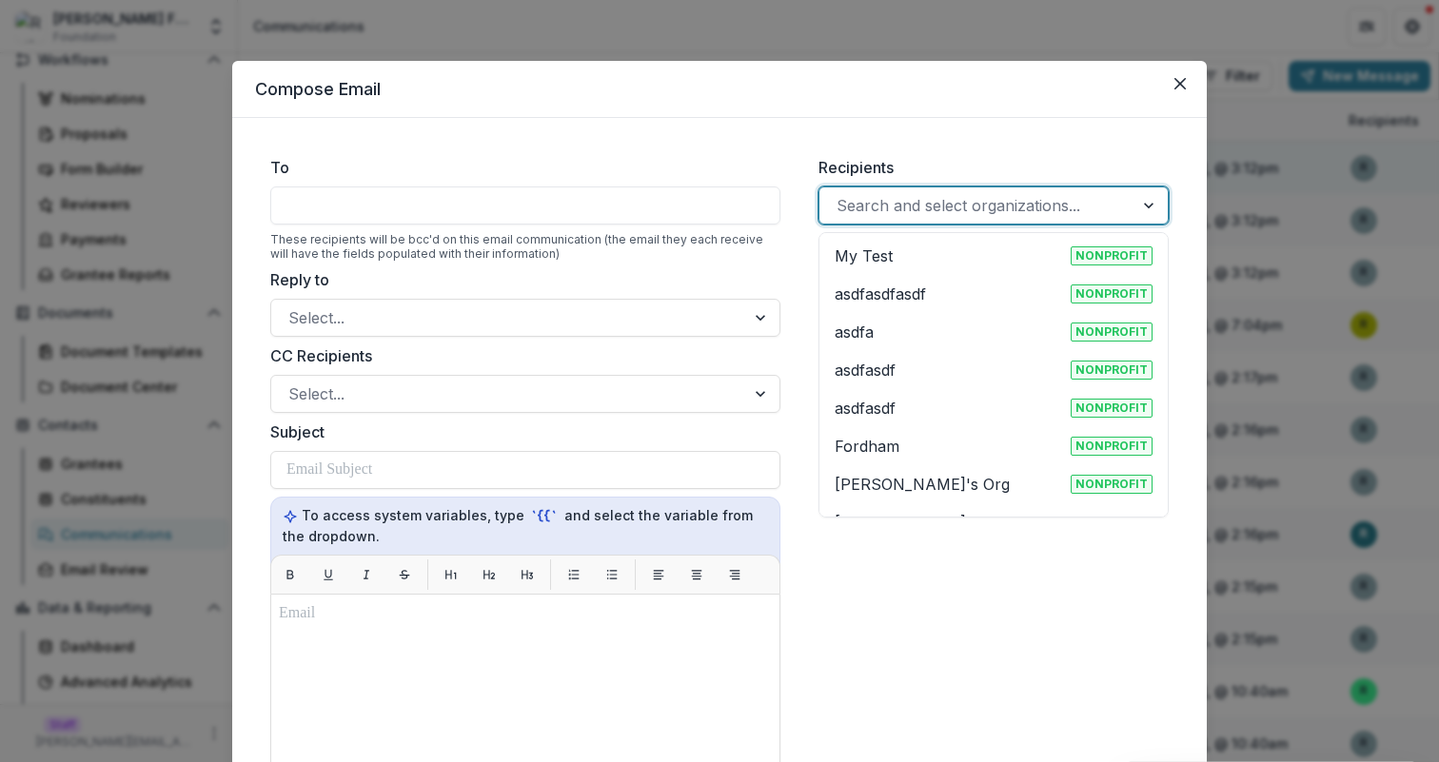
click at [938, 403] on div "asdfasdf Nonprofit" at bounding box center [994, 408] width 318 height 23
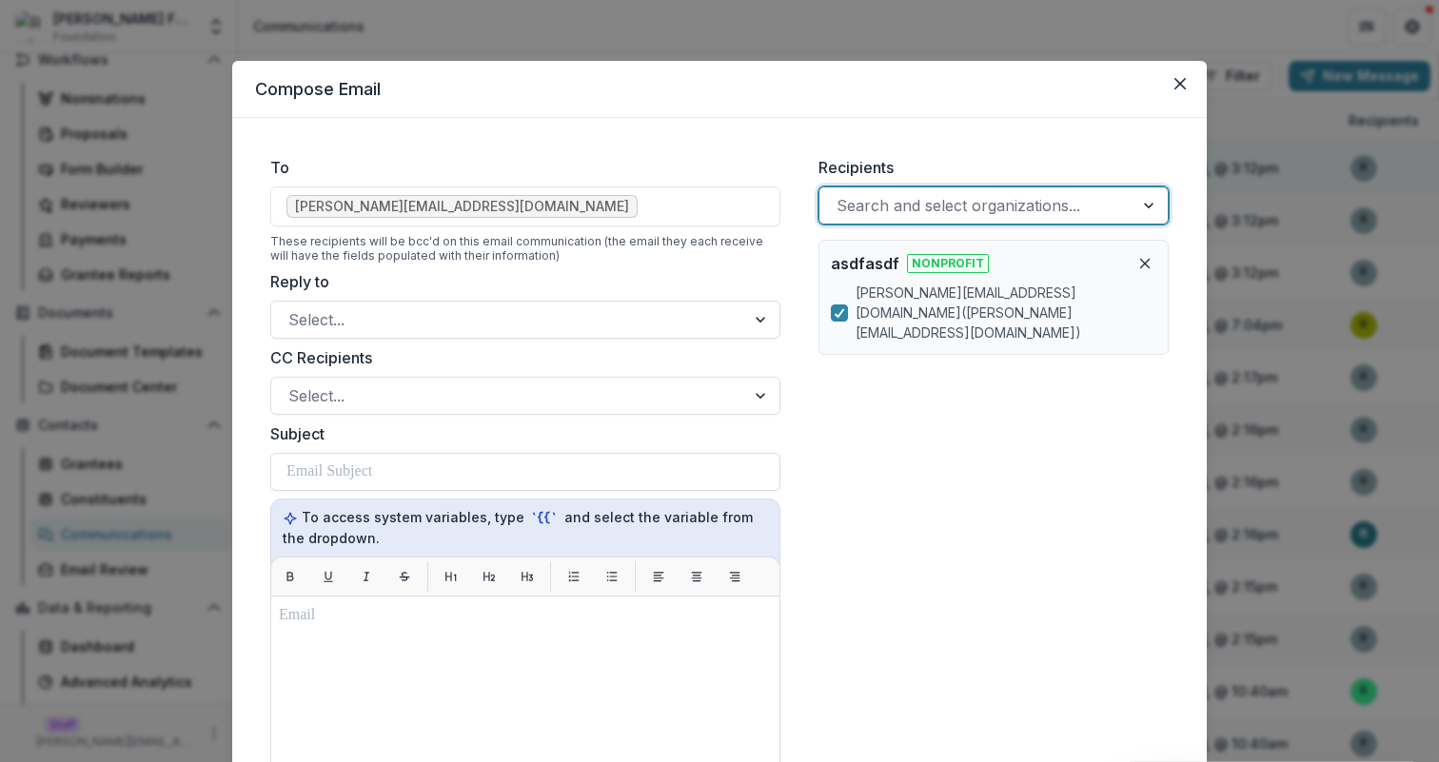
scroll to position [468, 0]
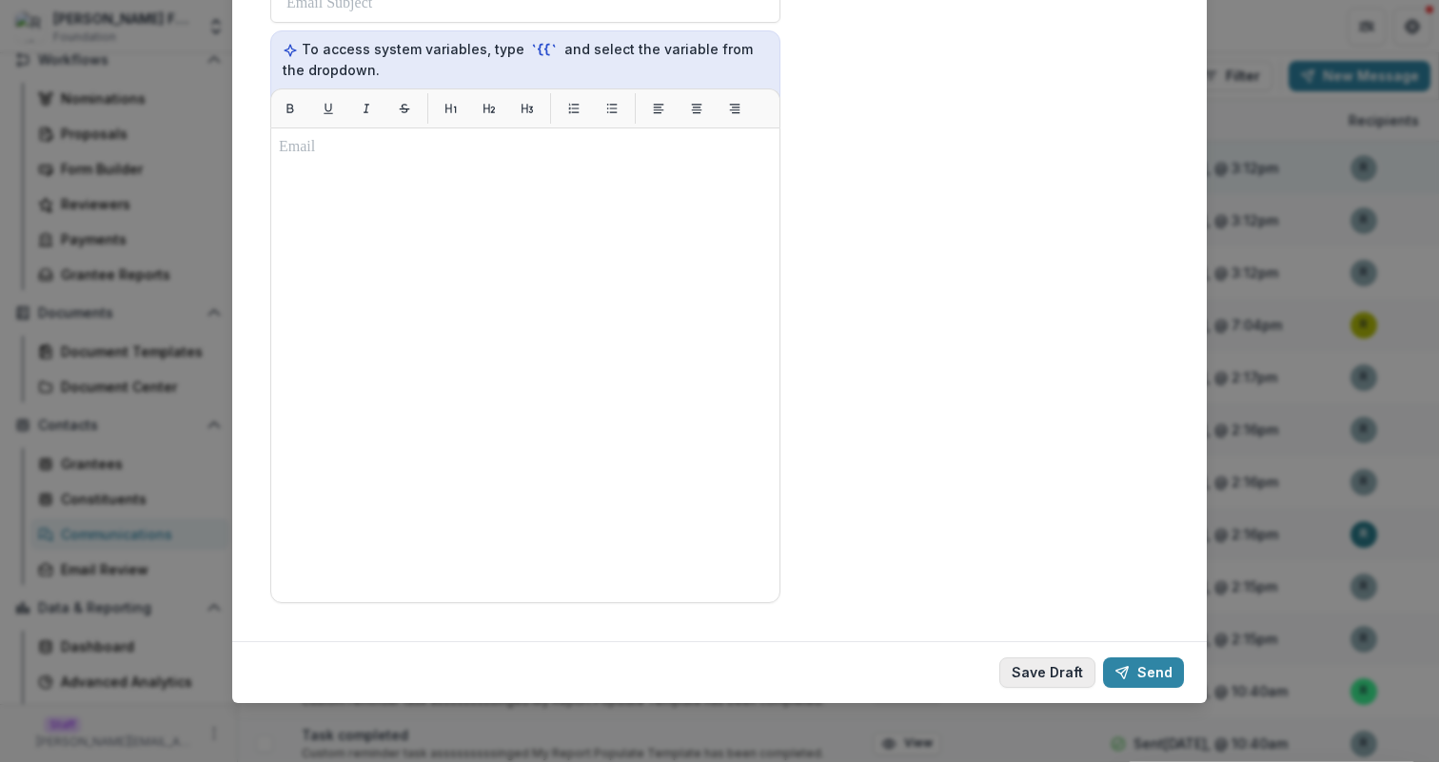
click at [1052, 672] on button "Save Draft" at bounding box center [1047, 673] width 96 height 30
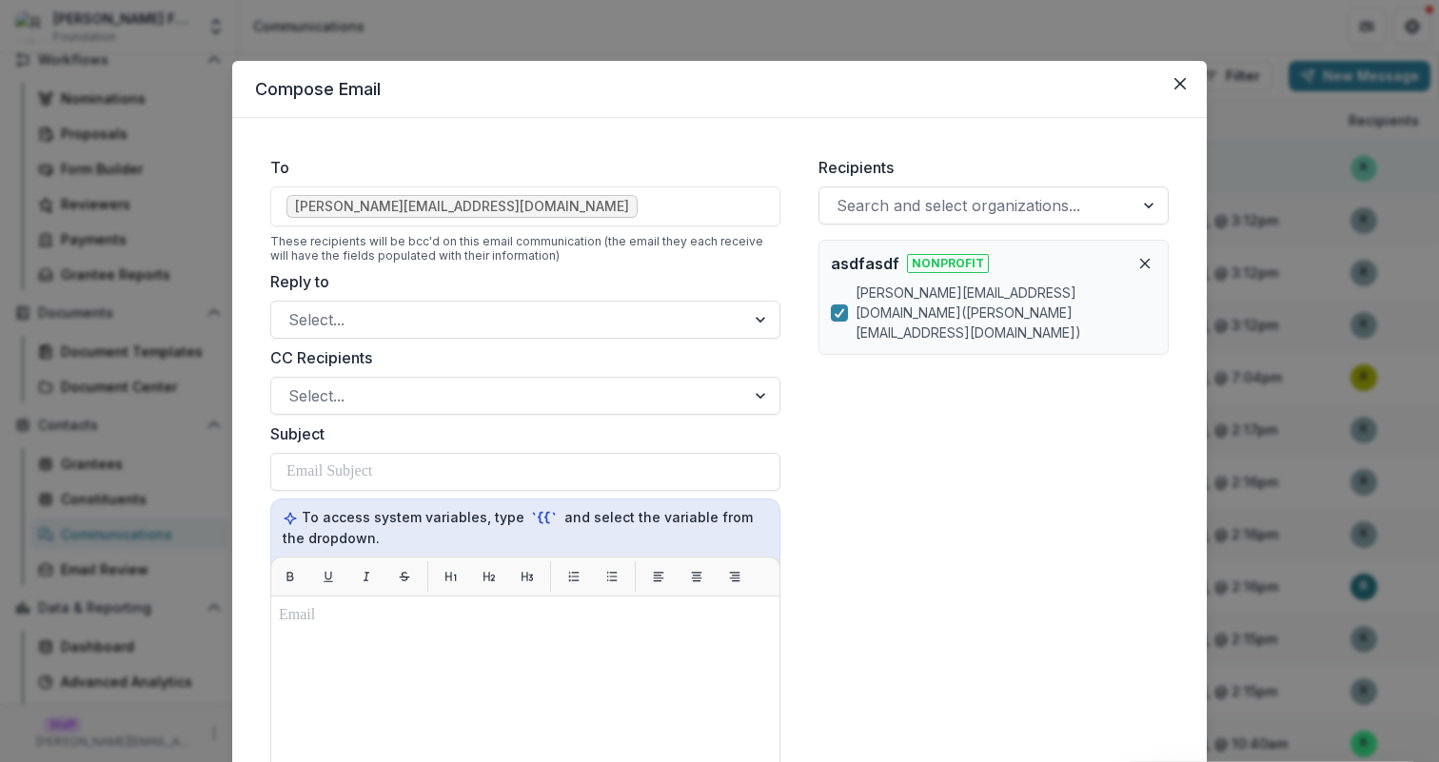
click at [1194, 85] on header "Compose Email" at bounding box center [719, 89] width 975 height 57
click at [1184, 81] on button "Close" at bounding box center [1180, 84] width 30 height 30
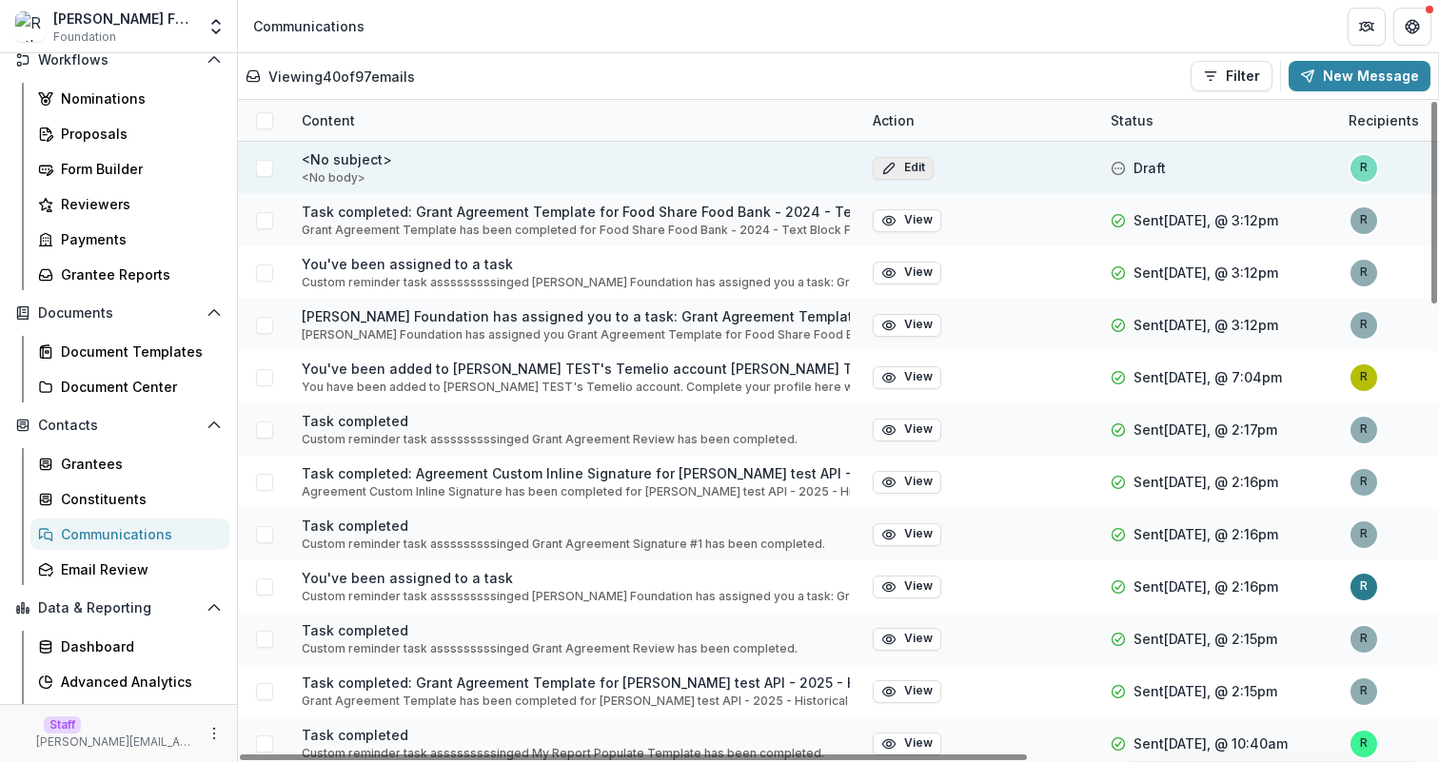
click at [916, 175] on button "Edit" at bounding box center [903, 168] width 61 height 23
click at [899, 158] on button "Edit" at bounding box center [903, 168] width 61 height 23
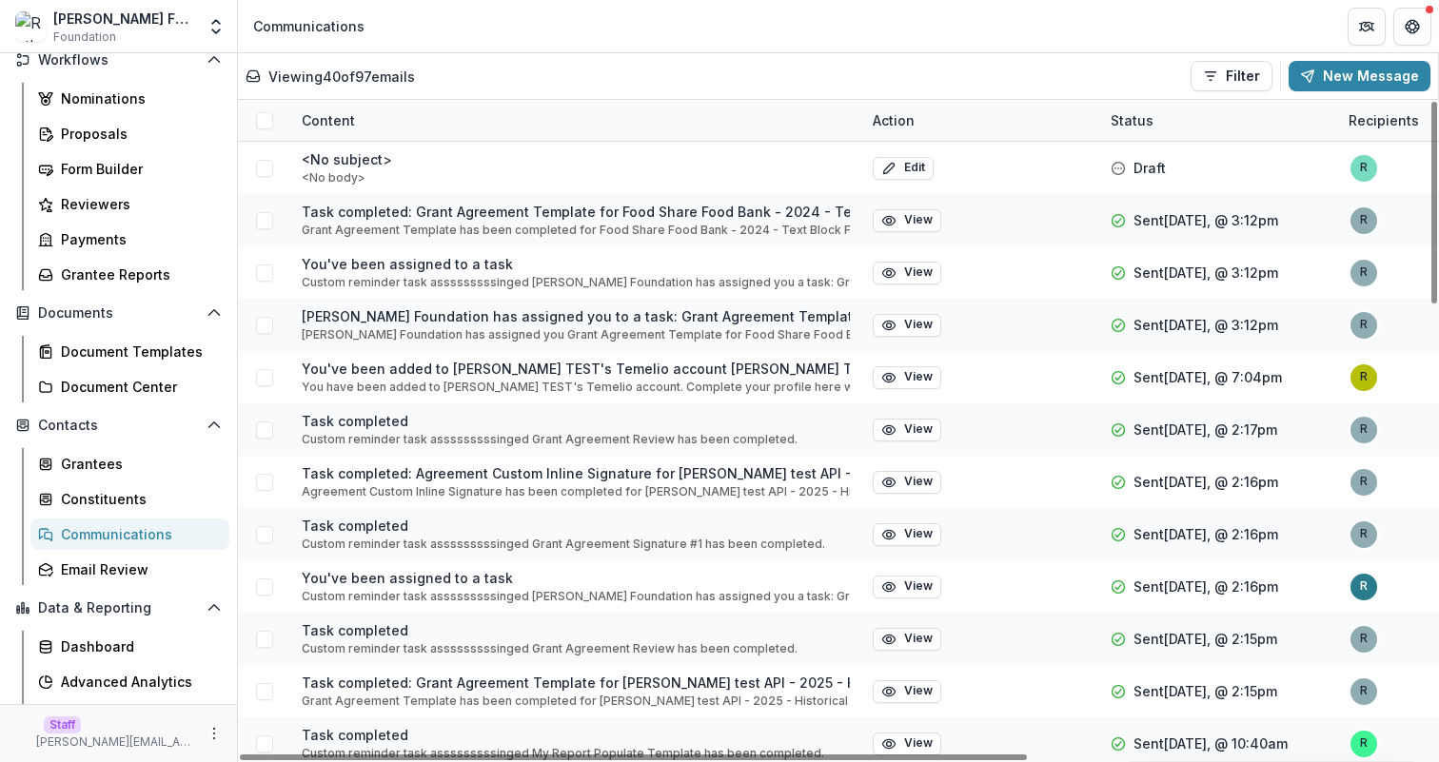
click at [986, 51] on header "Communications" at bounding box center [838, 26] width 1201 height 52
click at [546, 81] on div "Viewing 40 of 97 emails Filter Draft Sent New Message" at bounding box center [838, 76] width 1185 height 30
click at [207, 733] on icon "More" at bounding box center [214, 733] width 15 height 15
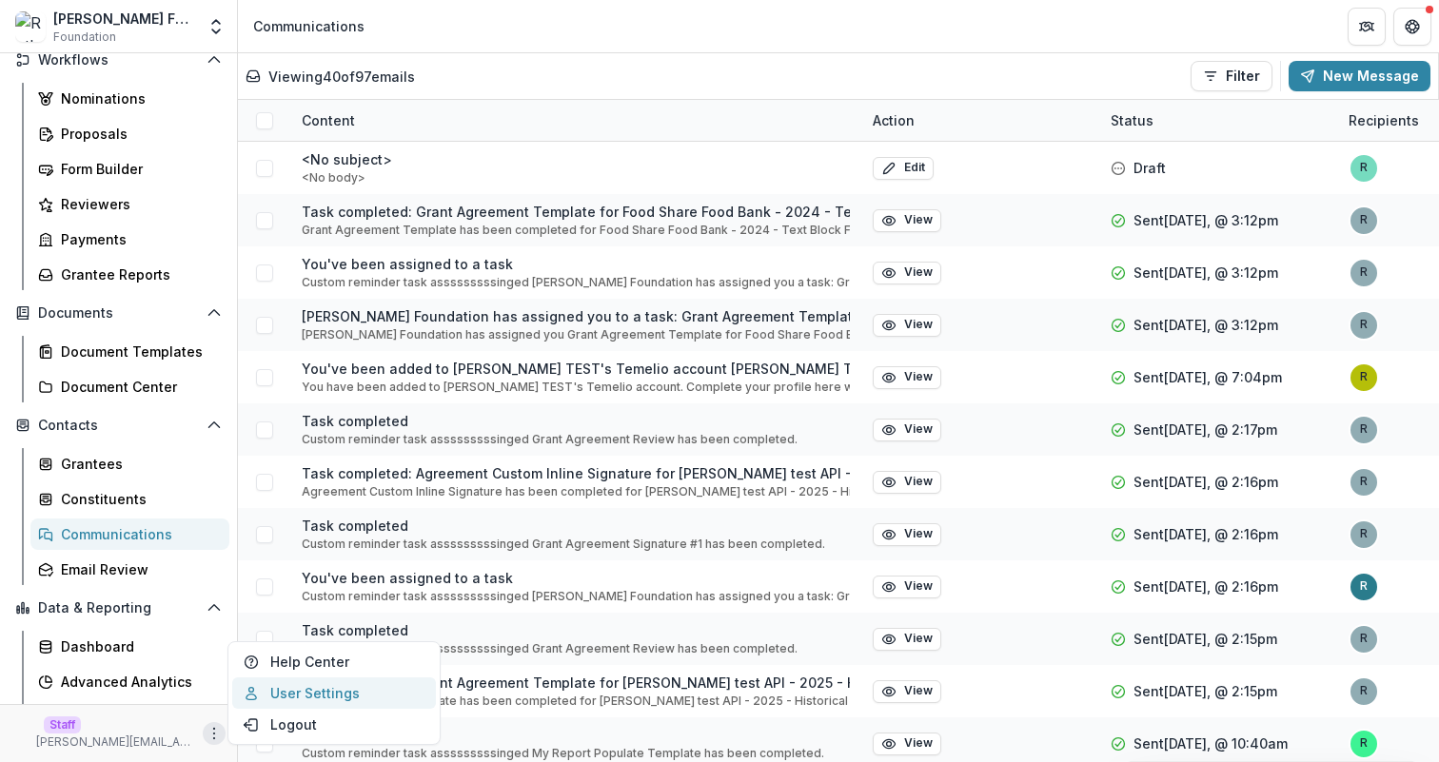
click at [348, 689] on link "User Settings" at bounding box center [334, 693] width 204 height 31
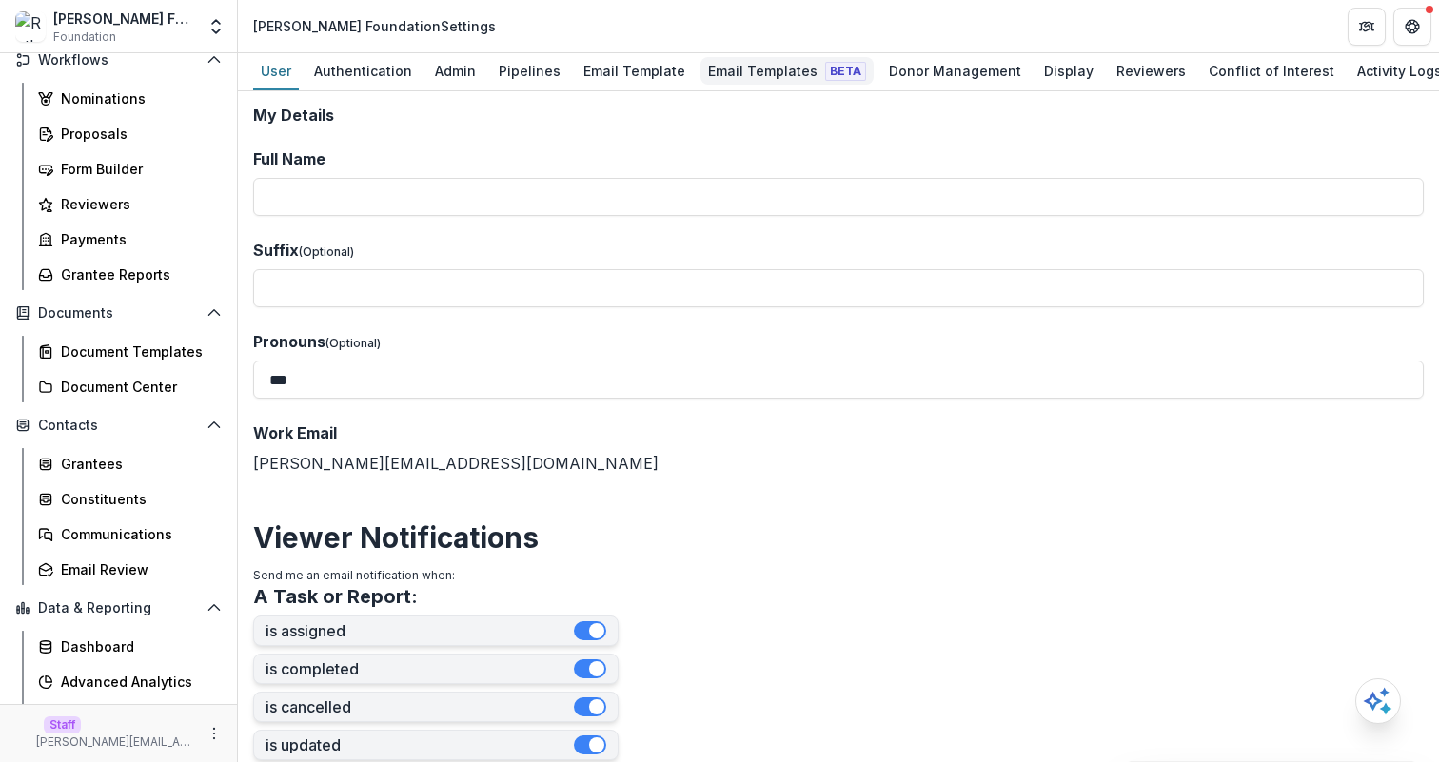
click at [741, 64] on div "Email Templates Beta" at bounding box center [787, 71] width 173 height 28
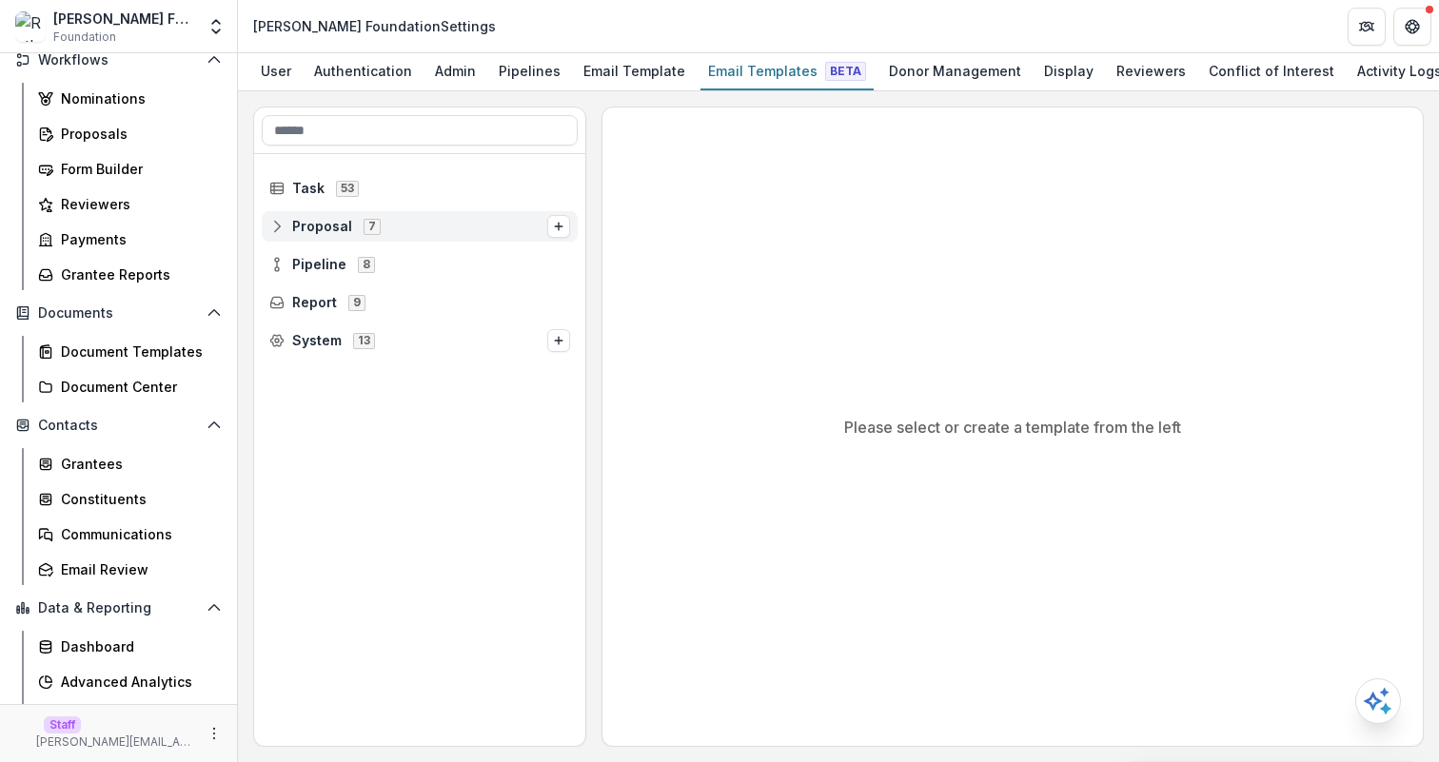
click at [431, 234] on div "Proposal 7" at bounding box center [420, 226] width 316 height 30
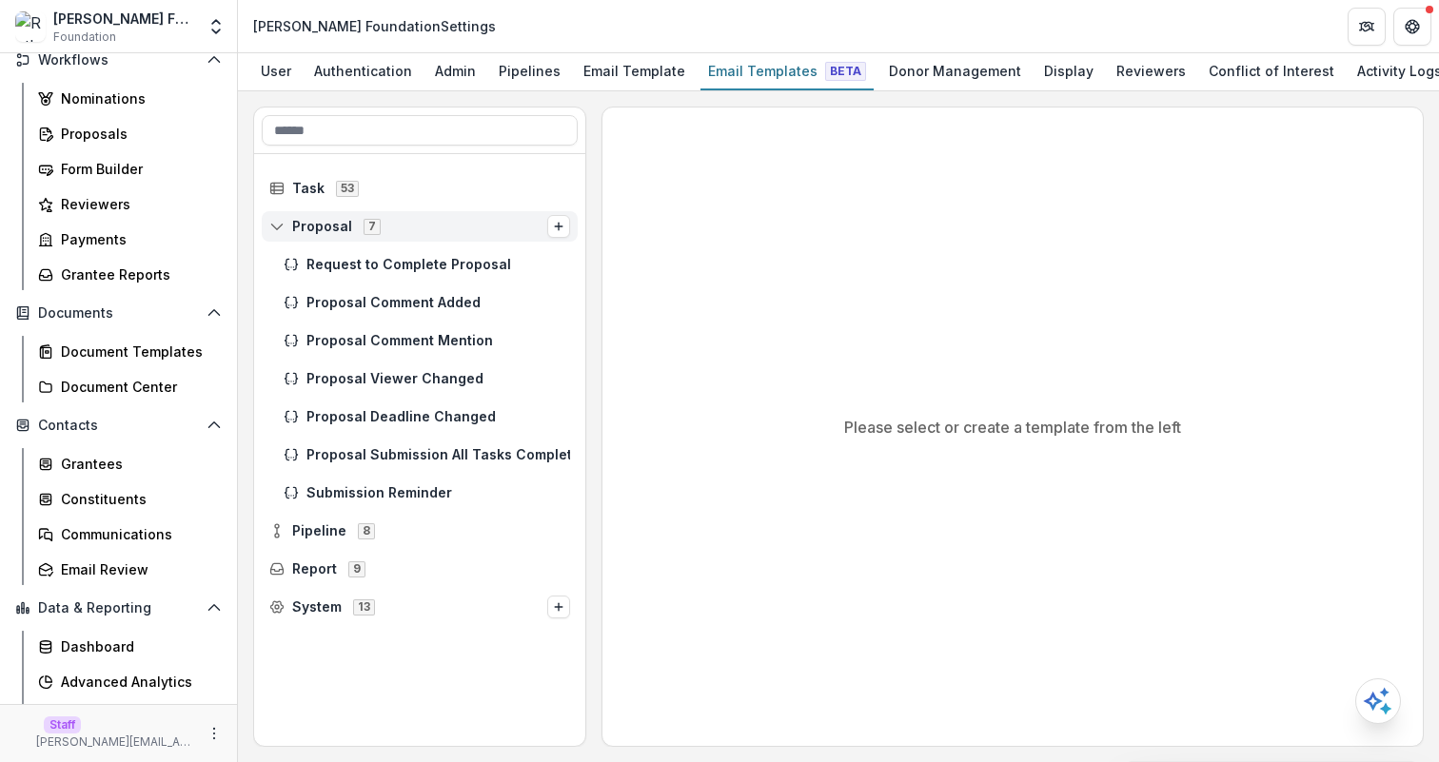
click at [396, 211] on div "Proposal 7" at bounding box center [420, 226] width 316 height 30
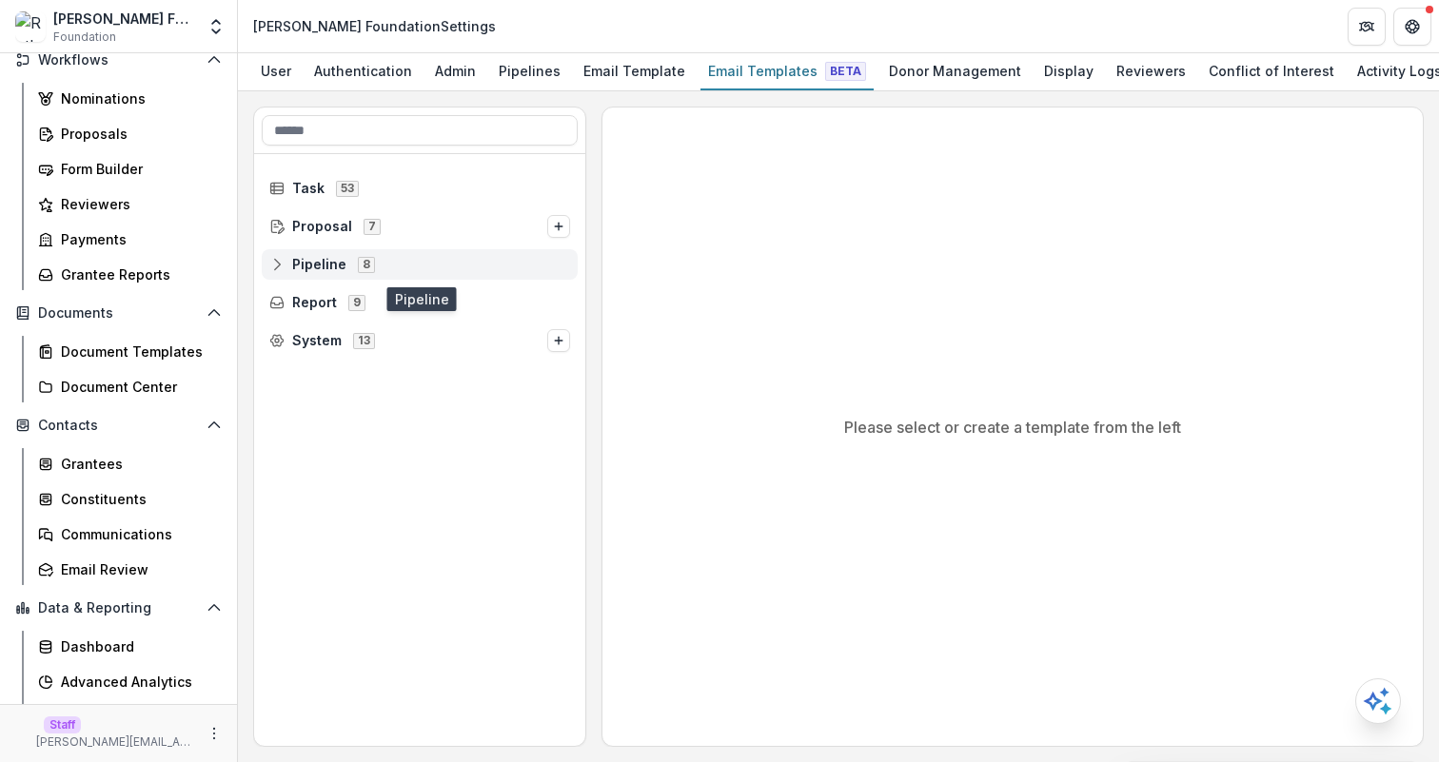
click at [406, 254] on div "Pipeline 8" at bounding box center [420, 264] width 316 height 30
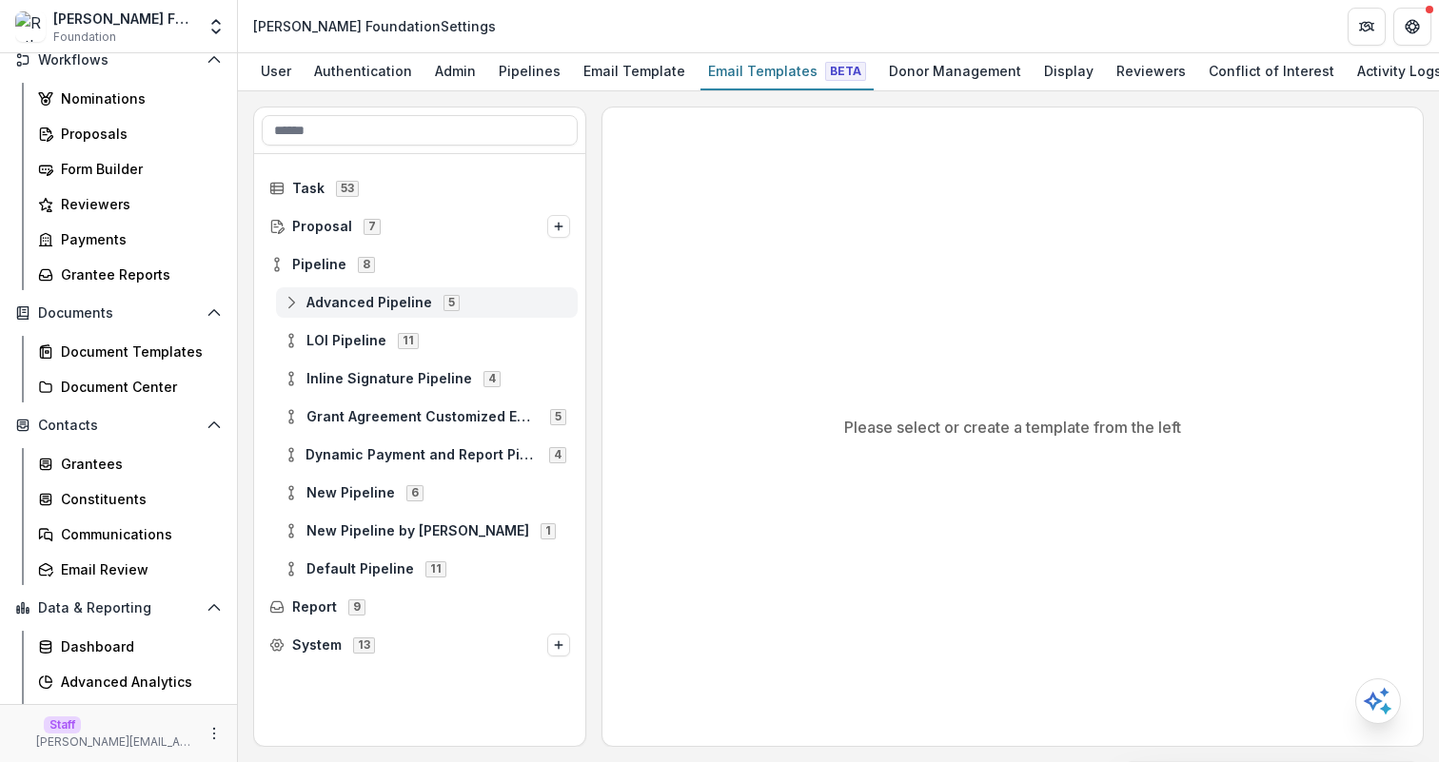
click at [426, 297] on span "Advanced Pipeline" at bounding box center [369, 303] width 126 height 16
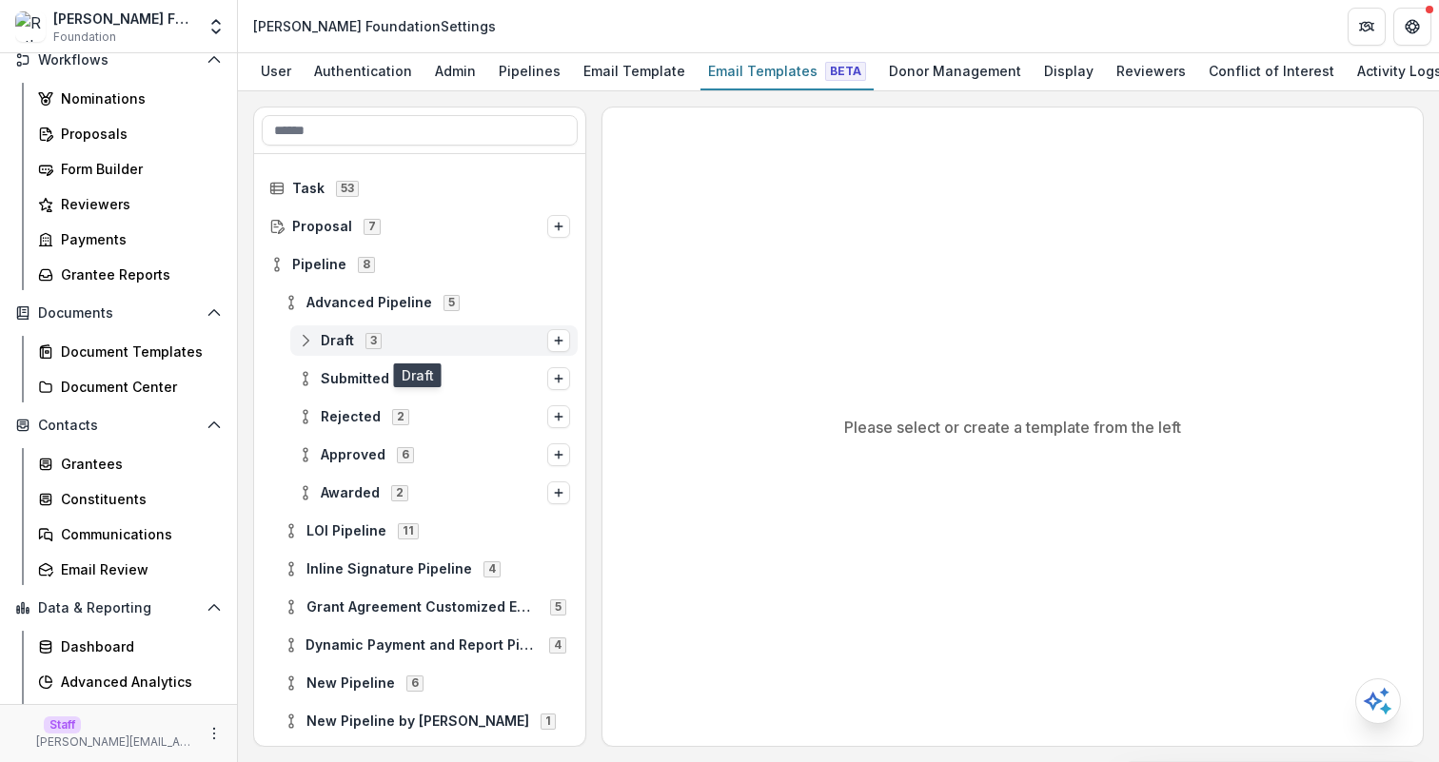
click at [425, 344] on span "Draft 3" at bounding box center [422, 340] width 249 height 16
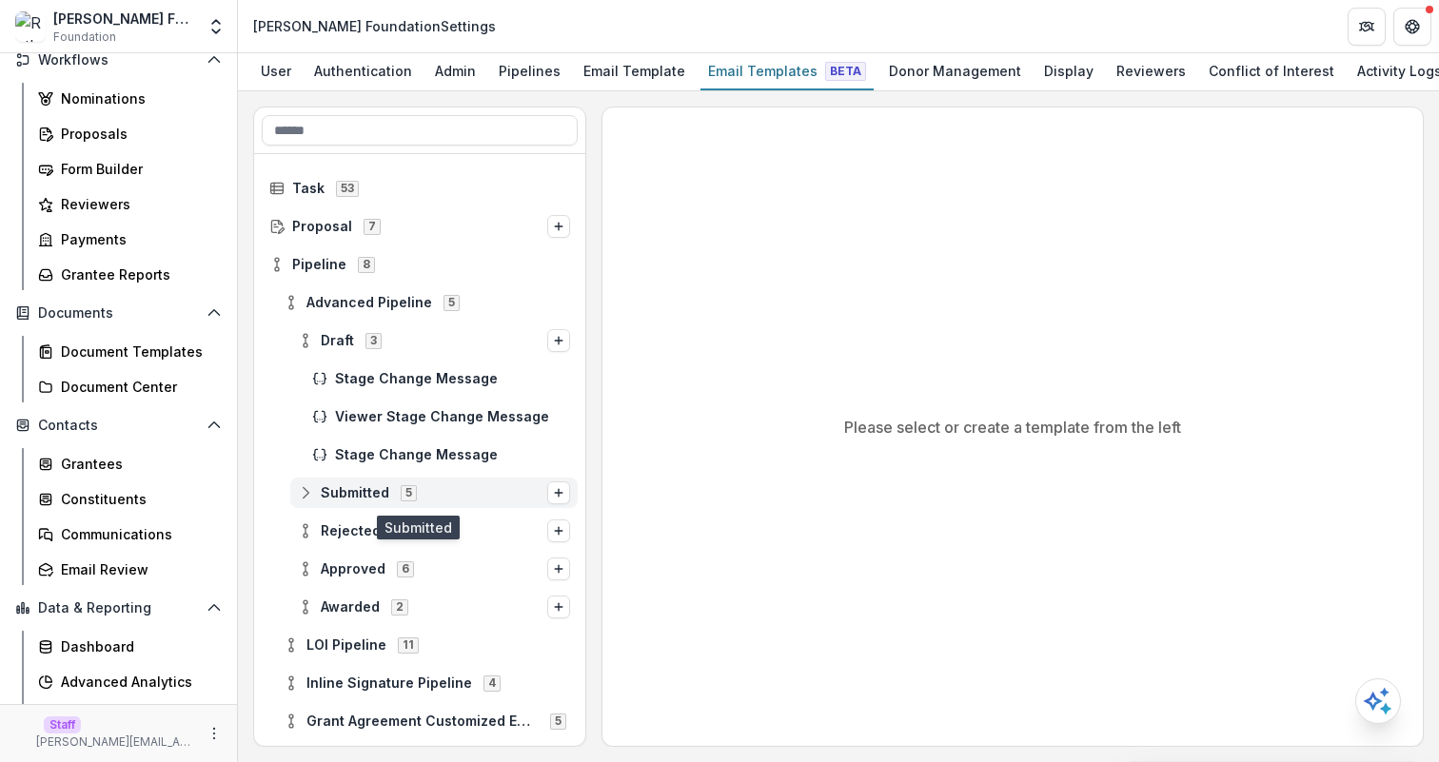
click at [485, 493] on span "Submitted 5" at bounding box center [422, 492] width 249 height 16
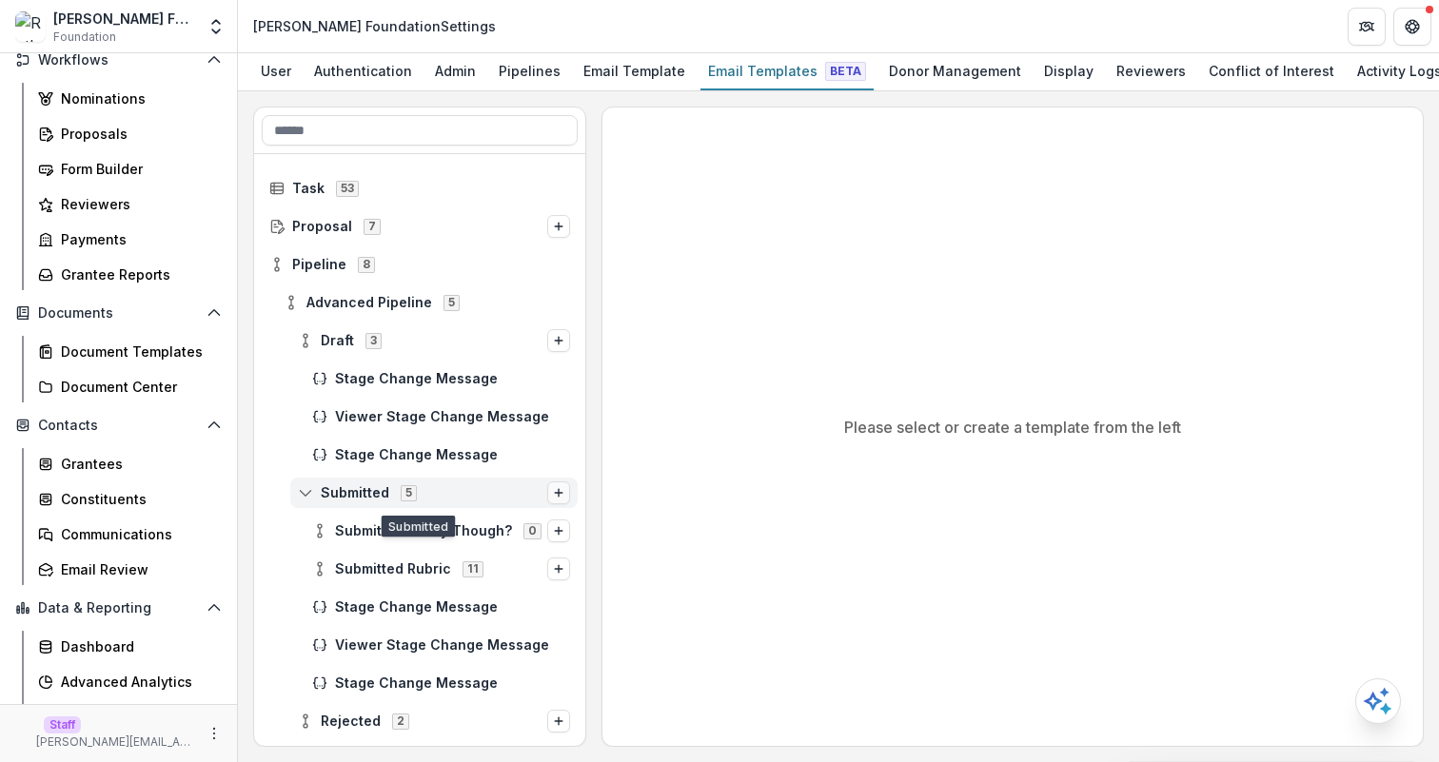
click at [547, 497] on button "Options" at bounding box center [558, 493] width 23 height 23
click at [547, 493] on button "Options" at bounding box center [558, 493] width 23 height 23
click at [556, 493] on line "Options" at bounding box center [559, 493] width 8 height 0
click at [701, 465] on div "Please select or create a template from the left" at bounding box center [1013, 427] width 821 height 639
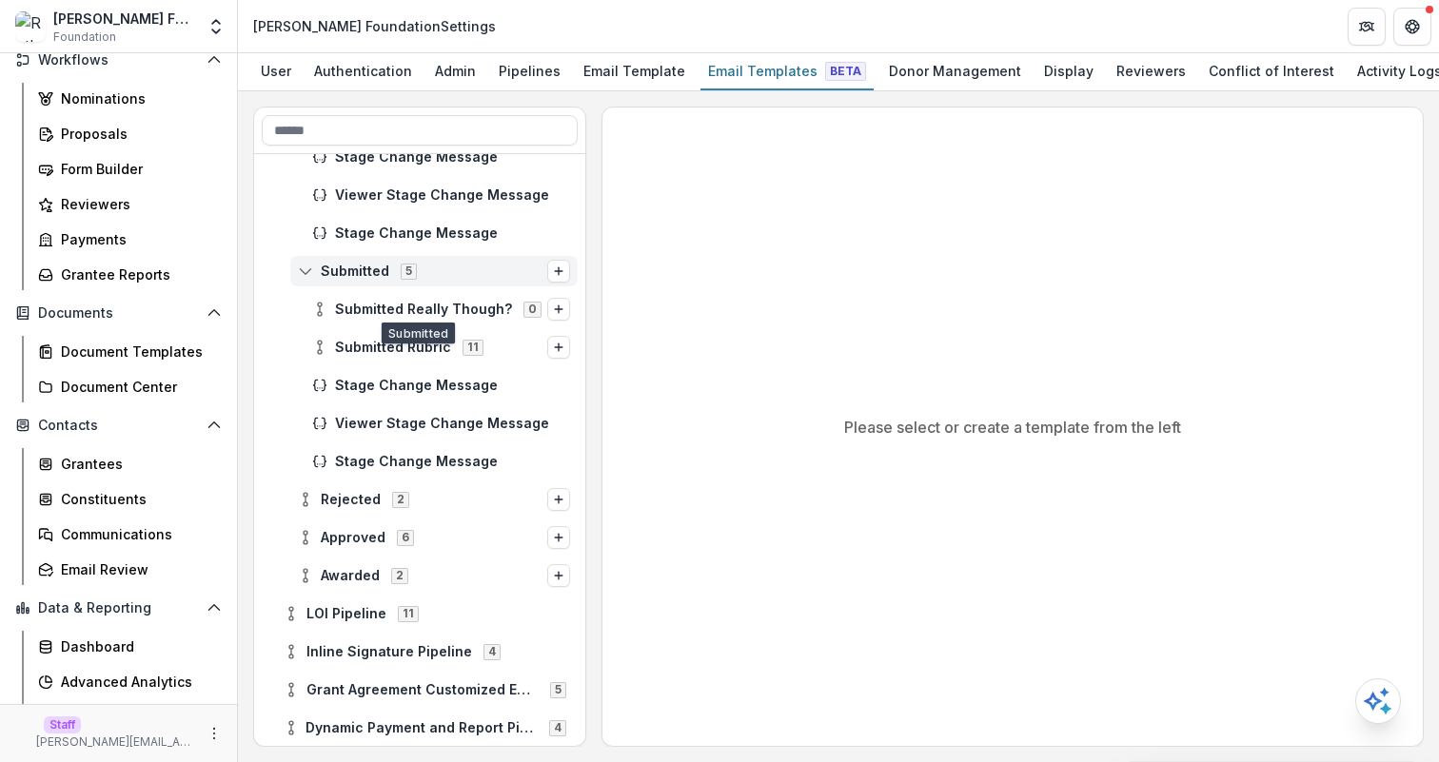
scroll to position [276, 0]
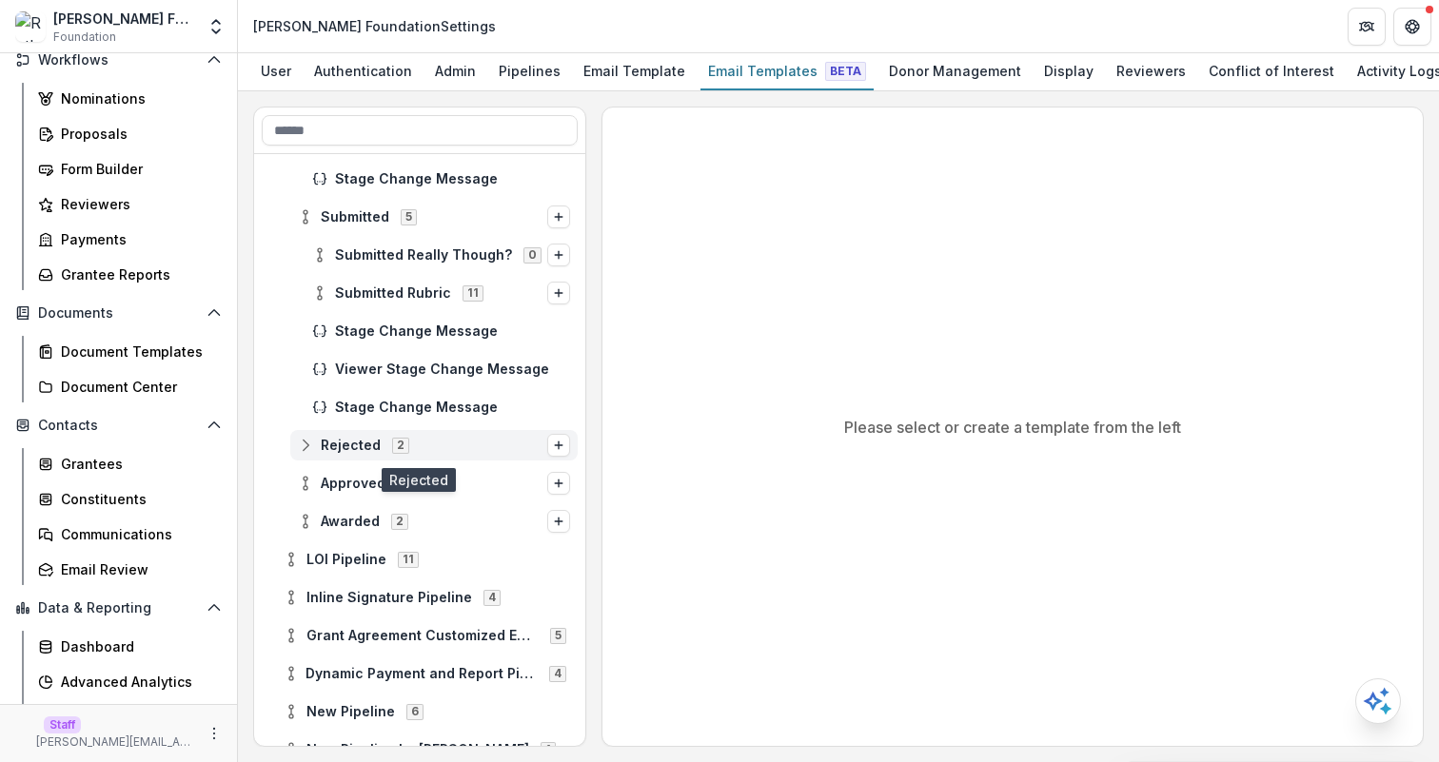
click at [459, 446] on span "Rejected 2" at bounding box center [422, 445] width 249 height 16
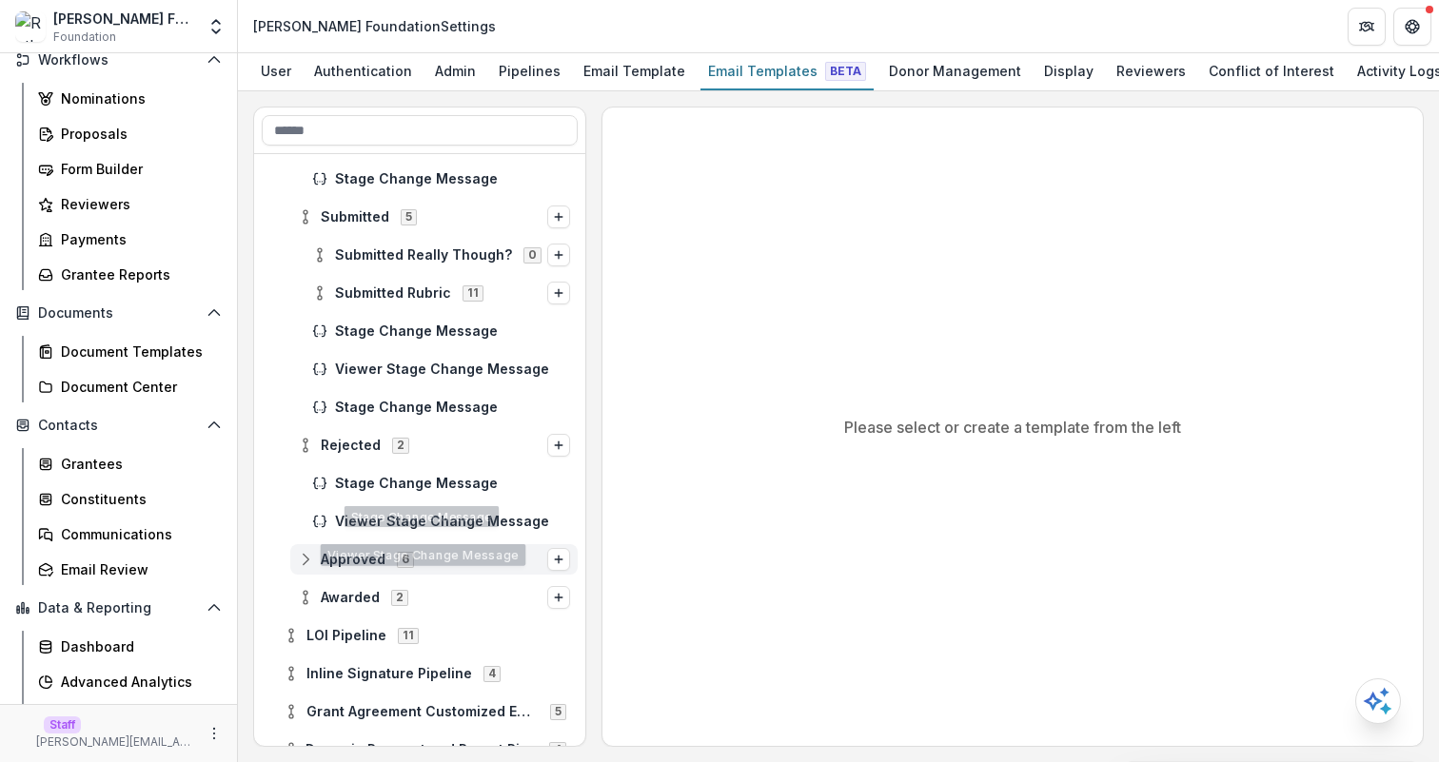
click at [495, 553] on span "Approved 6" at bounding box center [422, 559] width 249 height 16
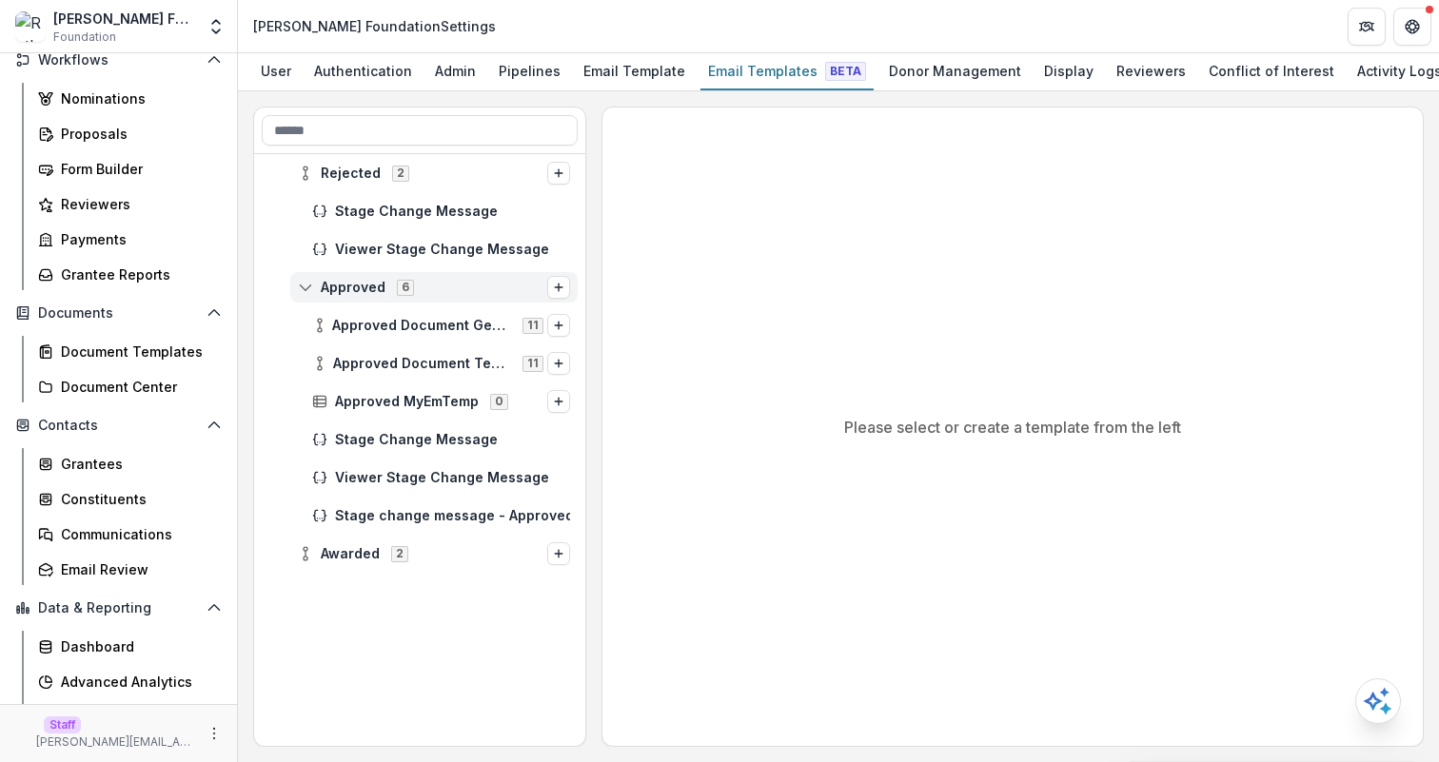
scroll to position [590, 0]
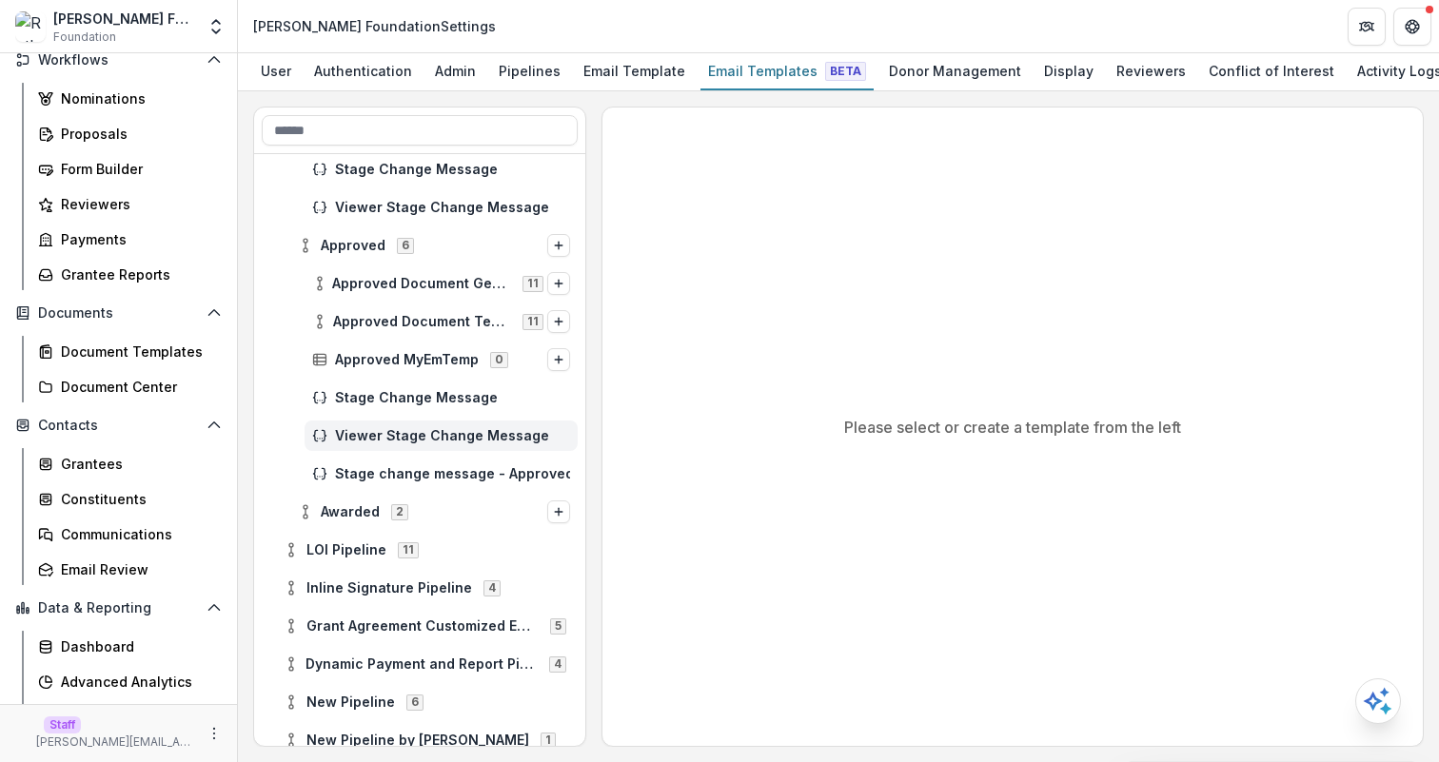
click at [515, 428] on span "Viewer Stage Change Message" at bounding box center [452, 436] width 235 height 16
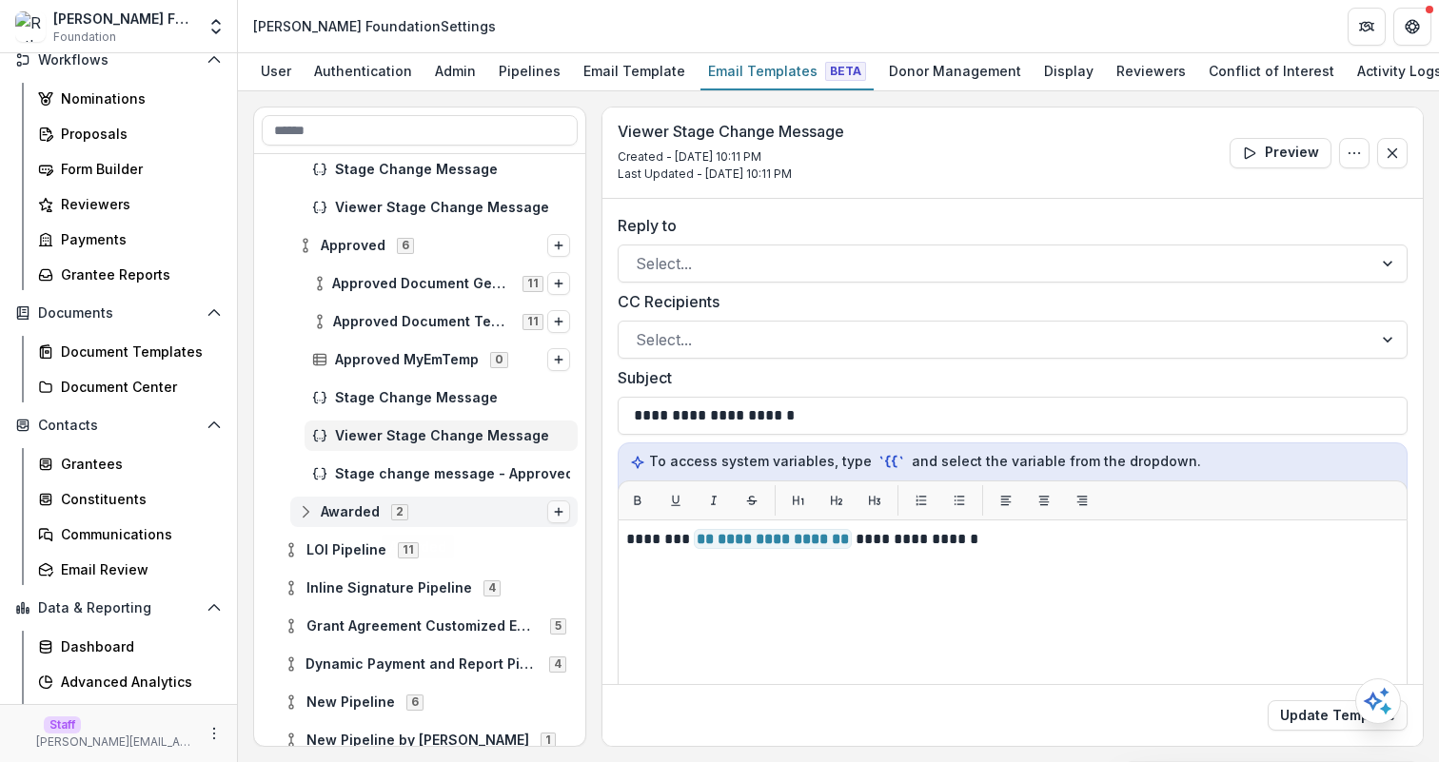
click at [553, 506] on icon "Options" at bounding box center [558, 511] width 11 height 11
click at [373, 518] on span "Awarded" at bounding box center [350, 512] width 59 height 16
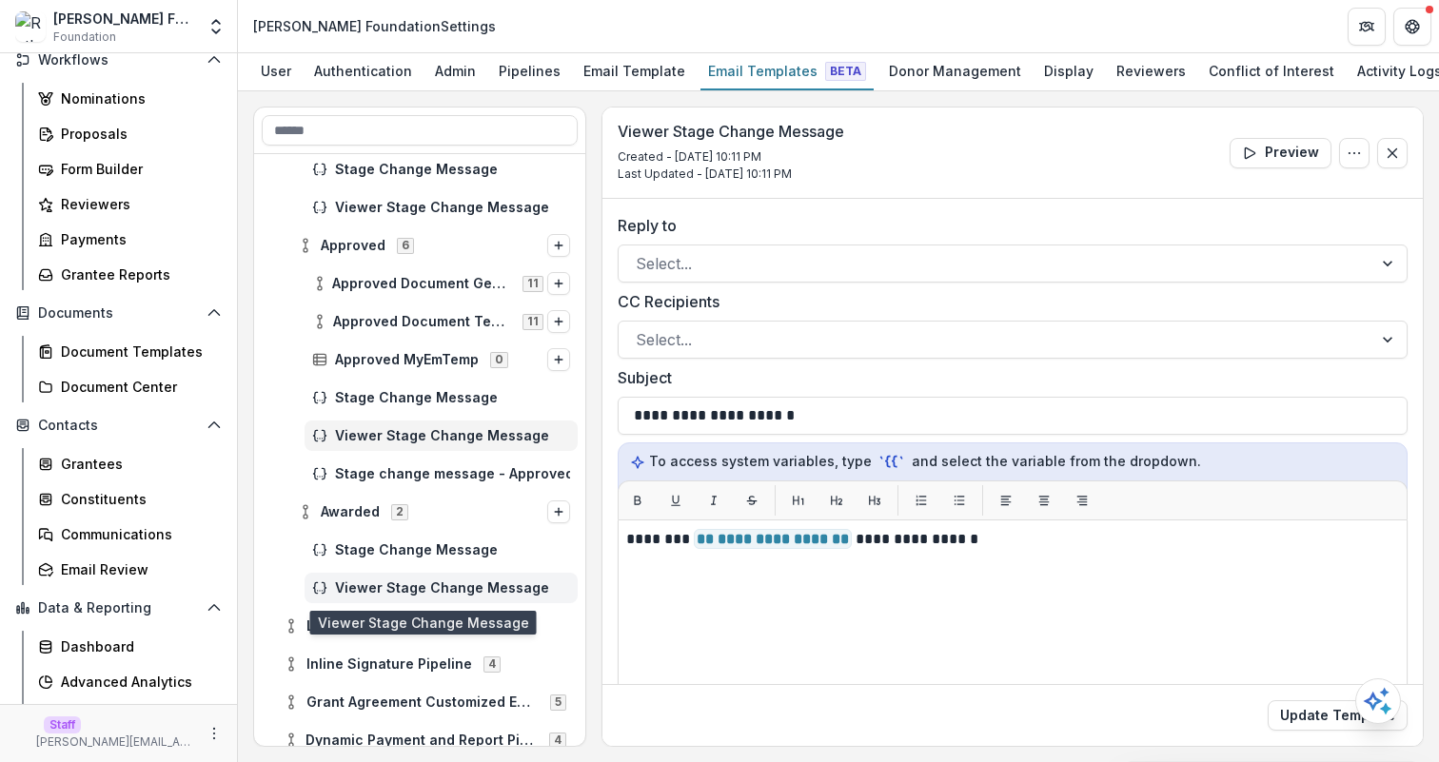
click at [370, 587] on span "Viewer Stage Change Message" at bounding box center [452, 589] width 235 height 16
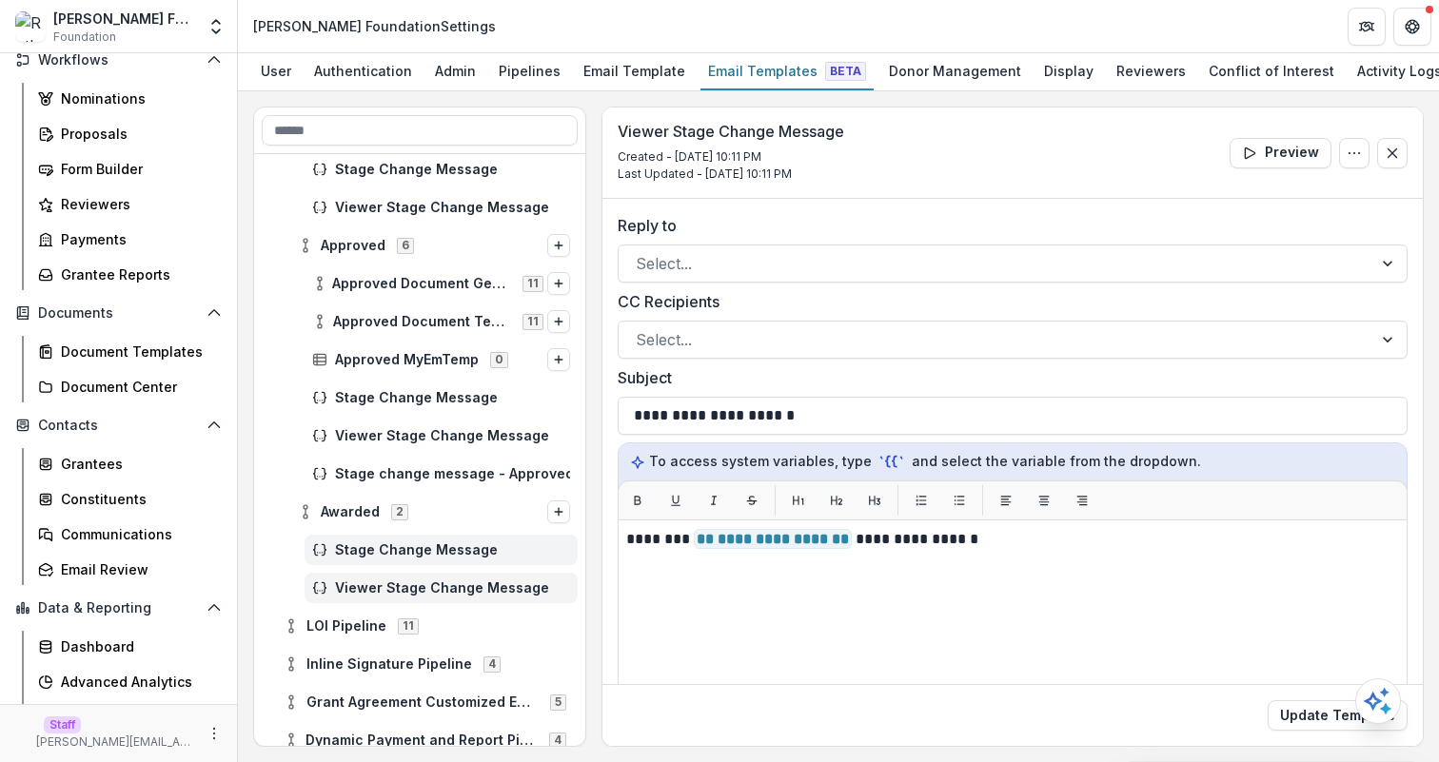
click at [503, 561] on div "Stage Change Message" at bounding box center [441, 550] width 273 height 30
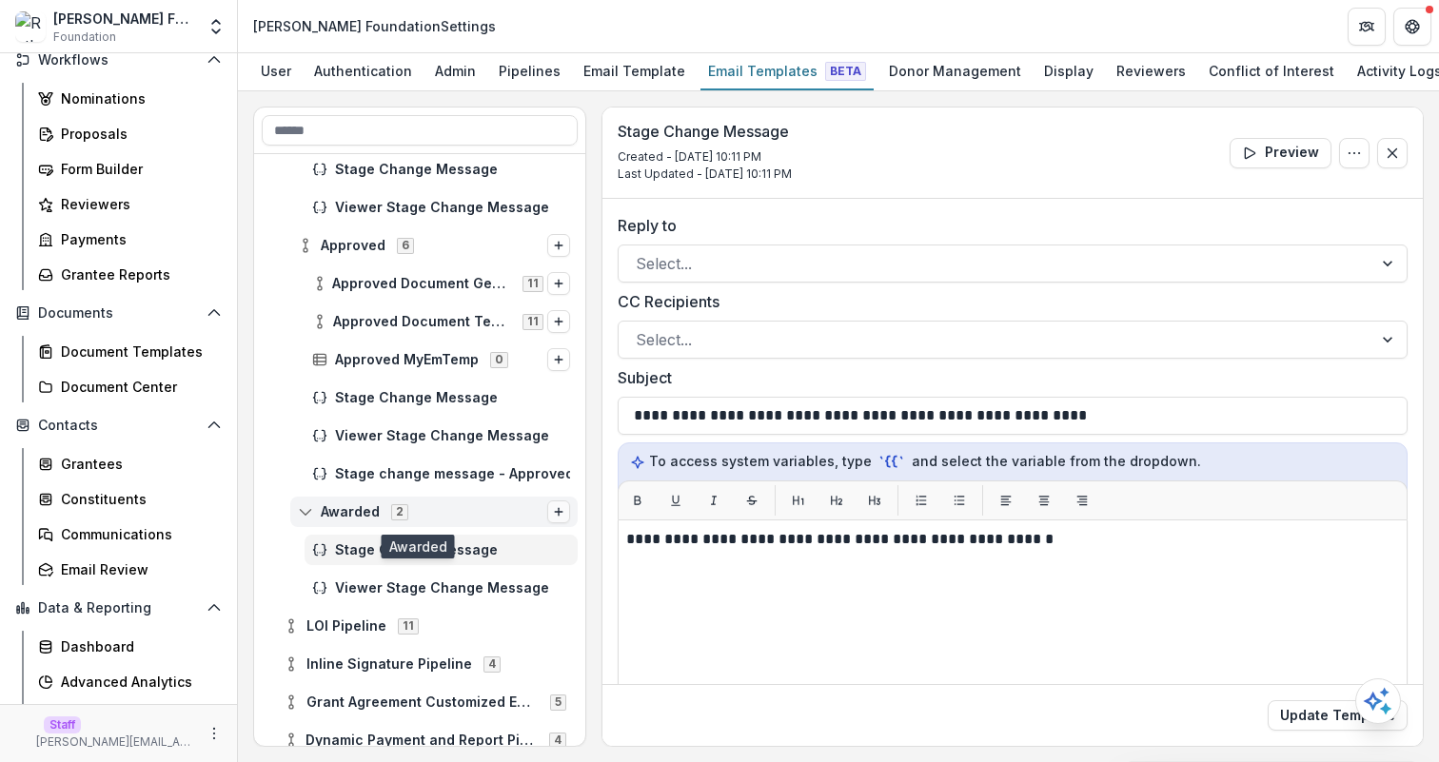
click at [555, 512] on line "Options" at bounding box center [559, 512] width 8 height 0
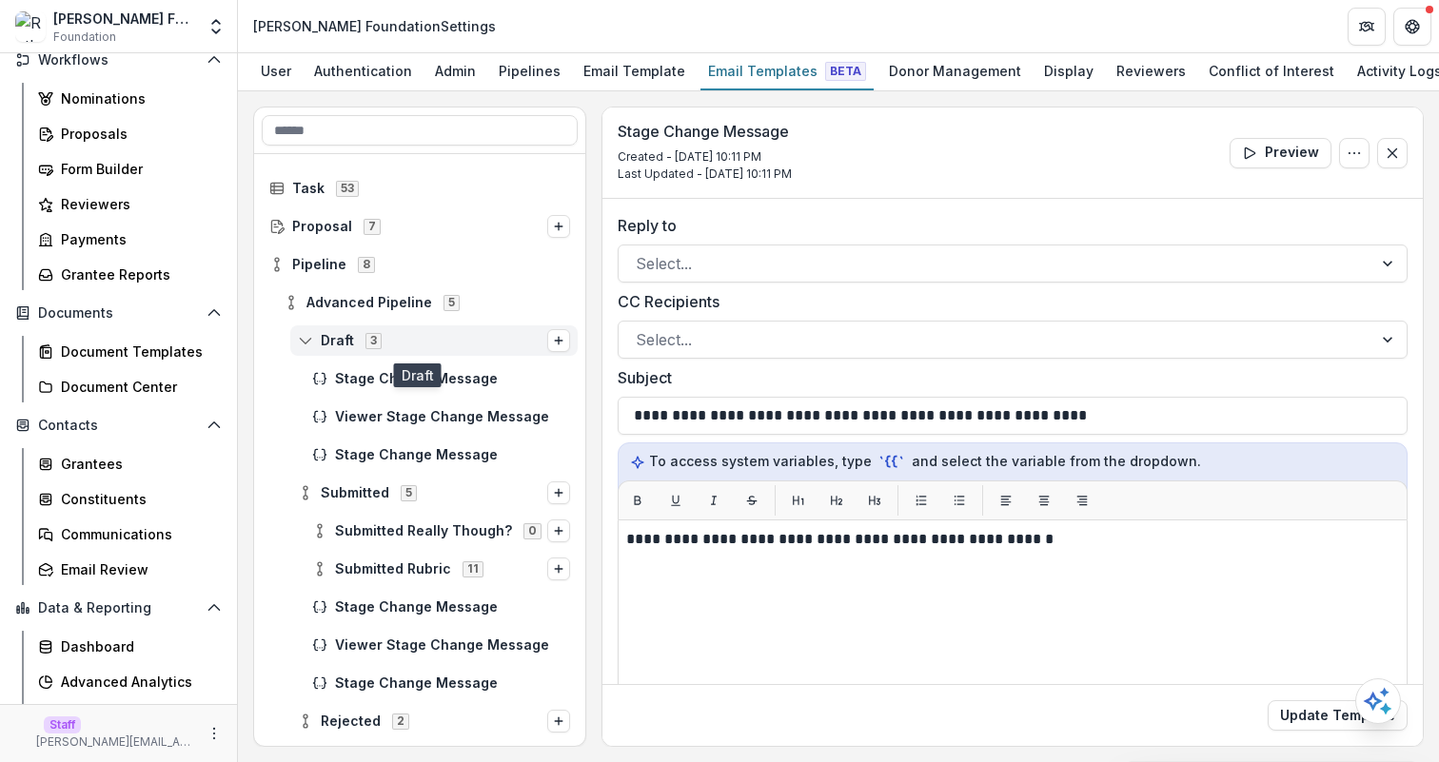
click at [306, 341] on icon at bounding box center [305, 340] width 15 height 15
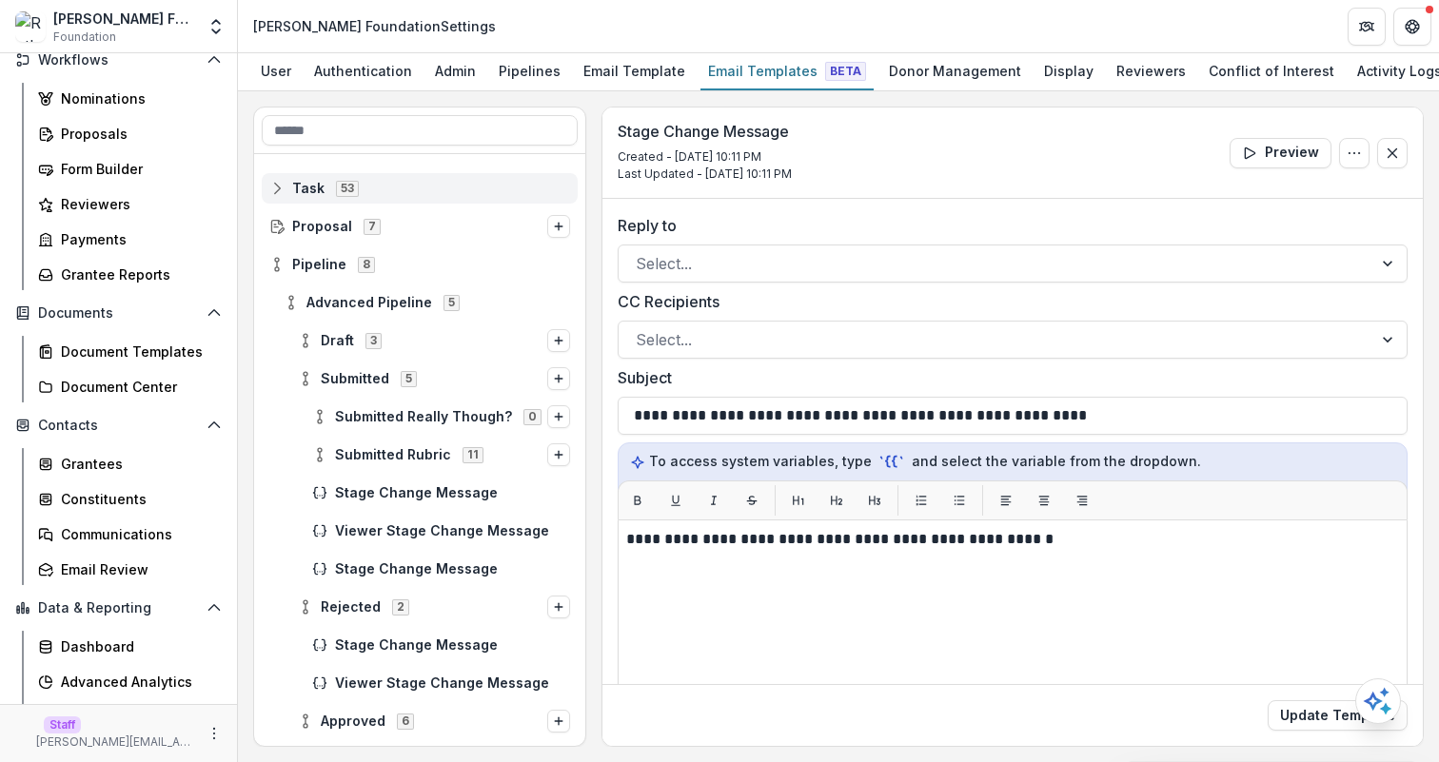
click at [270, 180] on span "Task 53" at bounding box center [419, 188] width 301 height 16
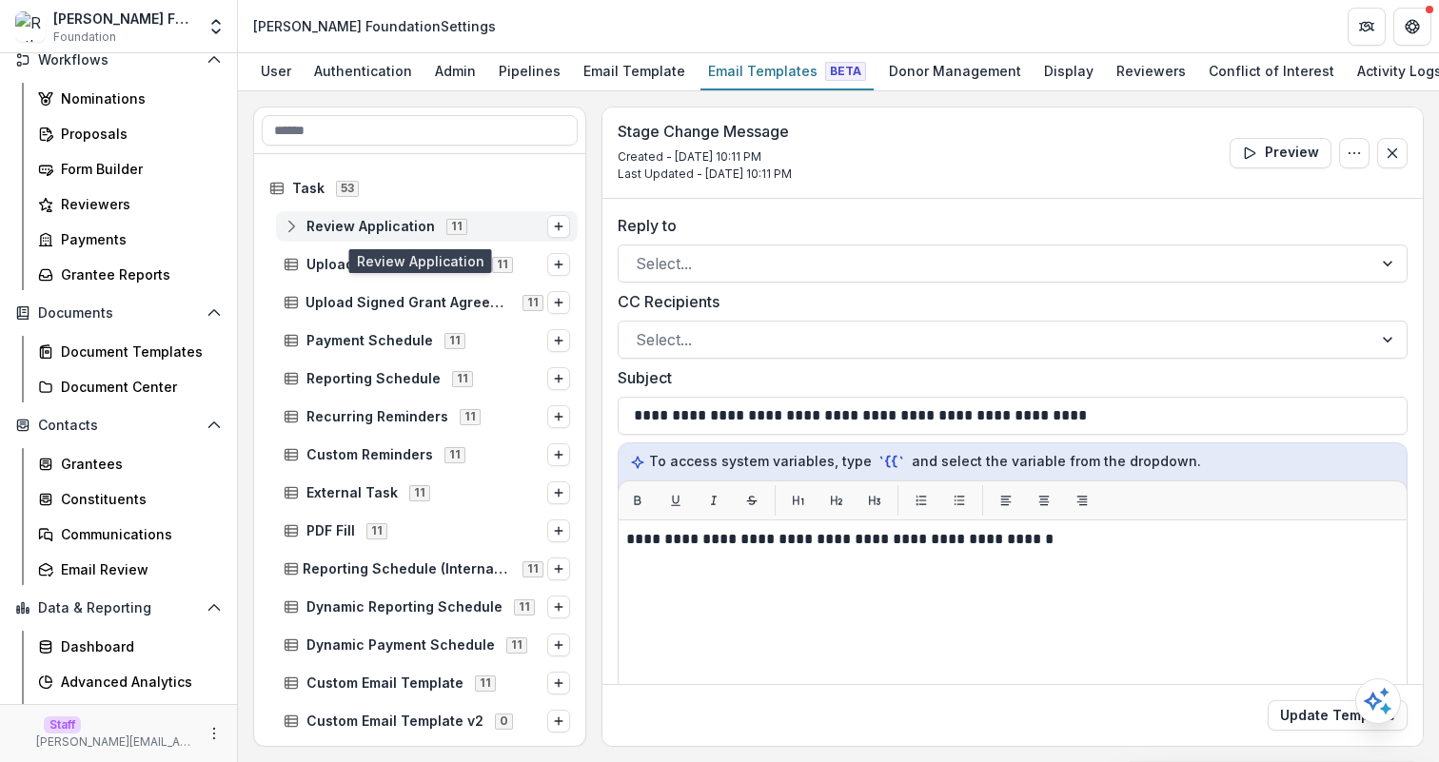
click at [295, 227] on icon at bounding box center [291, 226] width 15 height 15
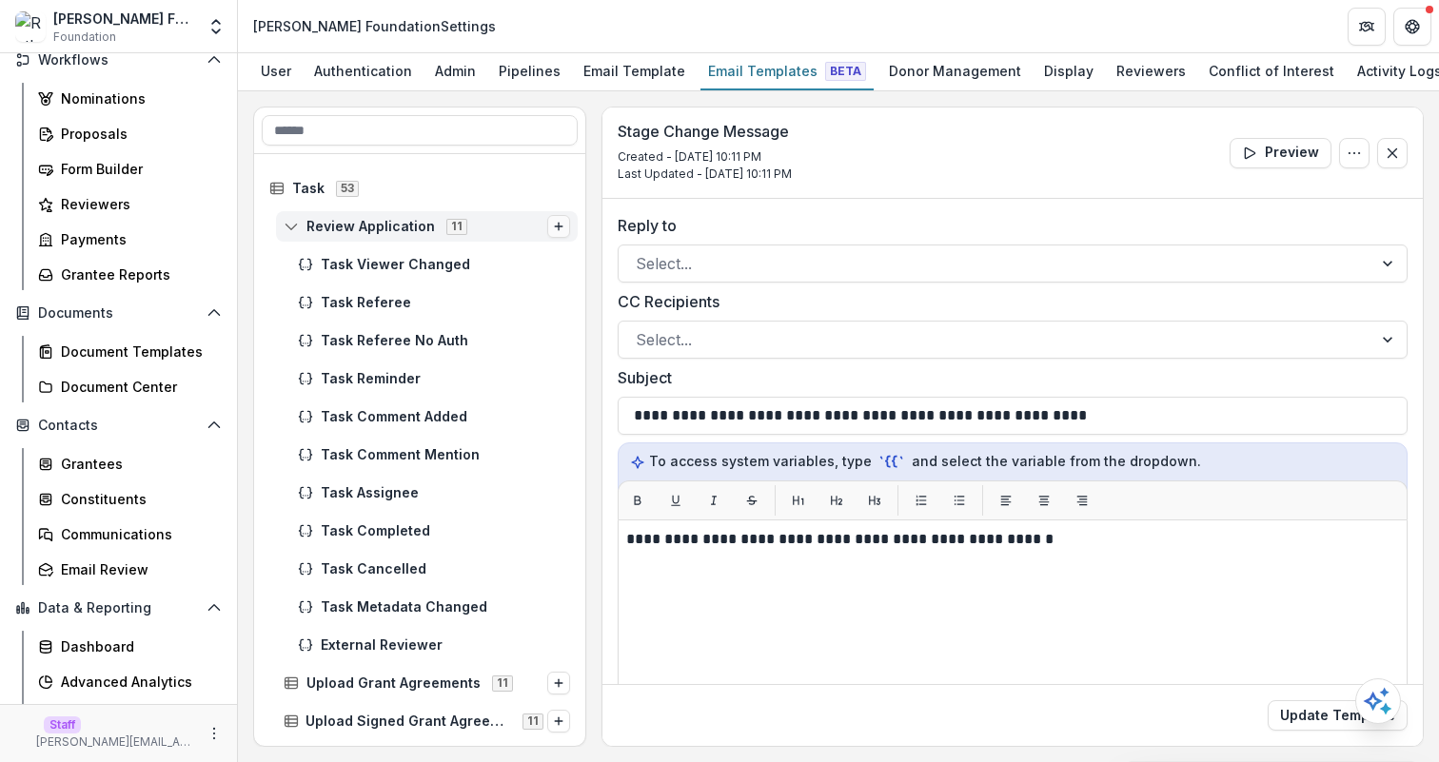
click at [558, 227] on icon "Options" at bounding box center [558, 226] width 11 height 11
click at [558, 235] on button "Options" at bounding box center [558, 226] width 23 height 23
